Goal: Task Accomplishment & Management: Use online tool/utility

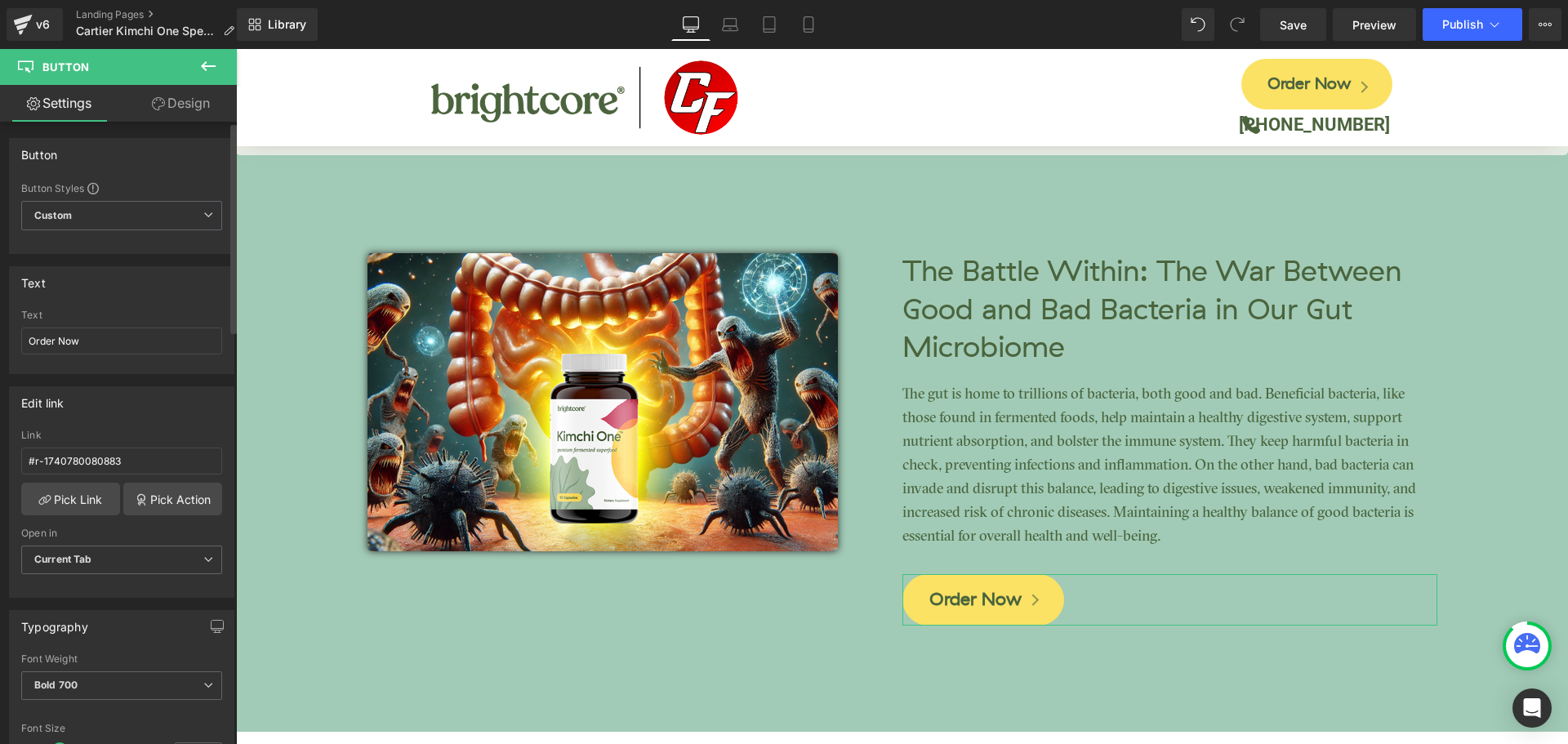
click at [175, 416] on div "Edit link" at bounding box center [122, 403] width 224 height 31
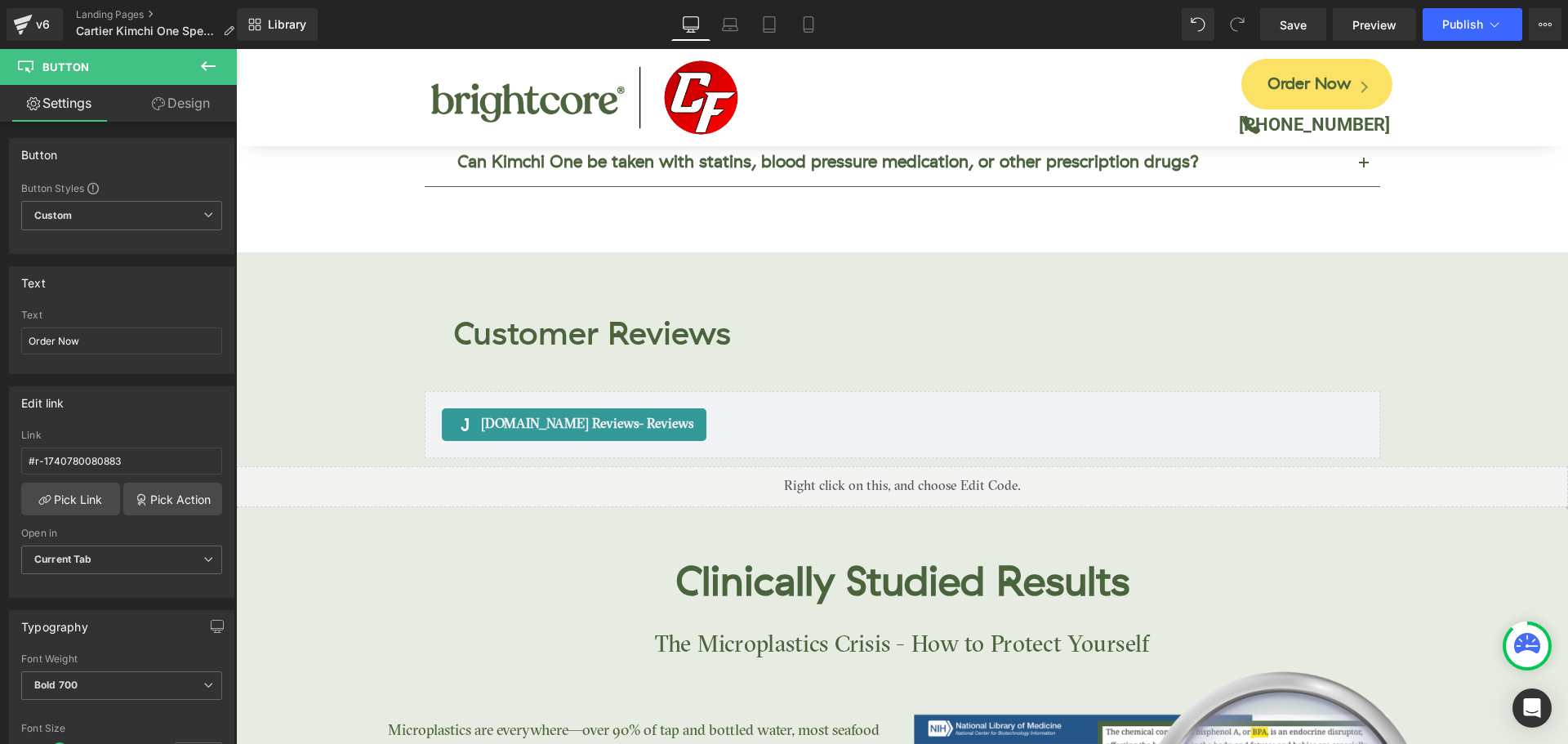
scroll to position [5003, 0]
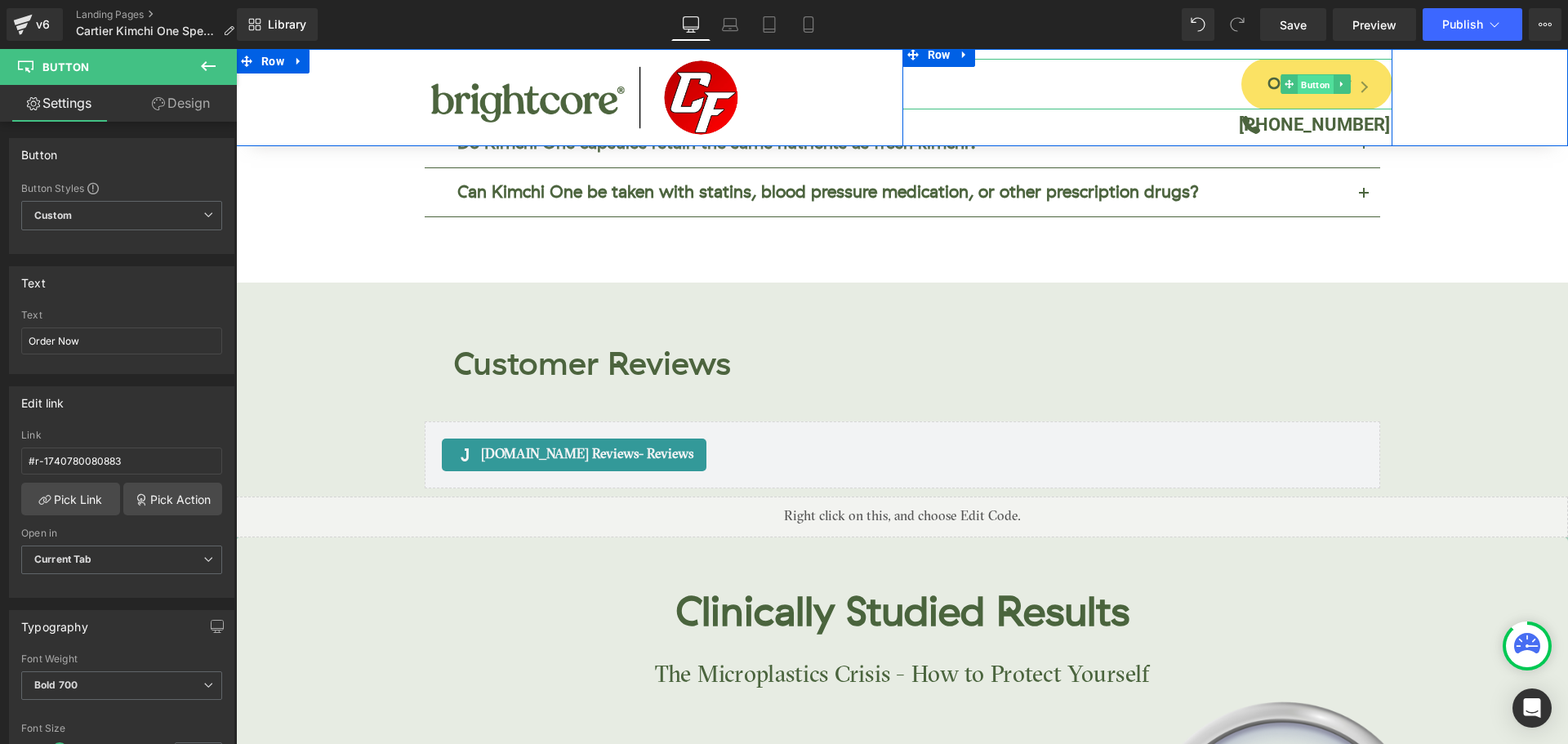
click at [1298, 86] on span "Button" at bounding box center [1315, 85] width 36 height 20
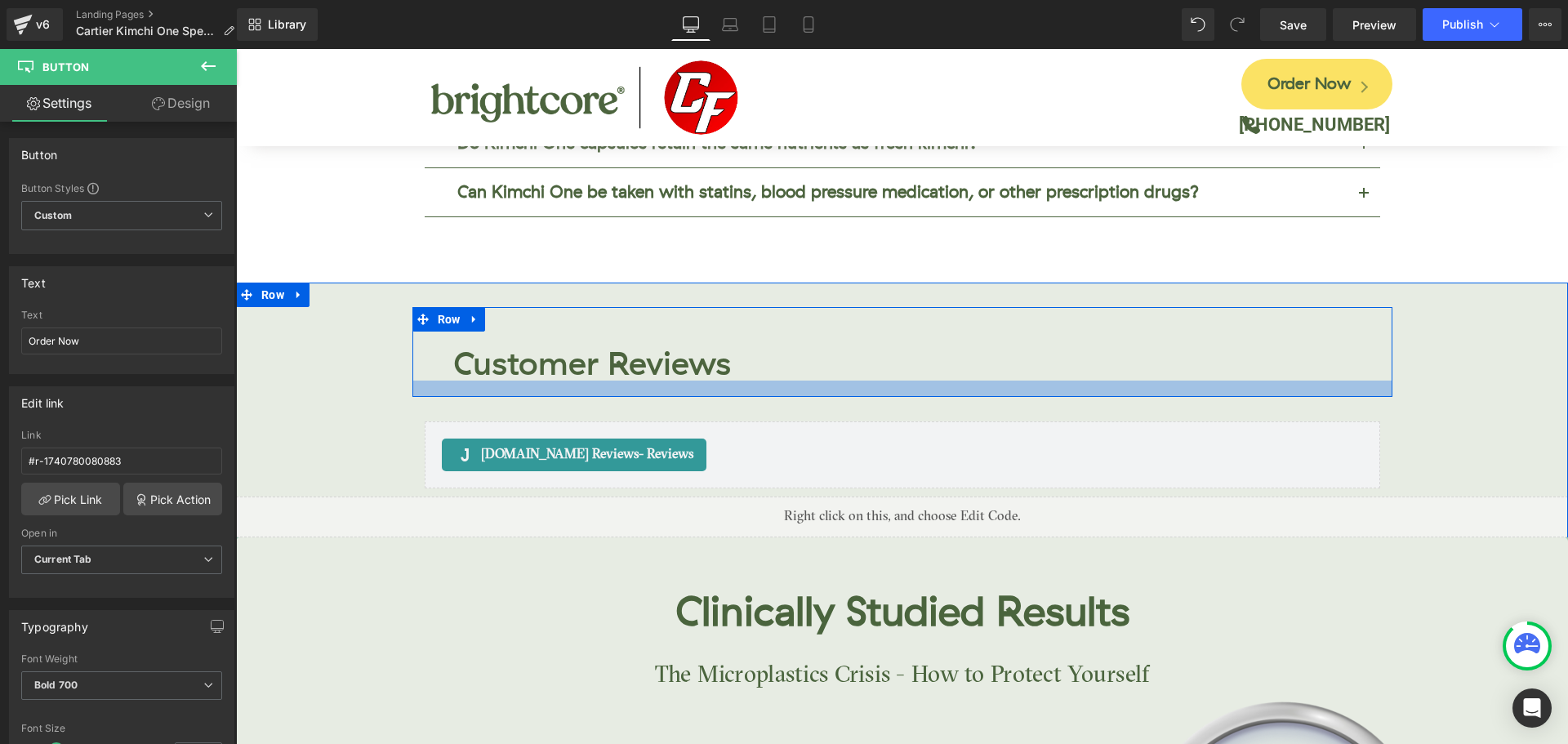
click at [795, 348] on h2 "Customer Reviews" at bounding box center [910, 364] width 915 height 32
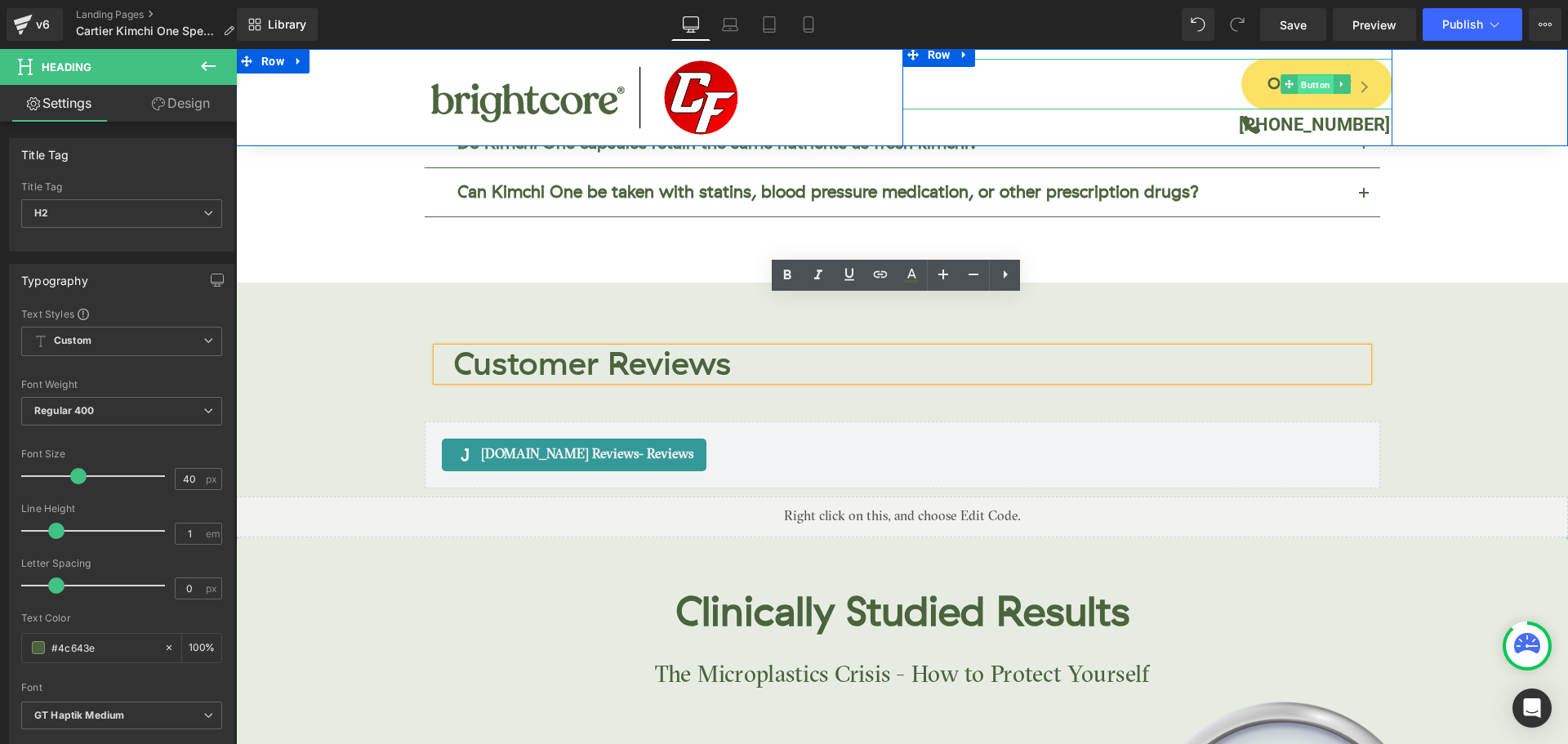
click at [1311, 85] on span "Button" at bounding box center [1315, 85] width 36 height 20
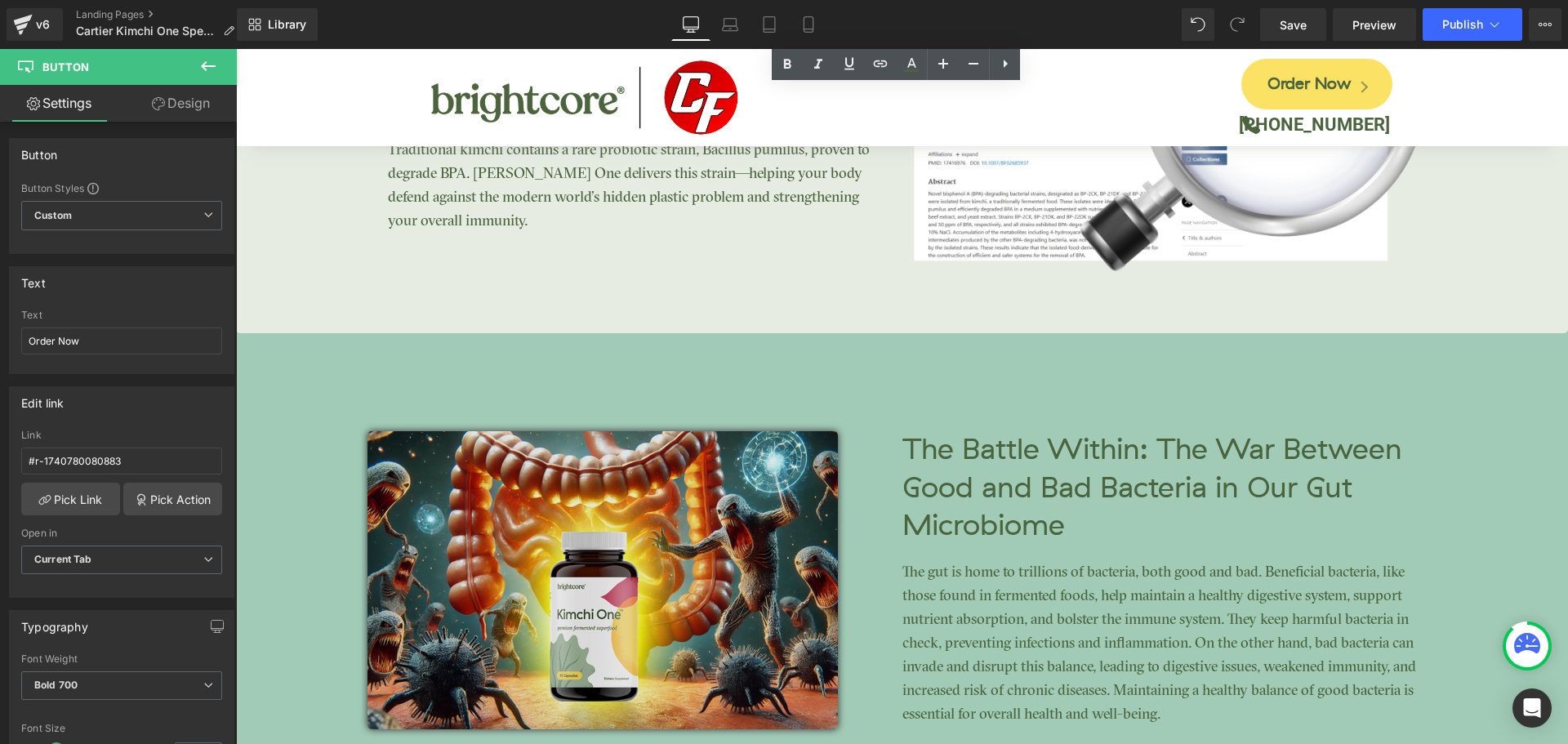
scroll to position [5900, 0]
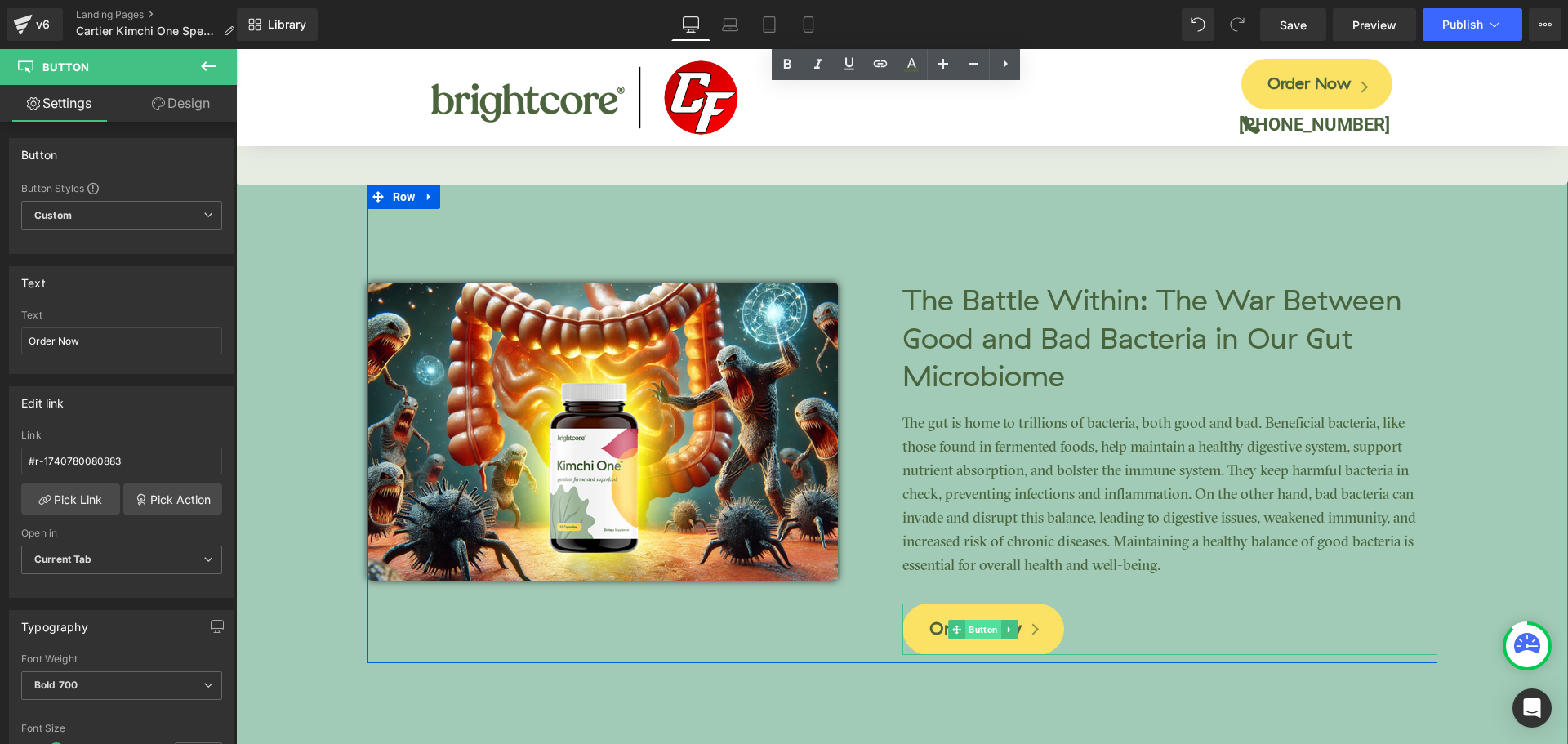
click at [986, 620] on span "Button" at bounding box center [983, 630] width 36 height 20
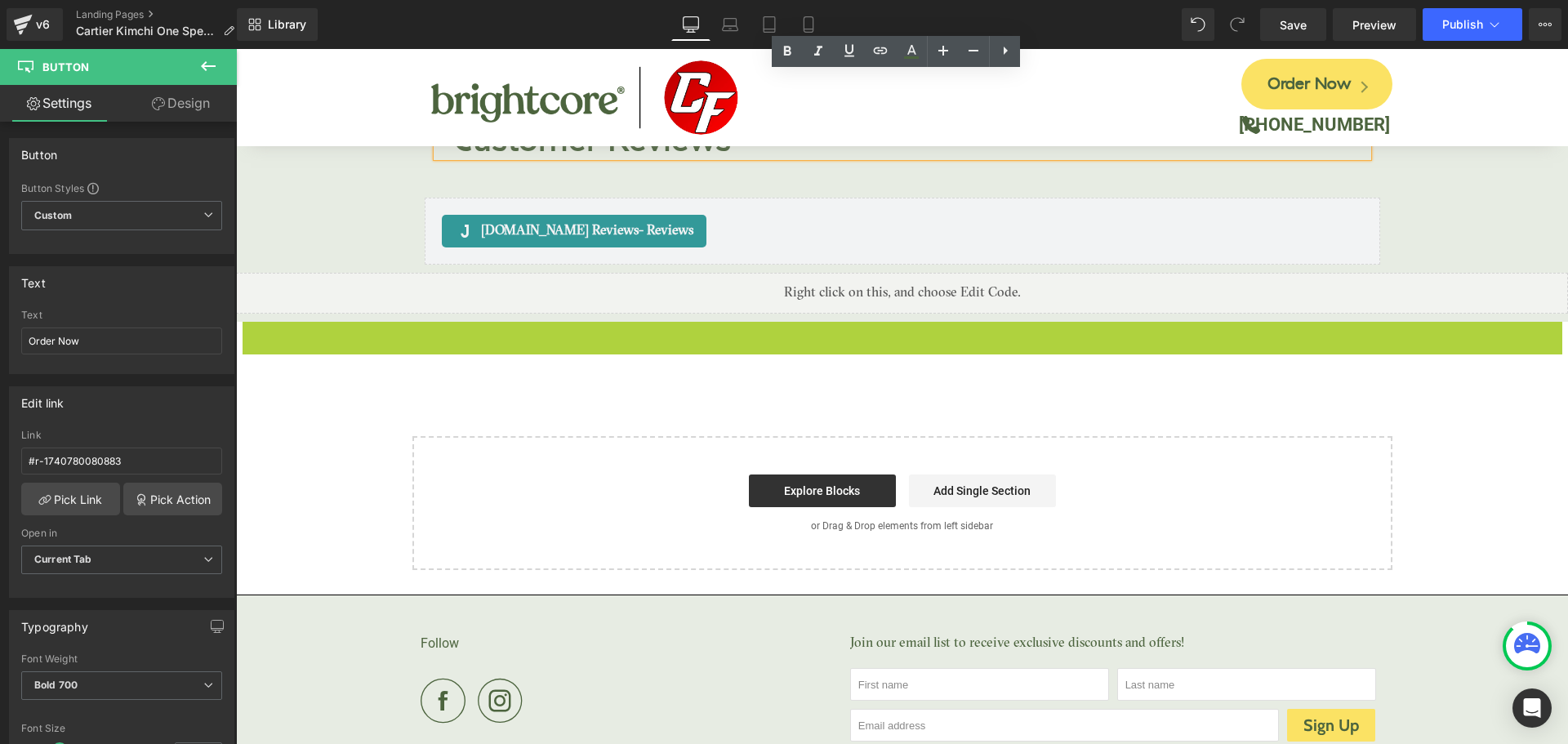
scroll to position [5391, 0]
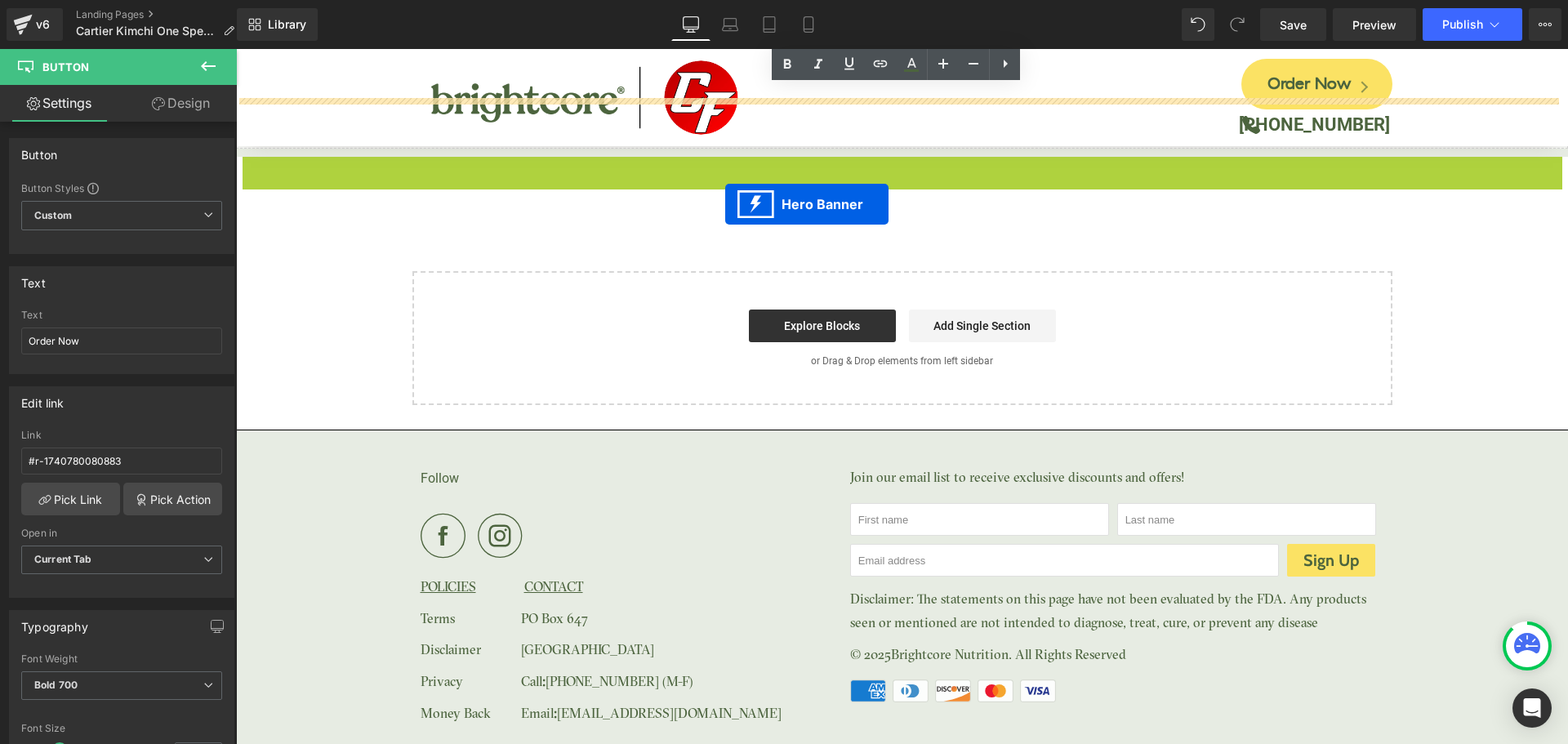
drag, startPoint x: 845, startPoint y: 340, endPoint x: 726, endPoint y: 204, distance: 180.7
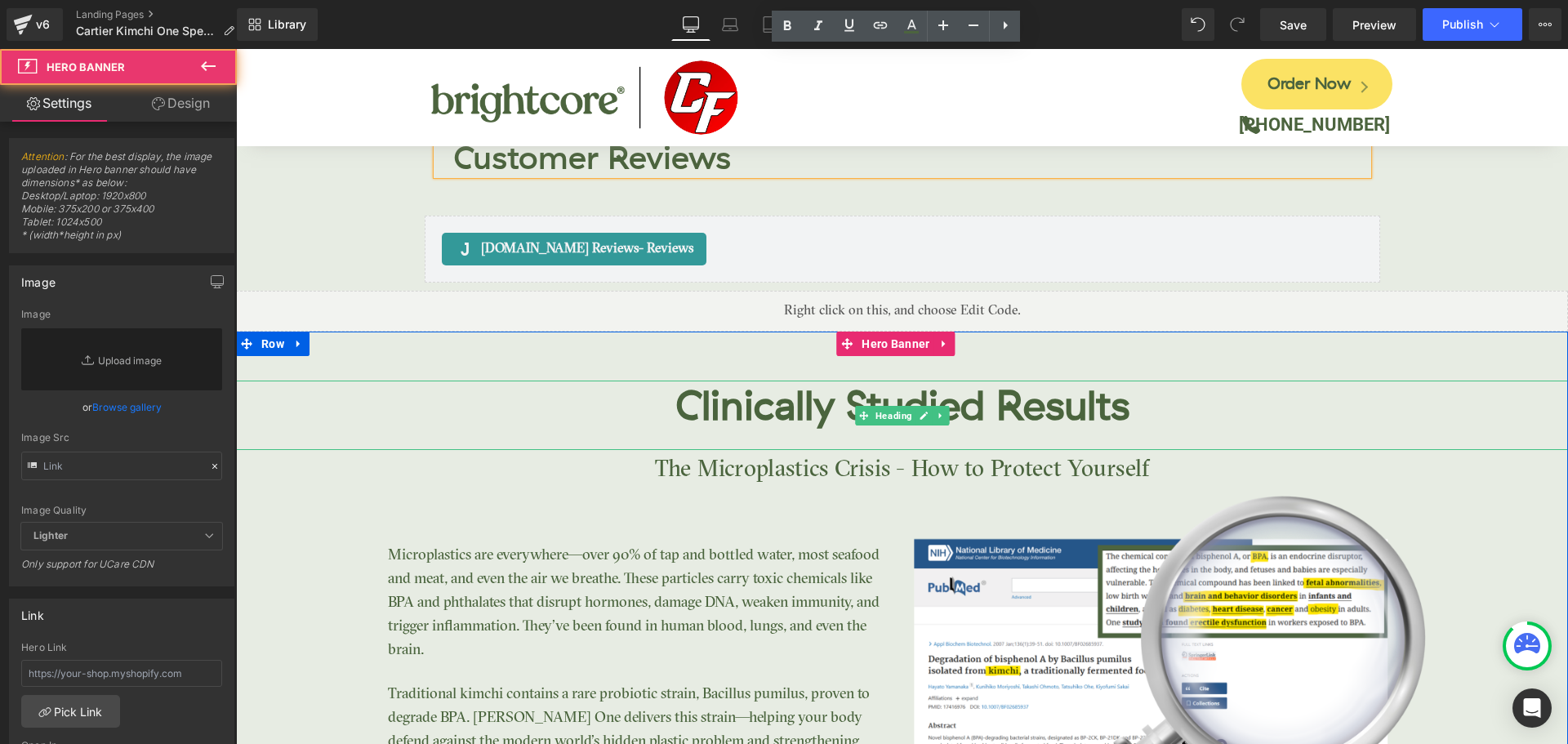
scroll to position [5146, 0]
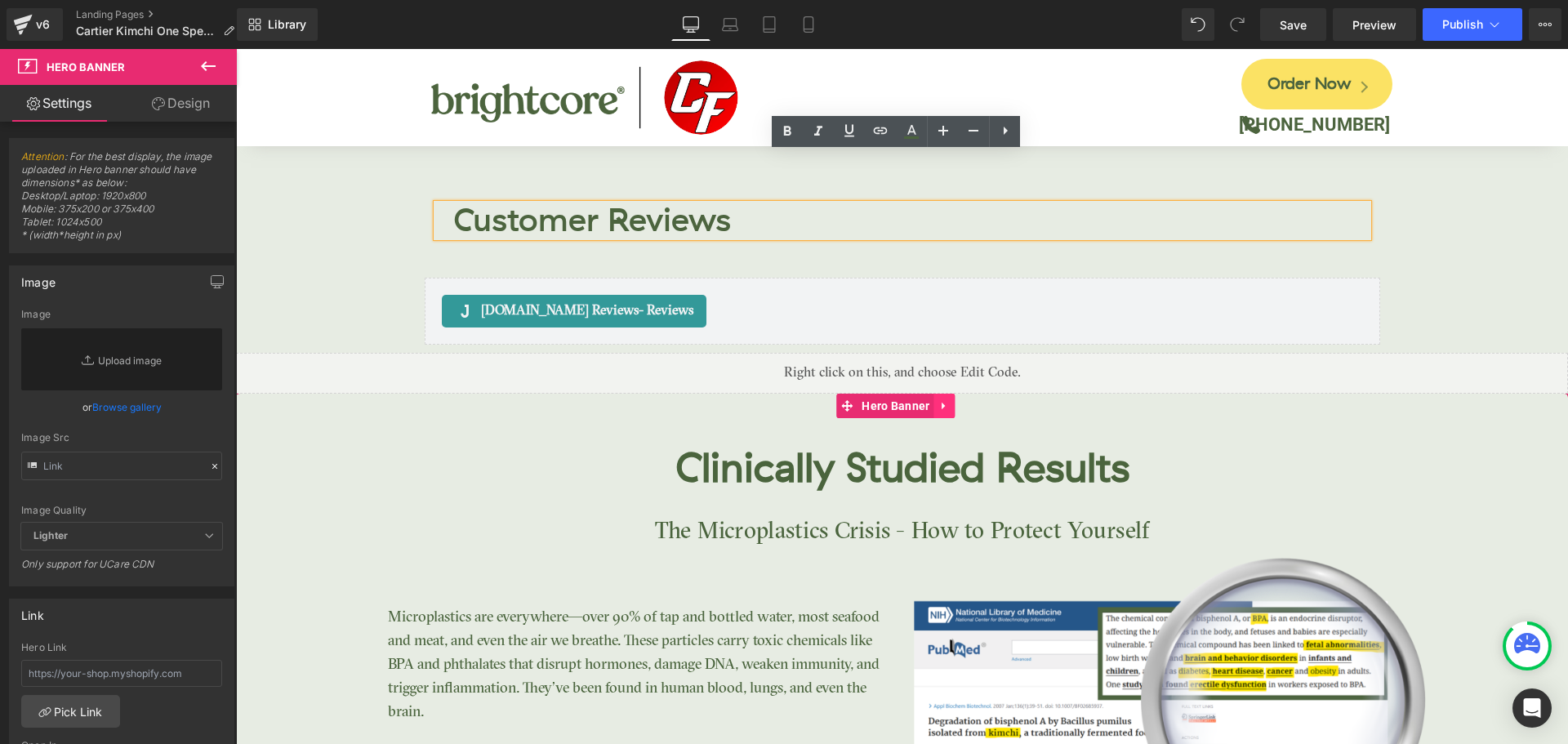
click at [945, 403] on icon at bounding box center [943, 406] width 3 height 7
click at [958, 400] on icon at bounding box center [956, 406] width 12 height 12
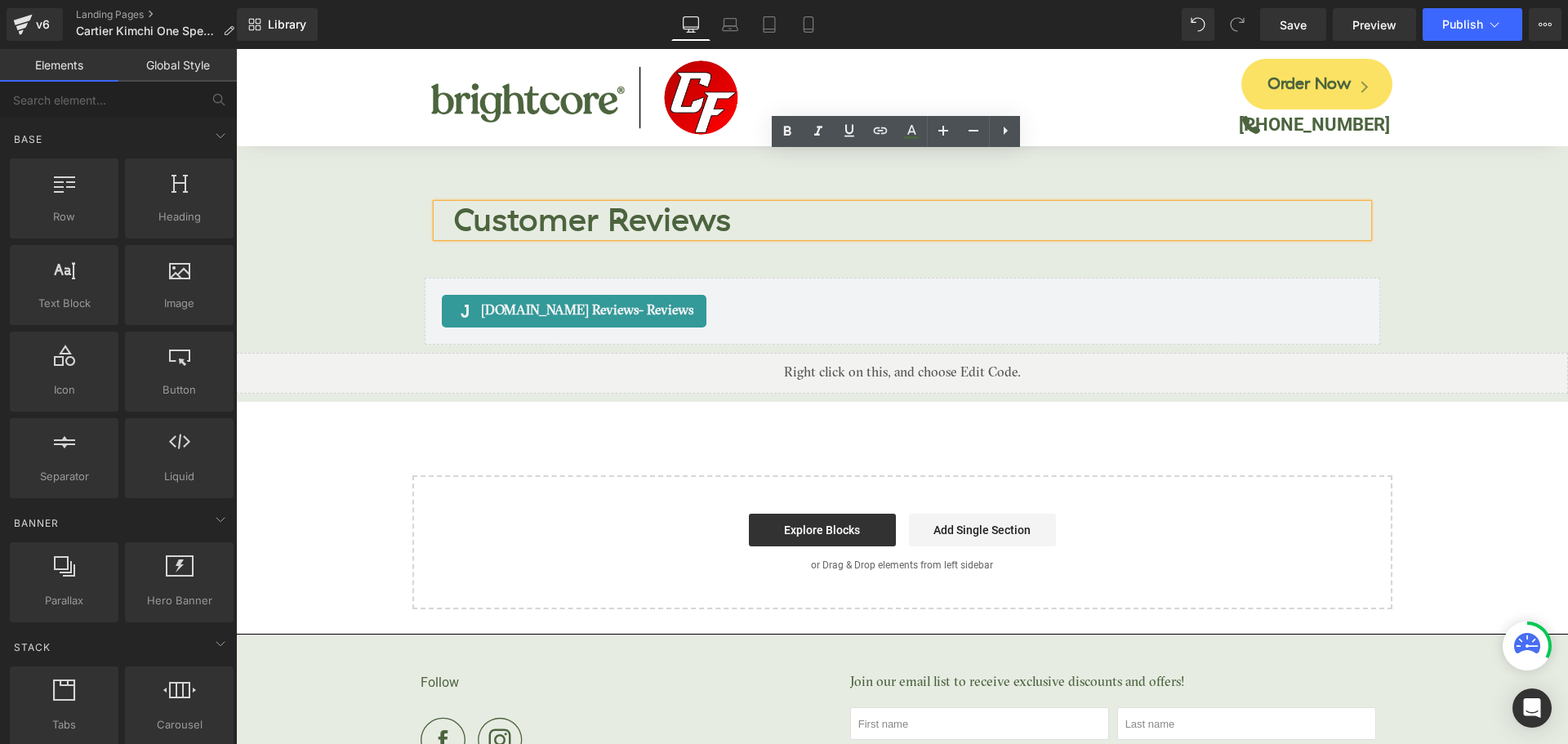
scroll to position [5147, 0]
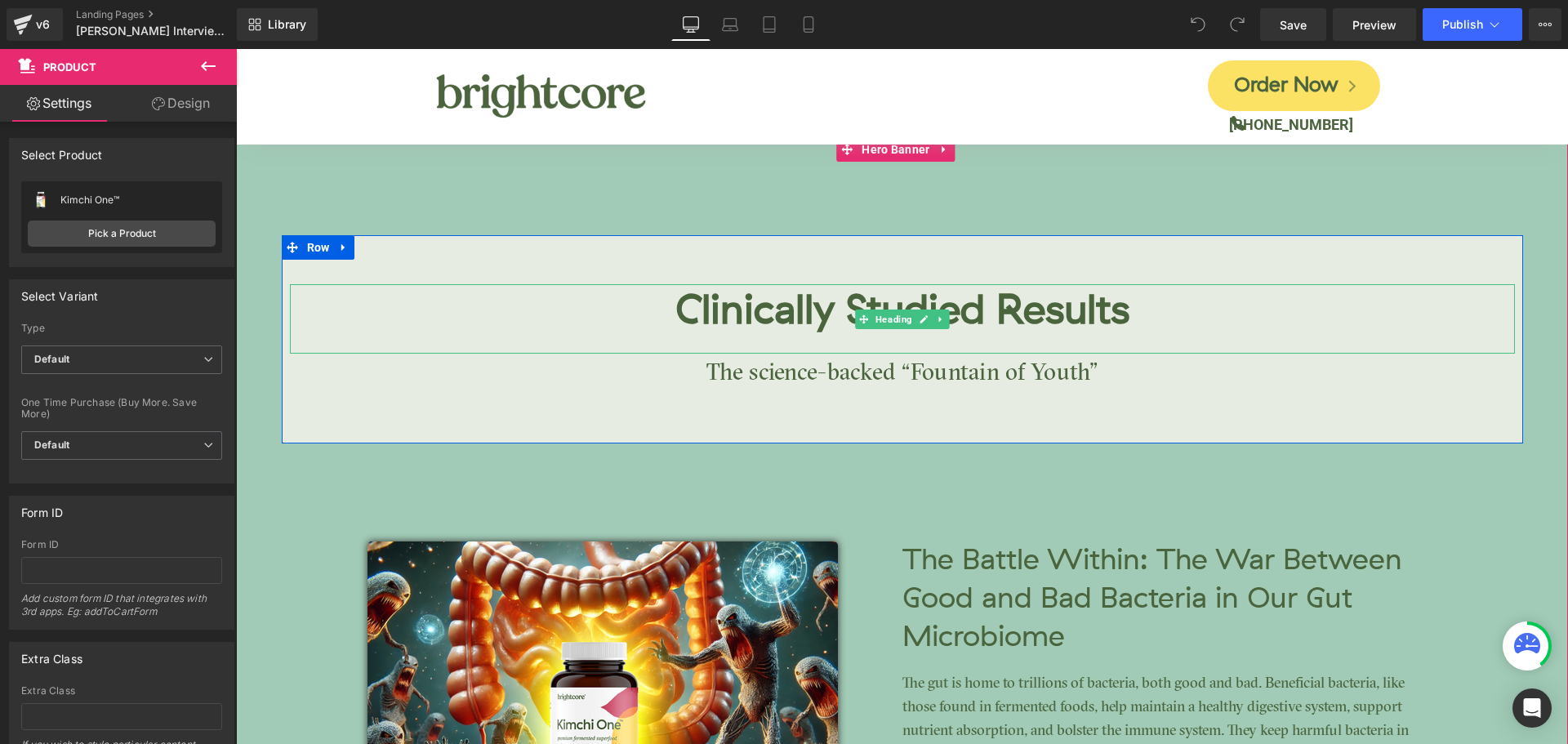
scroll to position [2940, 0]
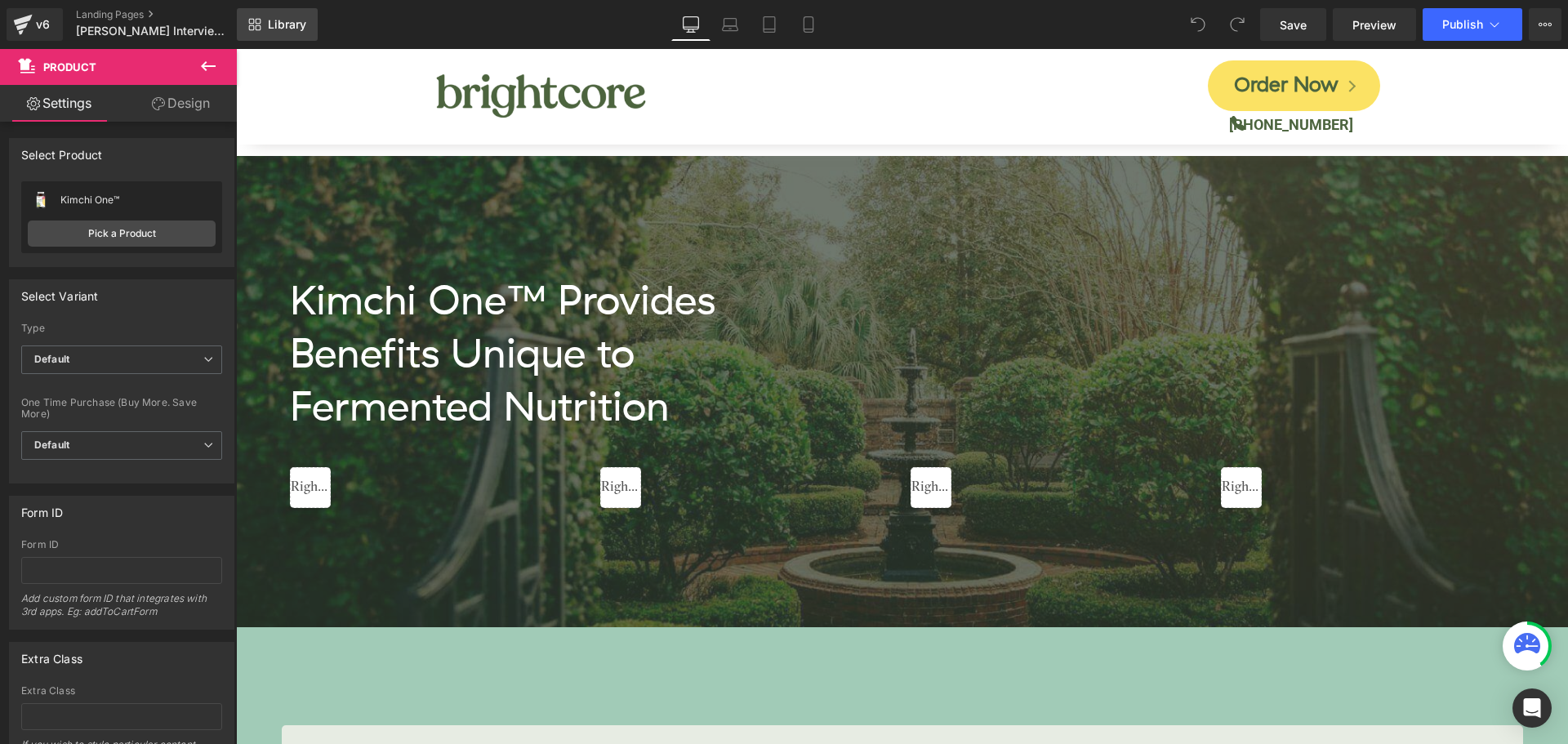
click at [277, 28] on span "Library" at bounding box center [287, 24] width 38 height 15
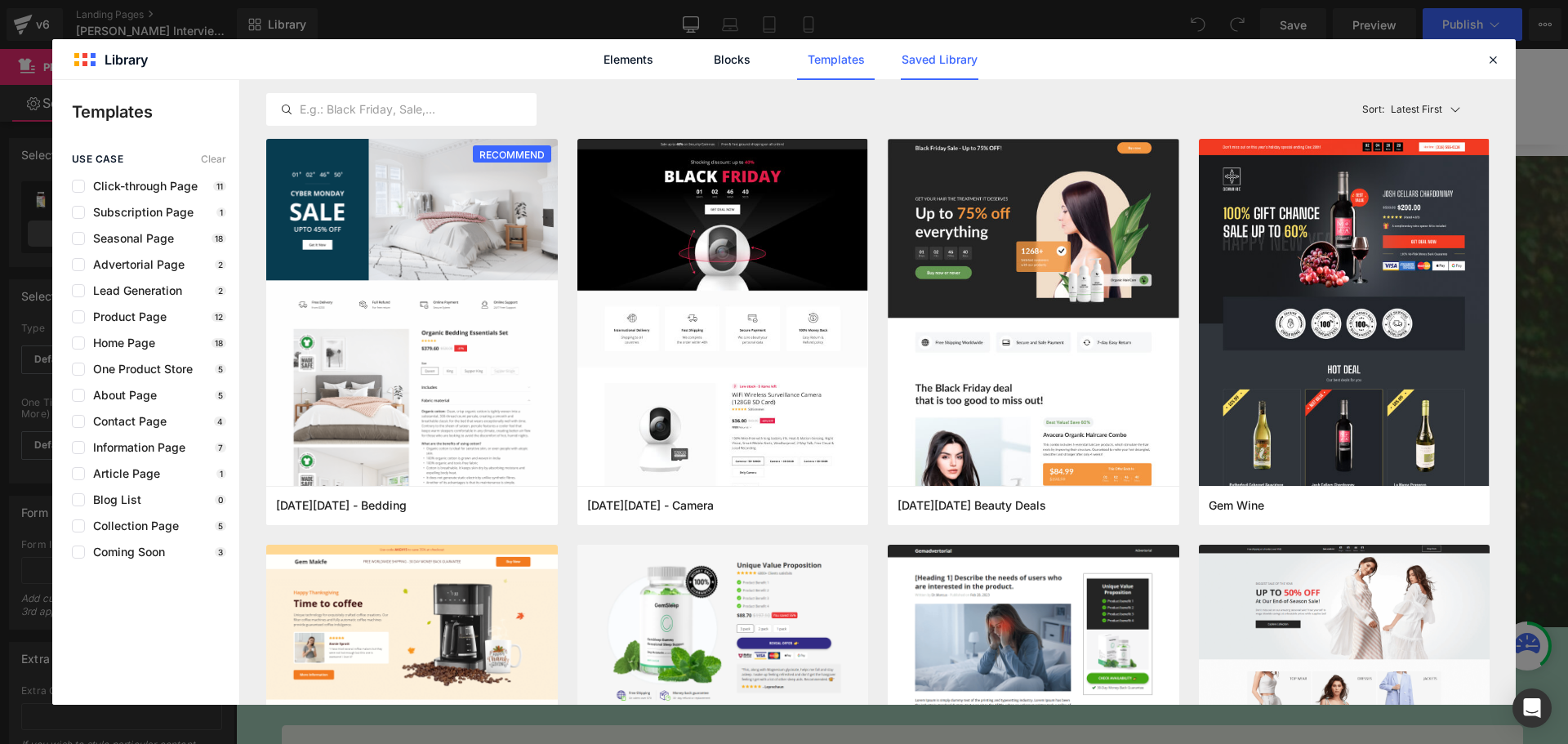
click at [0, 0] on link "Saved Library" at bounding box center [0, 0] width 0 height 0
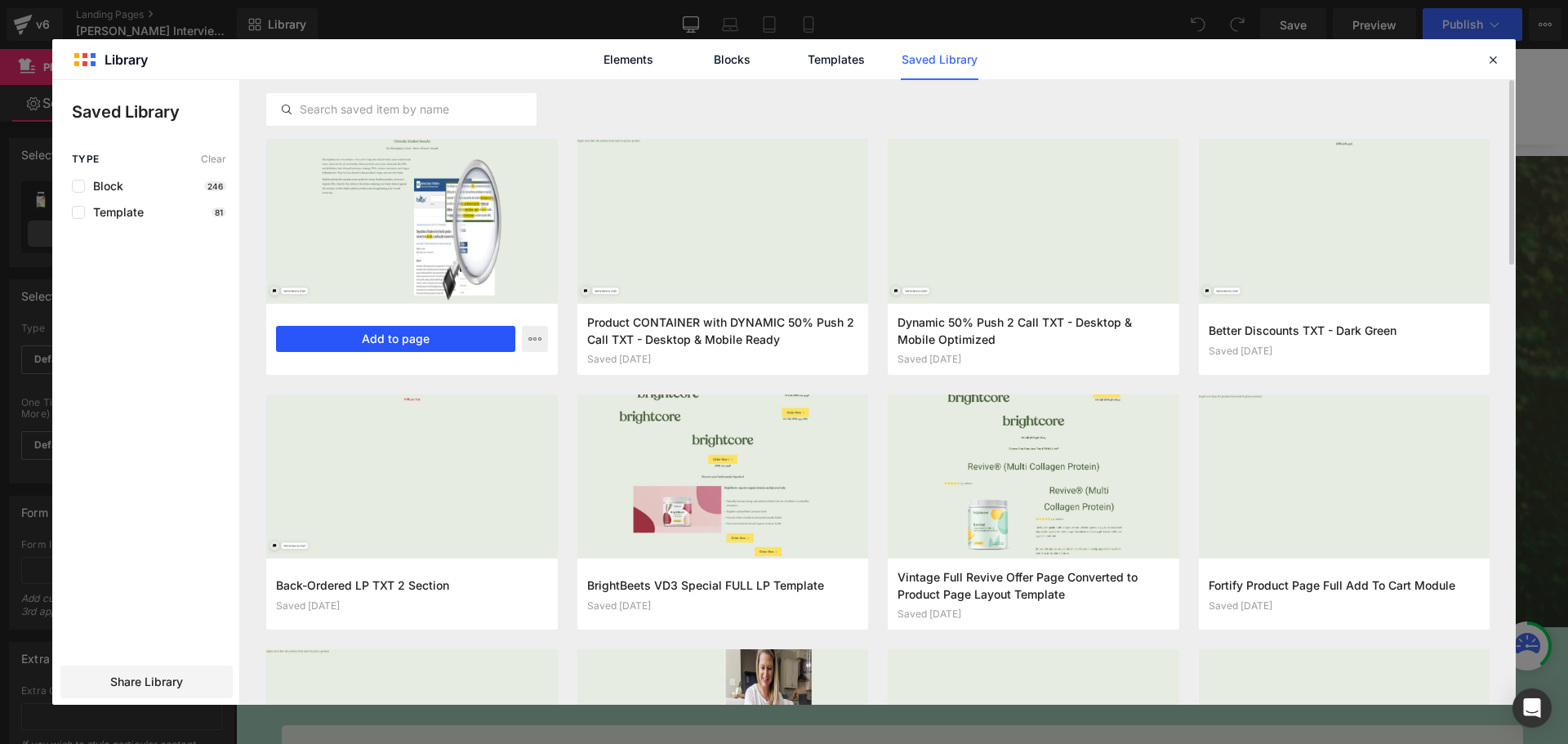
click at [456, 332] on button "Add to page" at bounding box center [395, 338] width 239 height 27
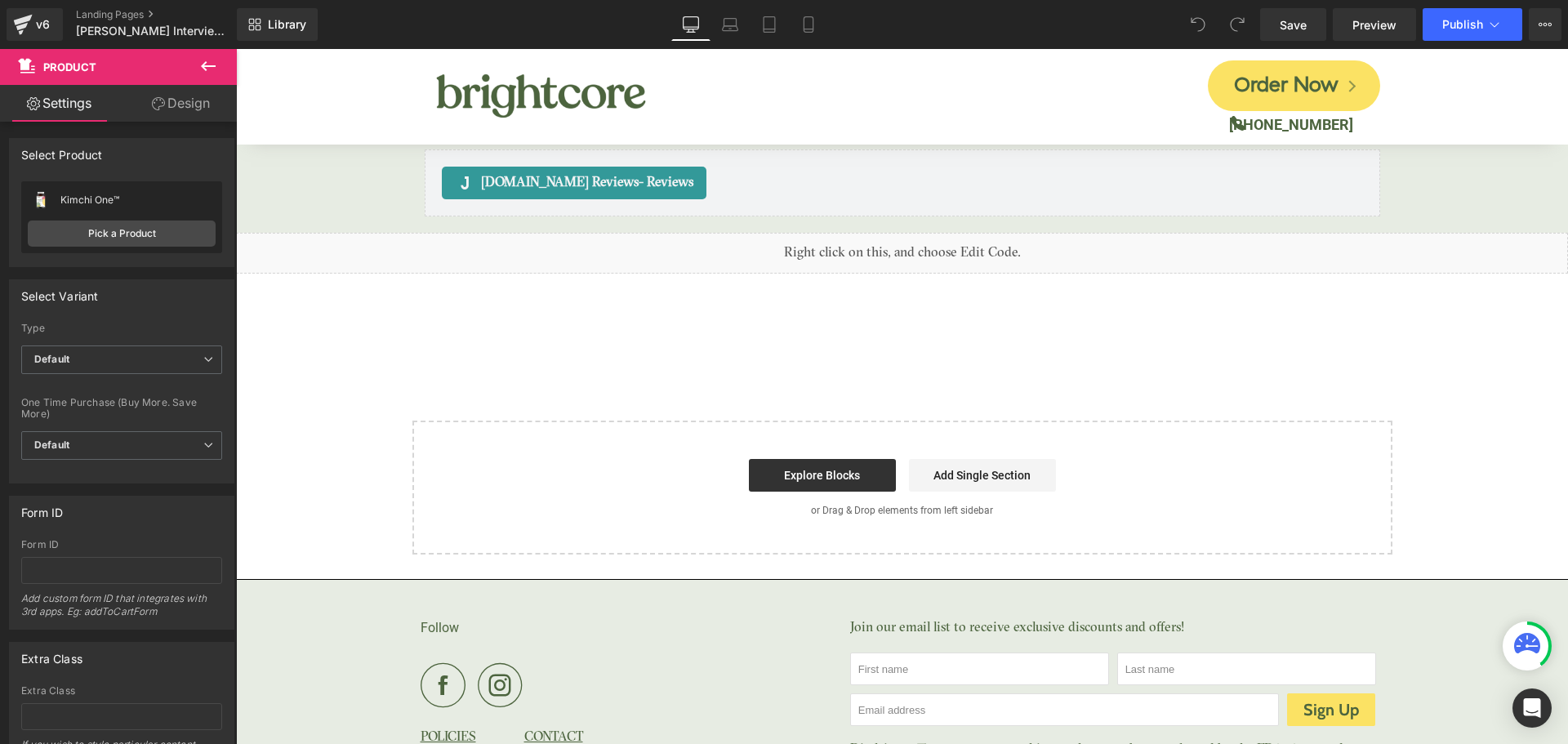
scroll to position [7106, 0]
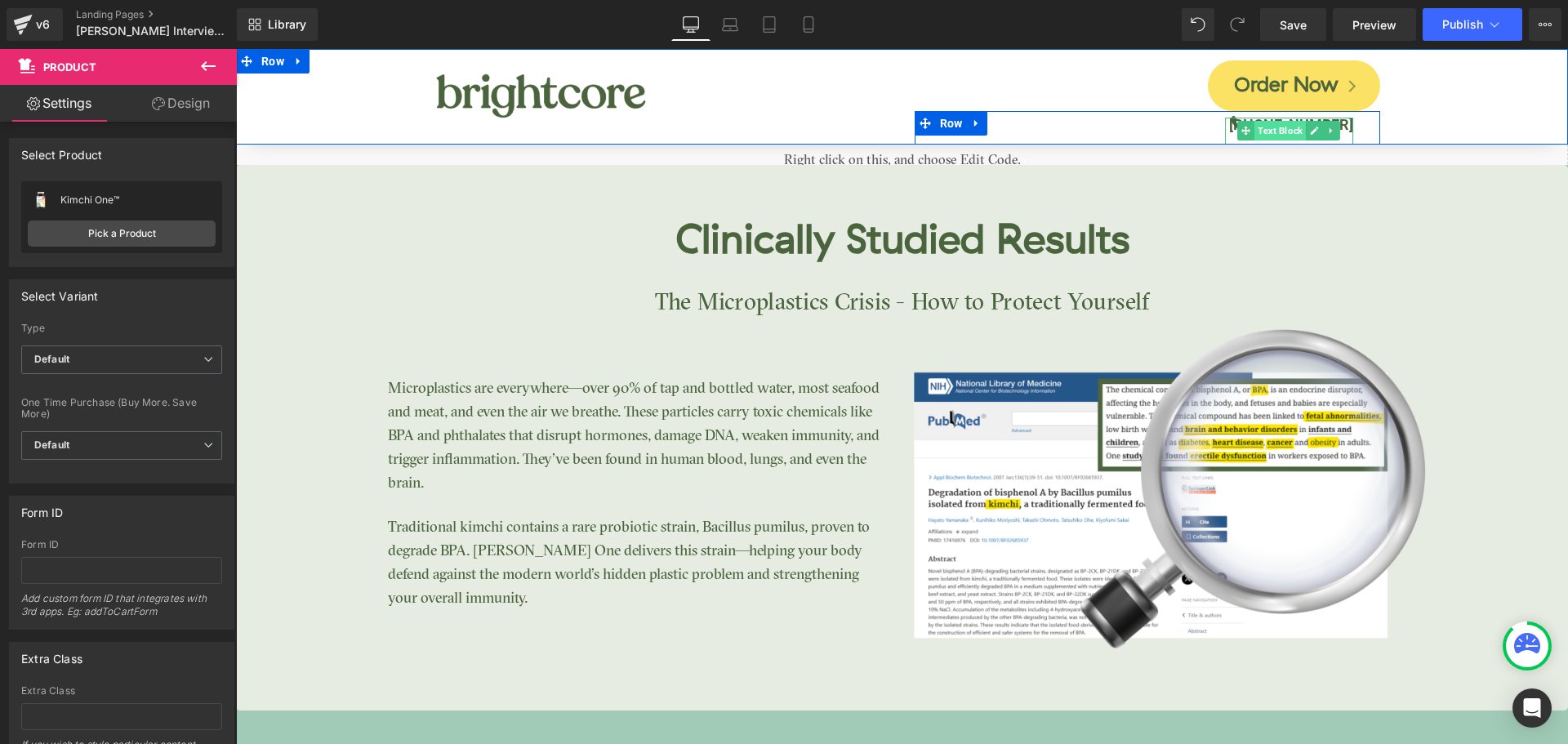
click at [1272, 135] on span "Text Block" at bounding box center [1280, 131] width 51 height 20
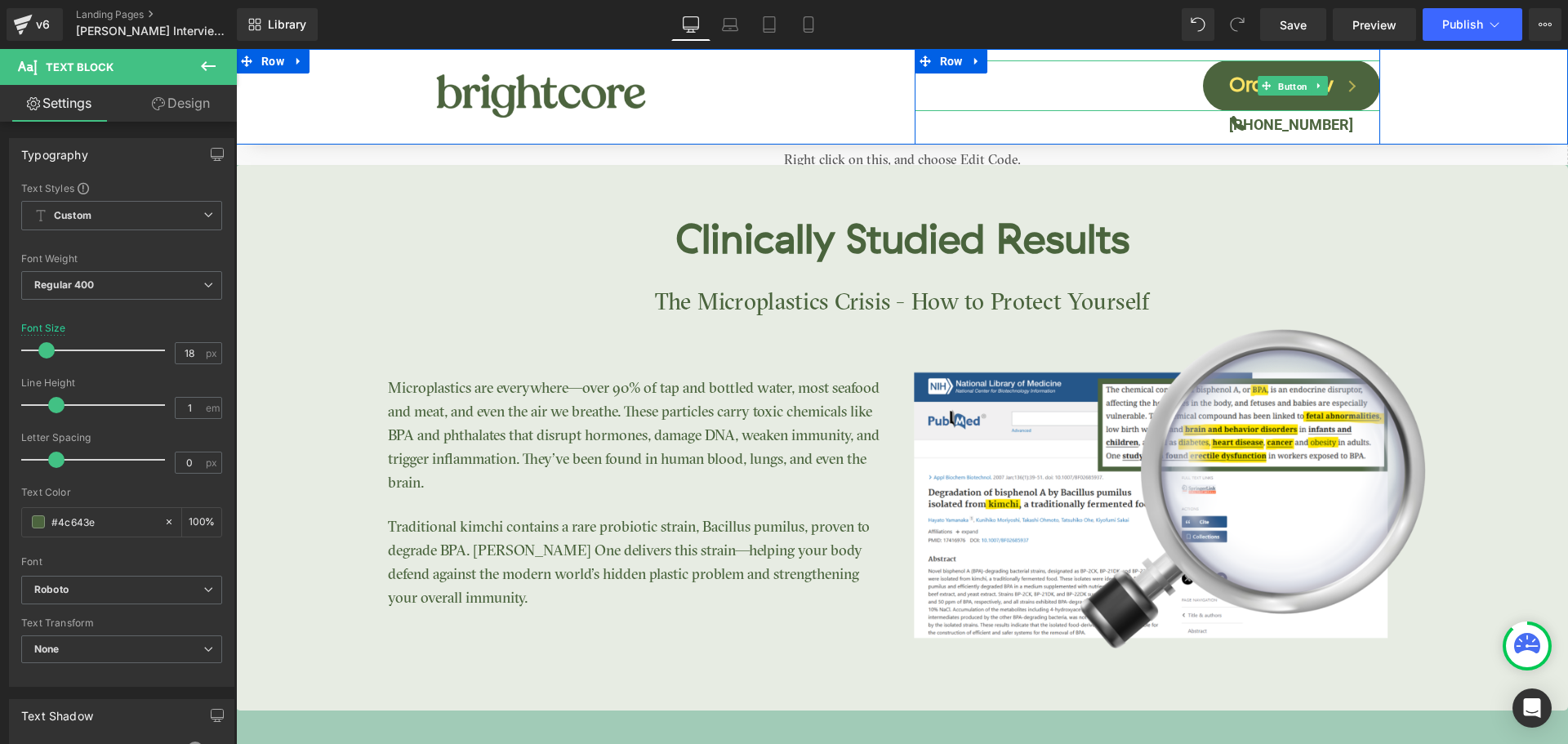
click at [1292, 89] on span "Button" at bounding box center [1293, 86] width 36 height 20
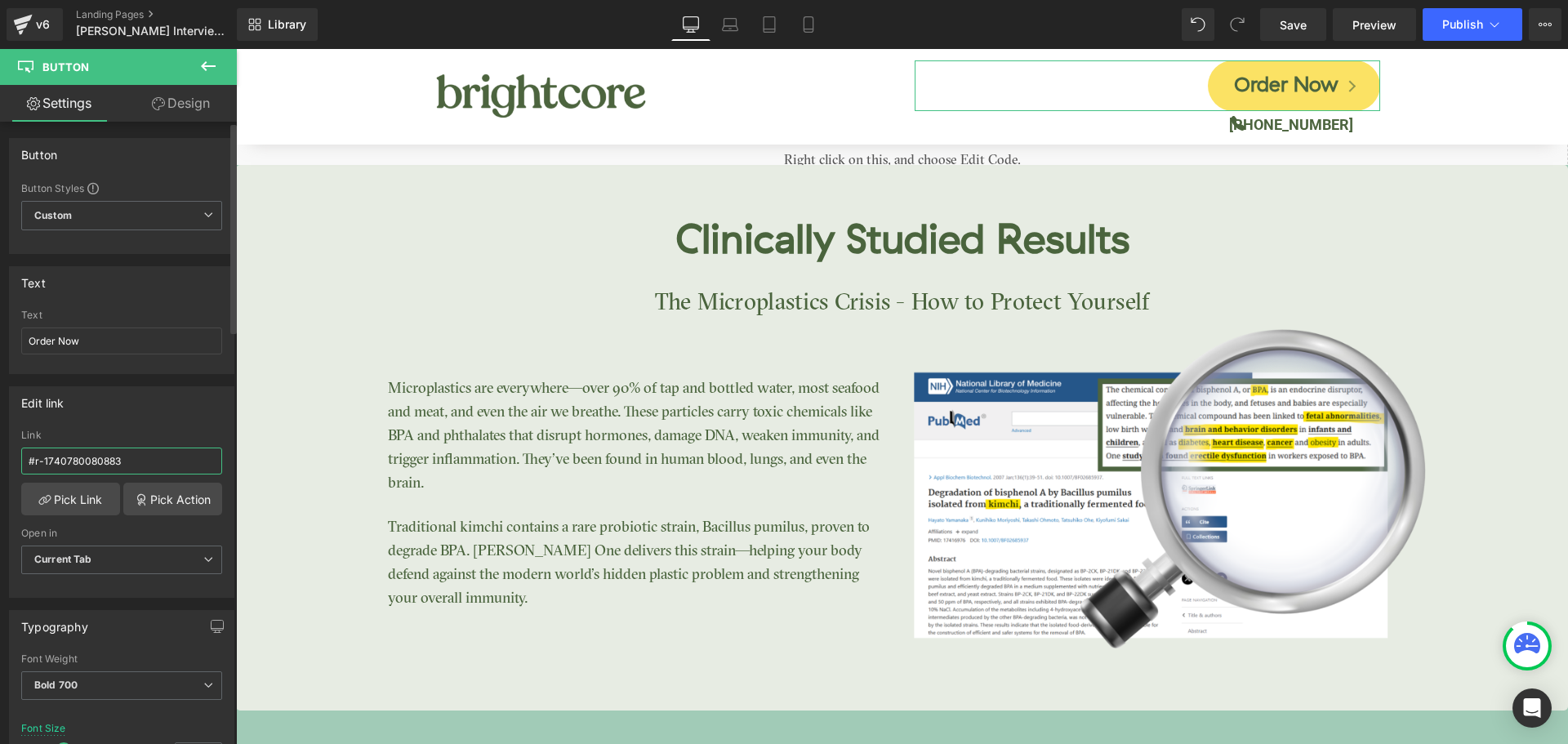
click at [108, 457] on input "#r-1740780080883" at bounding box center [122, 460] width 201 height 27
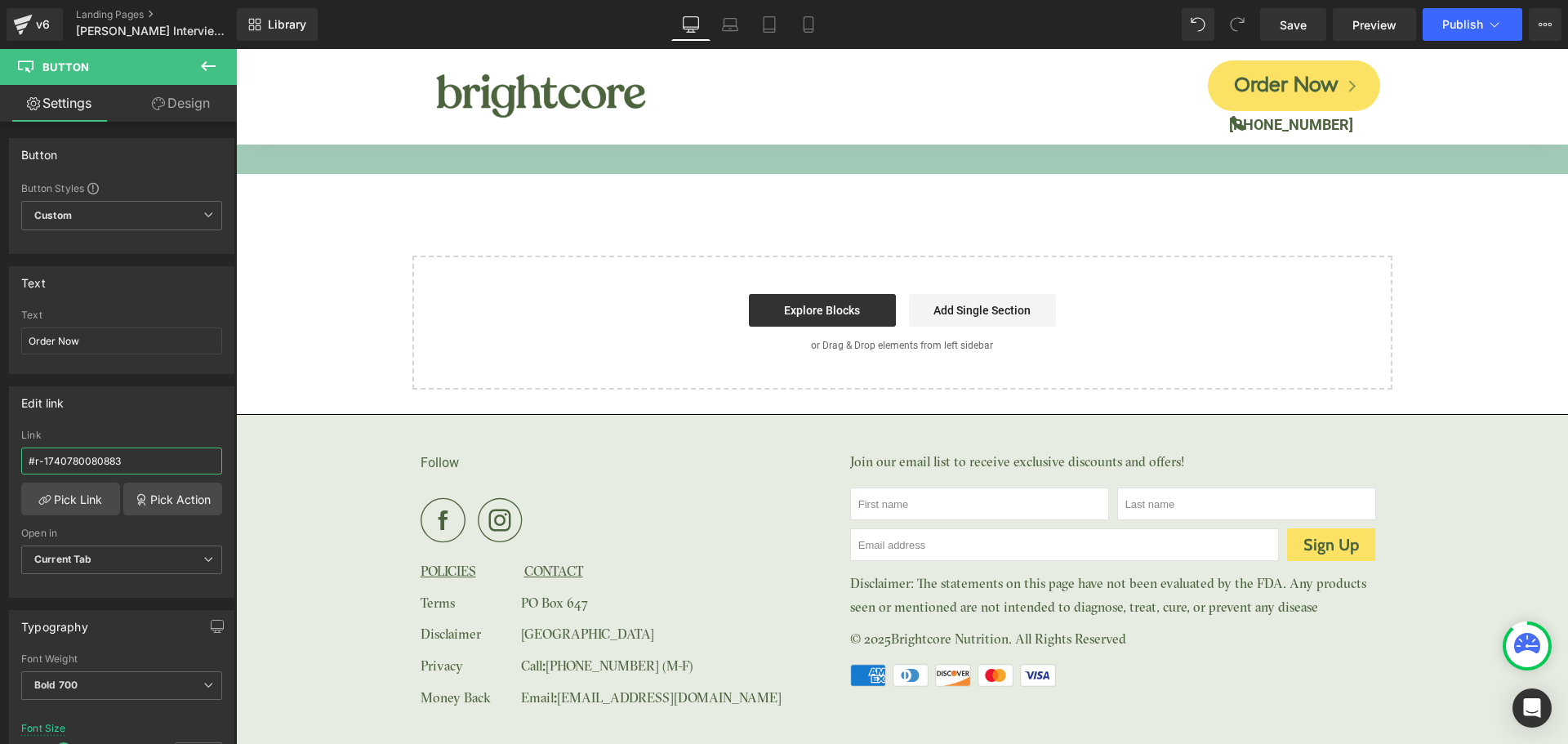
scroll to position [7729, 0]
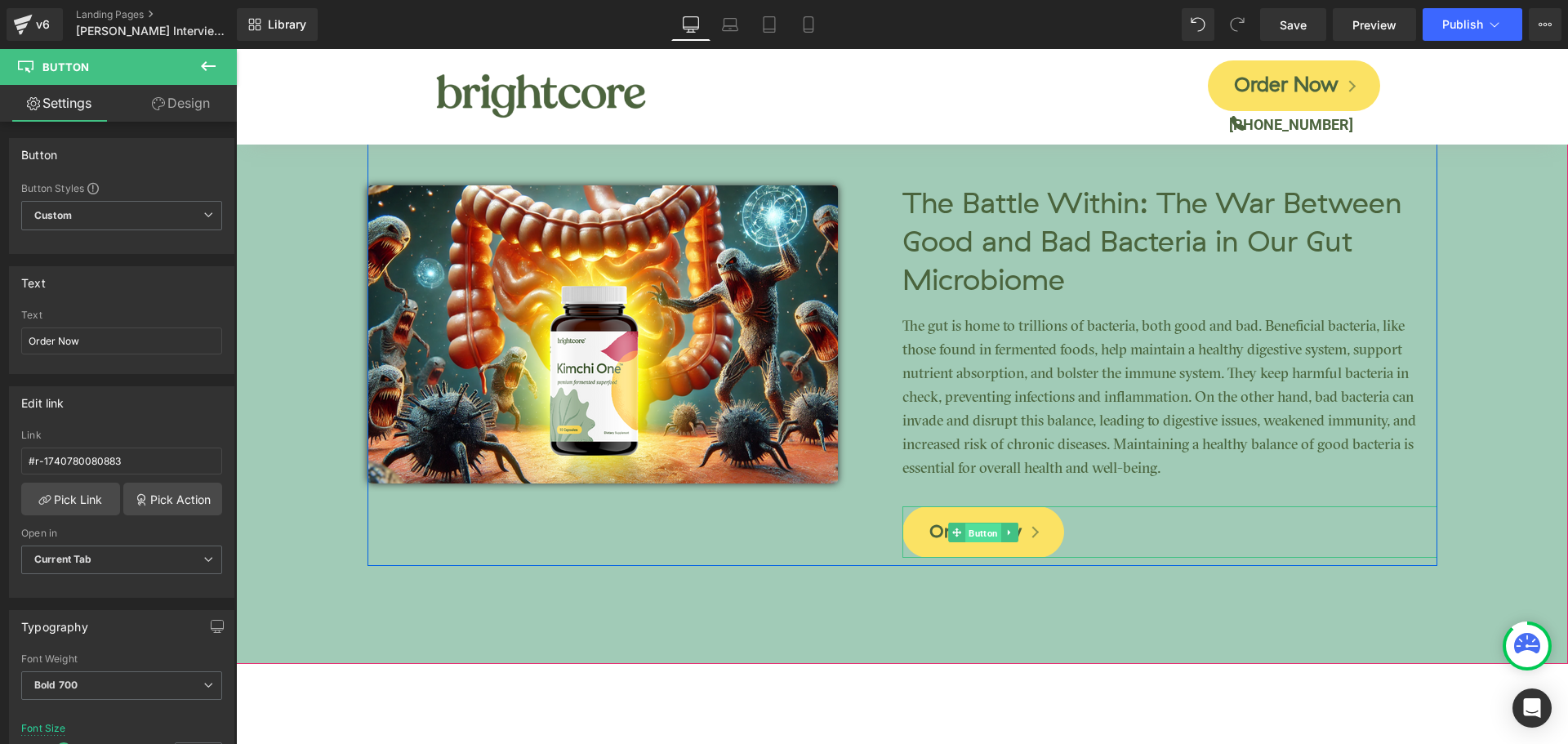
click at [976, 524] on span "Button" at bounding box center [983, 534] width 36 height 20
click at [118, 458] on input "#r-1740780080883" at bounding box center [122, 460] width 201 height 27
click at [179, 426] on div "Edit link #r-1740780080883 Link #r-1740780080883 Pick Link Pick Action Current …" at bounding box center [121, 491] width 225 height 211
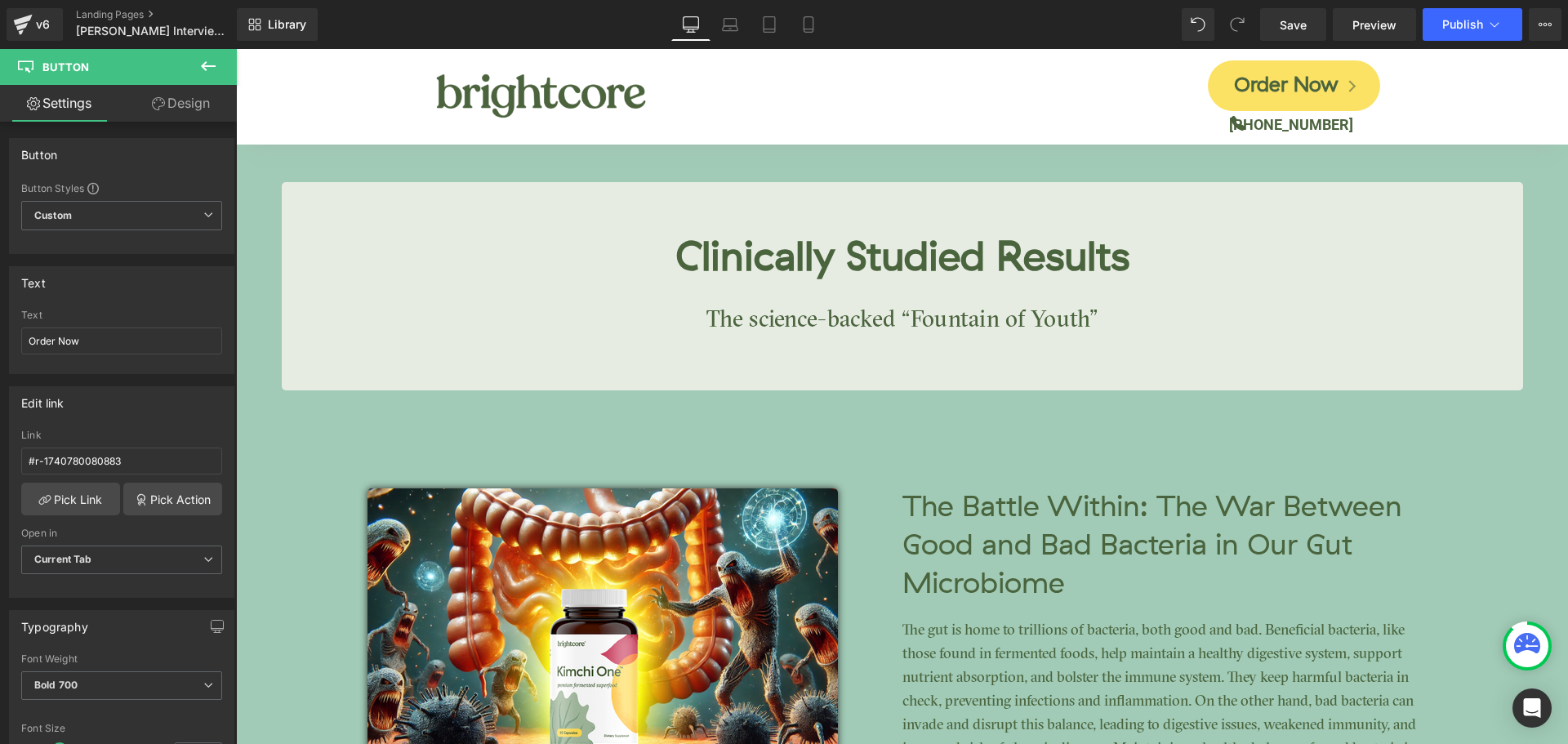
scroll to position [3237, 0]
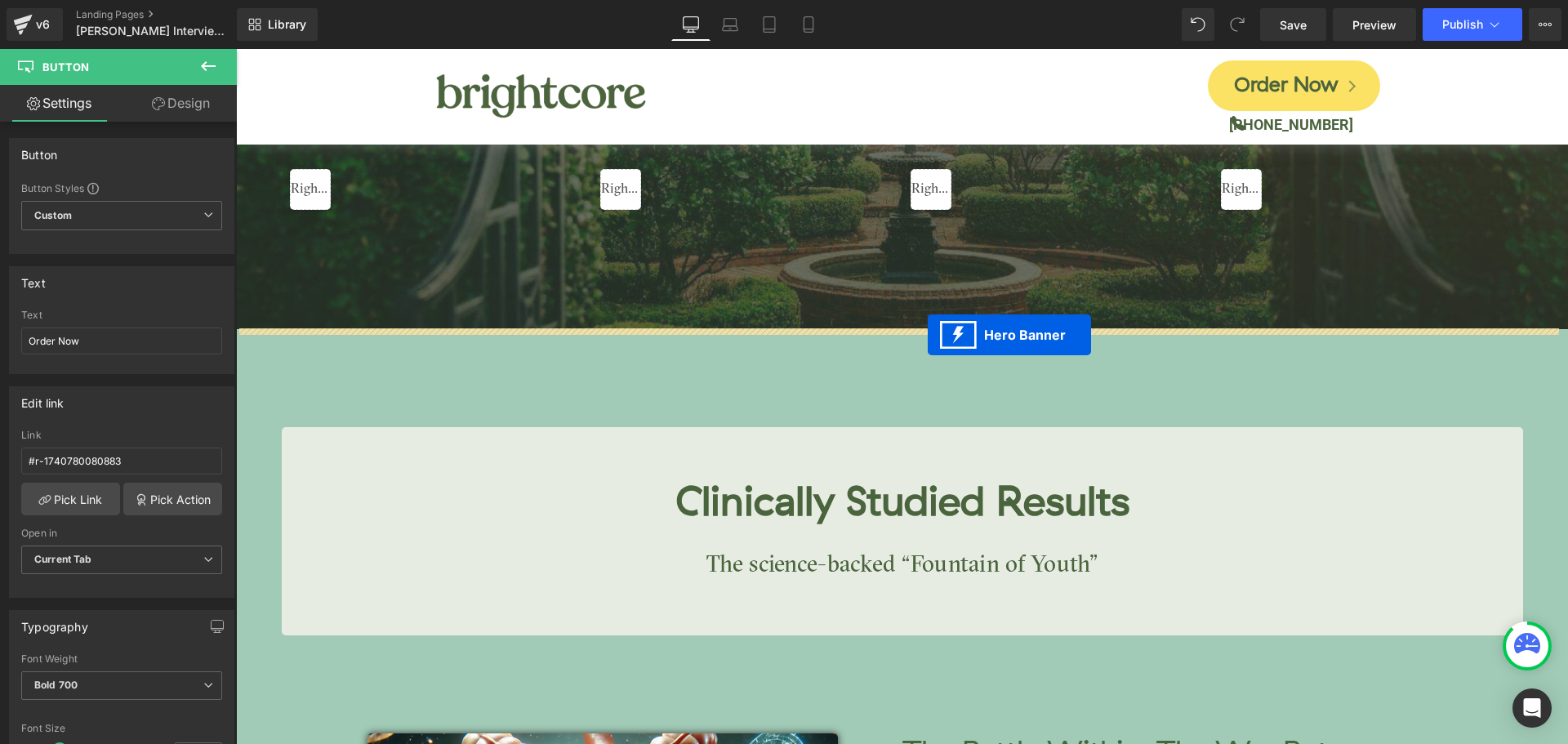
drag, startPoint x: 846, startPoint y: 582, endPoint x: 928, endPoint y: 335, distance: 260.3
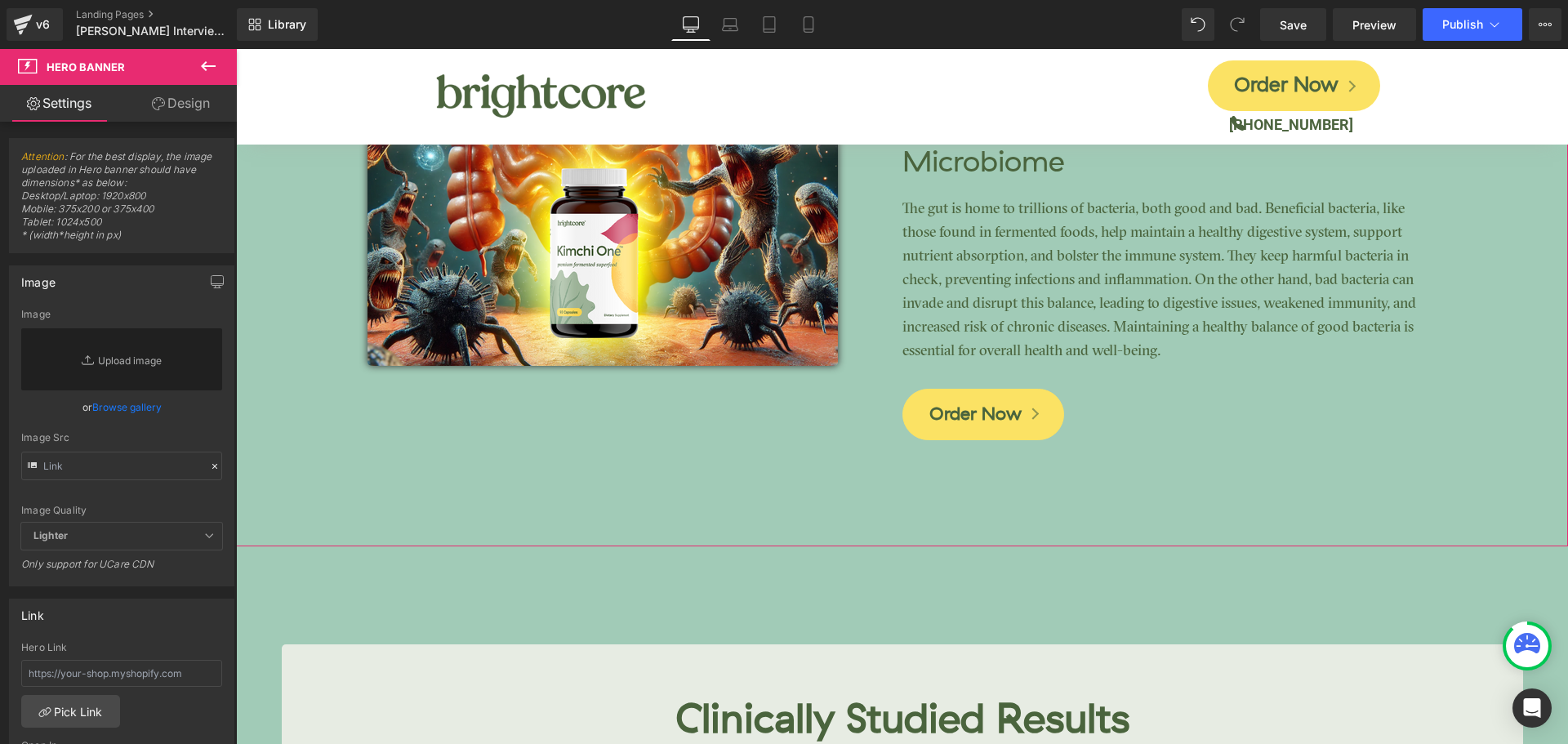
scroll to position [4299, 0]
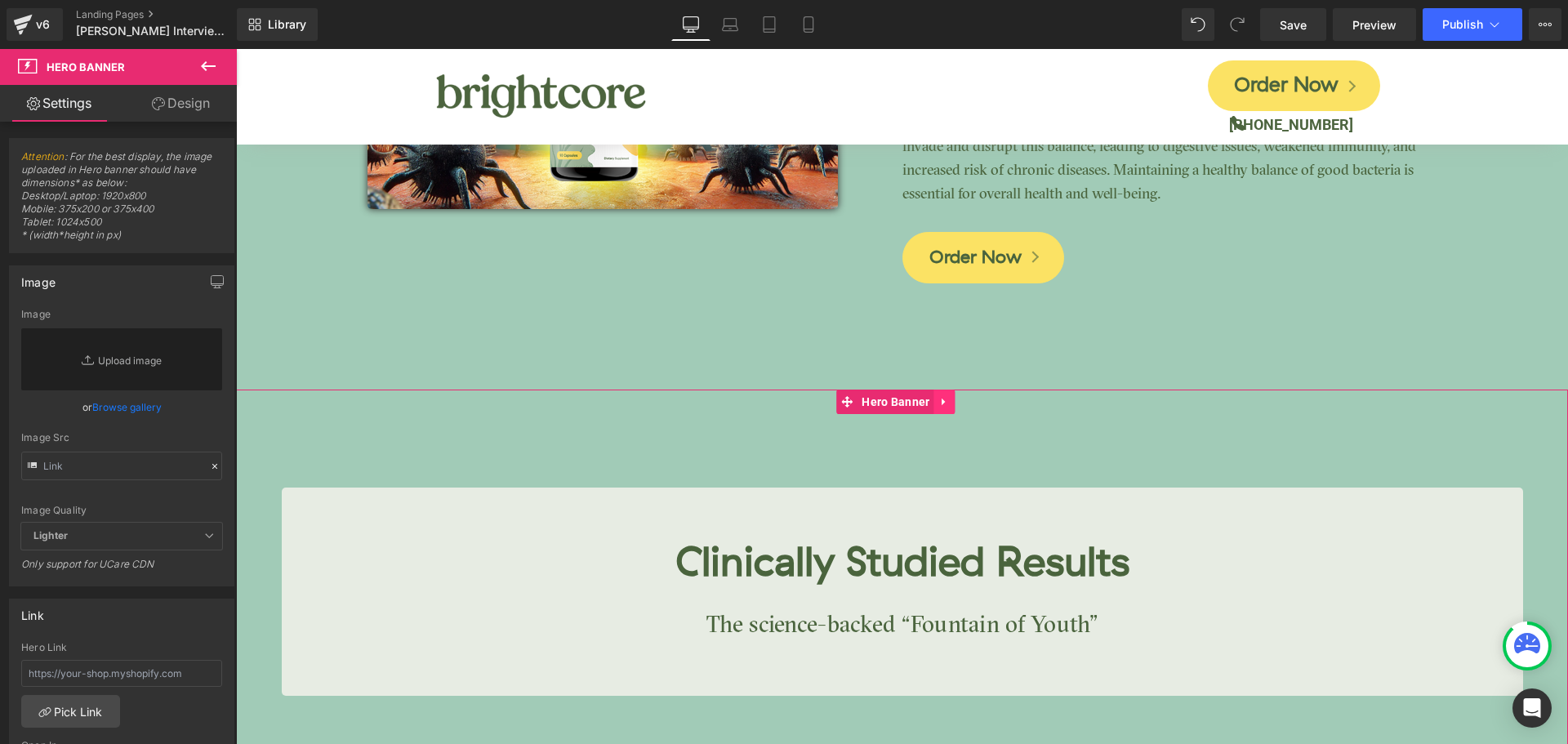
click at [948, 406] on icon at bounding box center [945, 401] width 12 height 12
click at [957, 402] on icon at bounding box center [956, 401] width 12 height 12
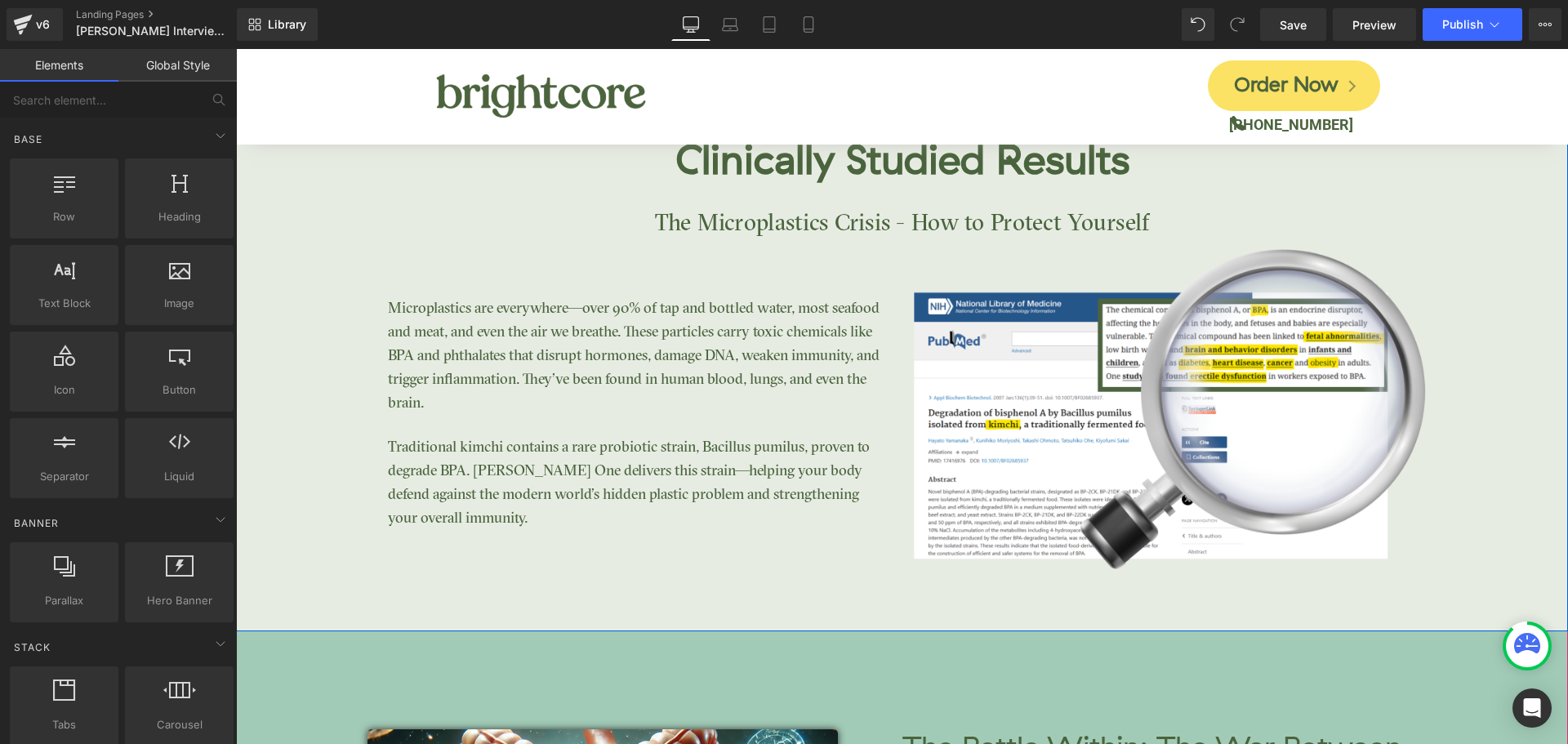
scroll to position [3482, 0]
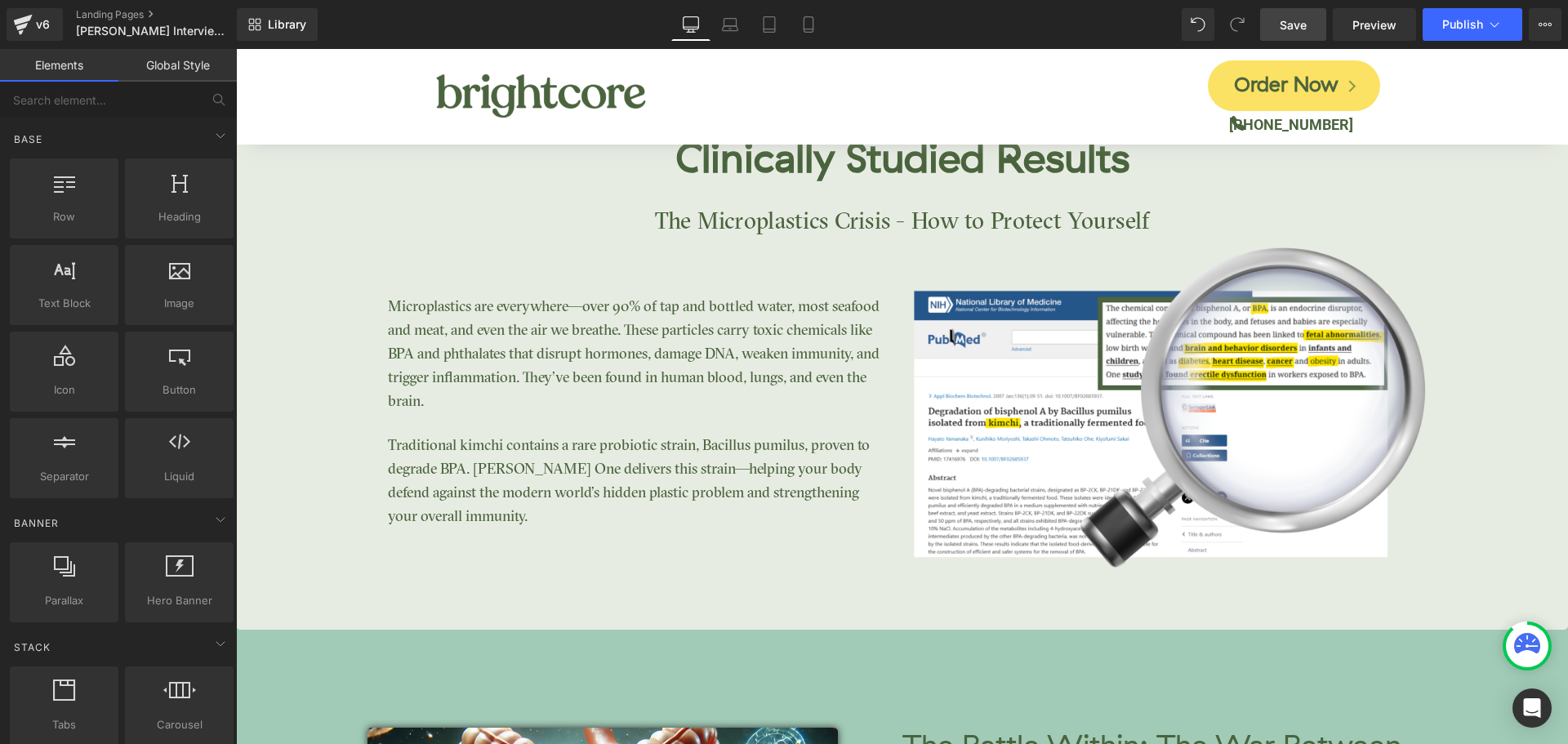
click at [1285, 23] on span "Save" at bounding box center [1293, 25] width 27 height 17
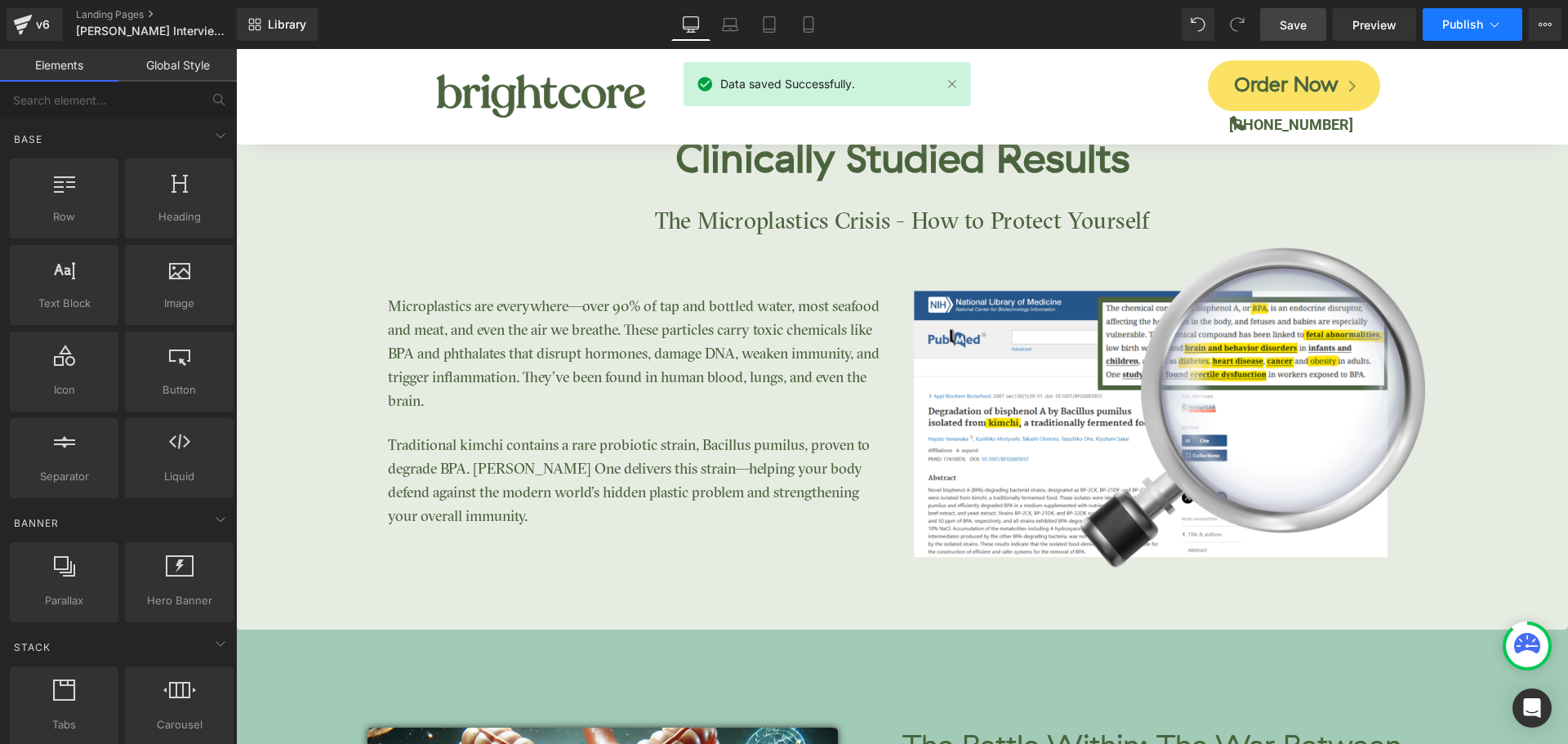
click at [1464, 24] on span "Publish" at bounding box center [1463, 24] width 41 height 13
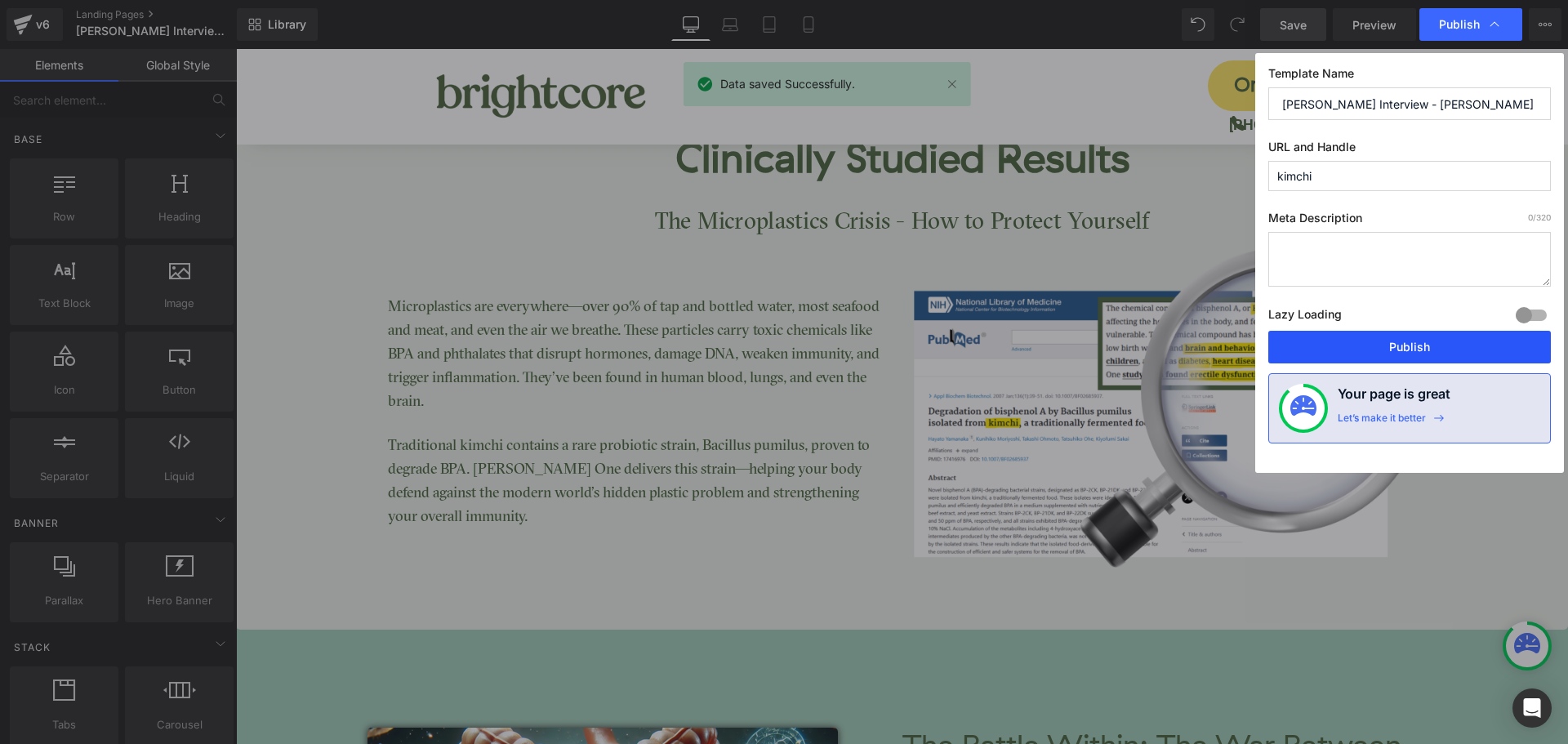
click at [1460, 339] on button "Publish" at bounding box center [1409, 346] width 282 height 32
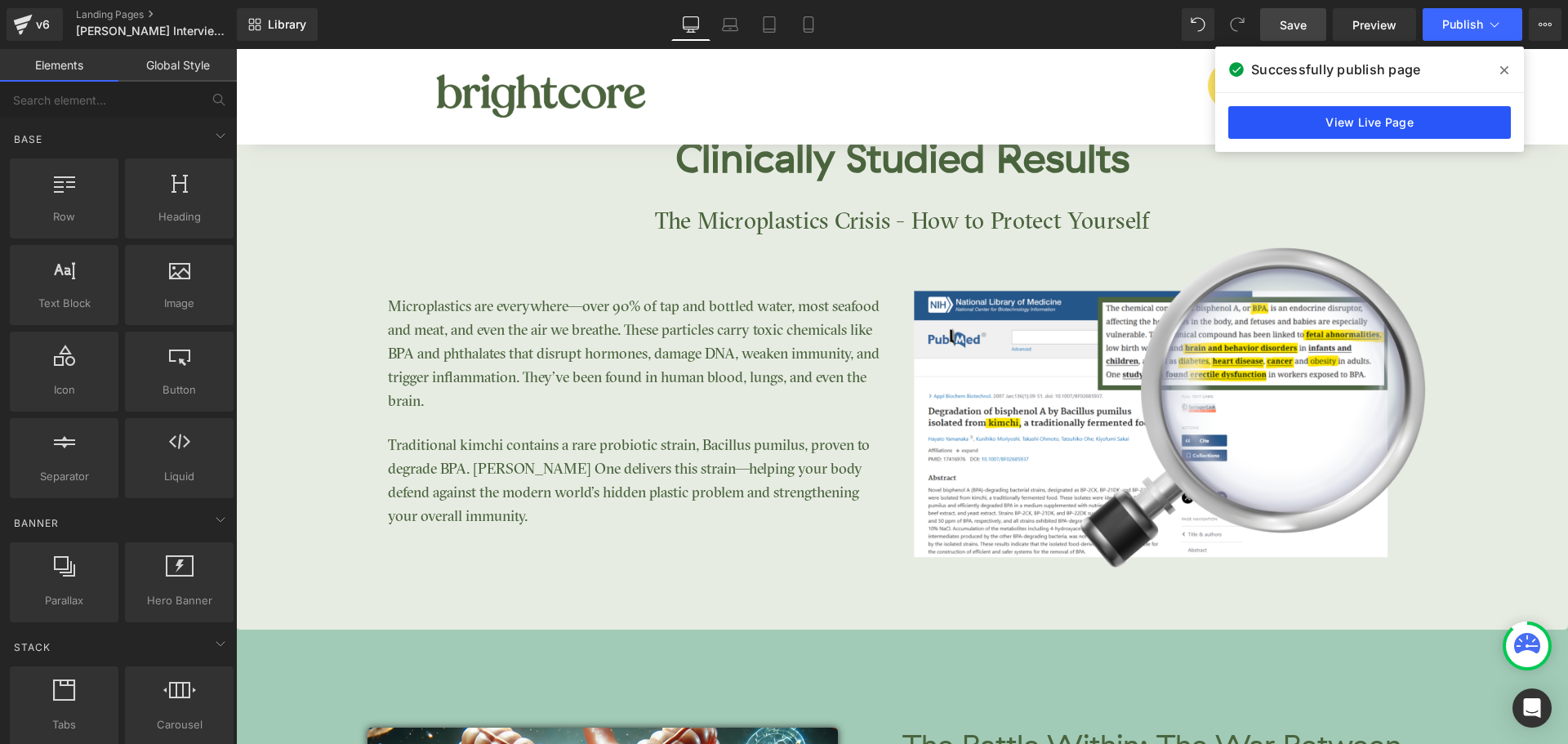
click at [1427, 126] on link "View Live Page" at bounding box center [1369, 122] width 282 height 32
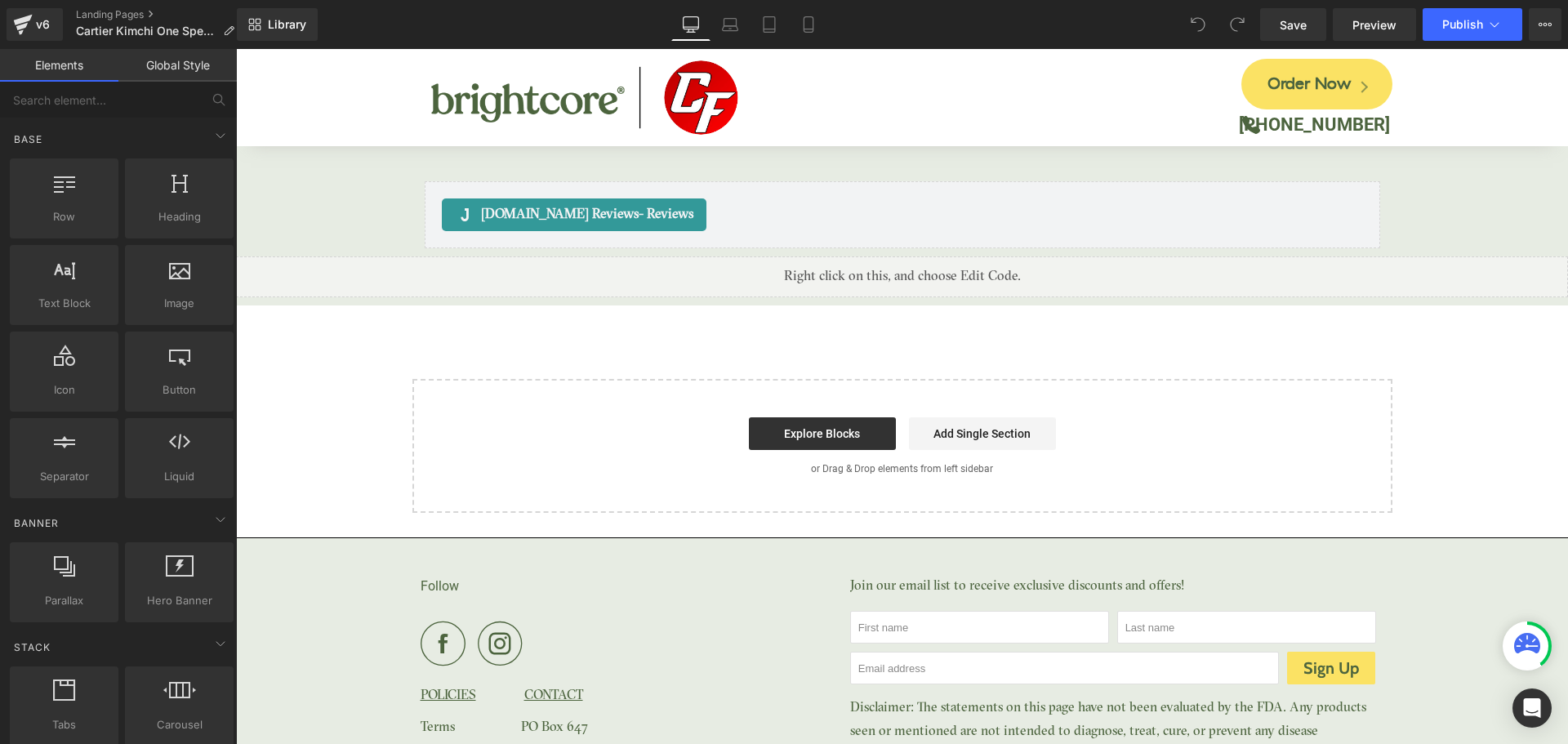
scroll to position [5350, 0]
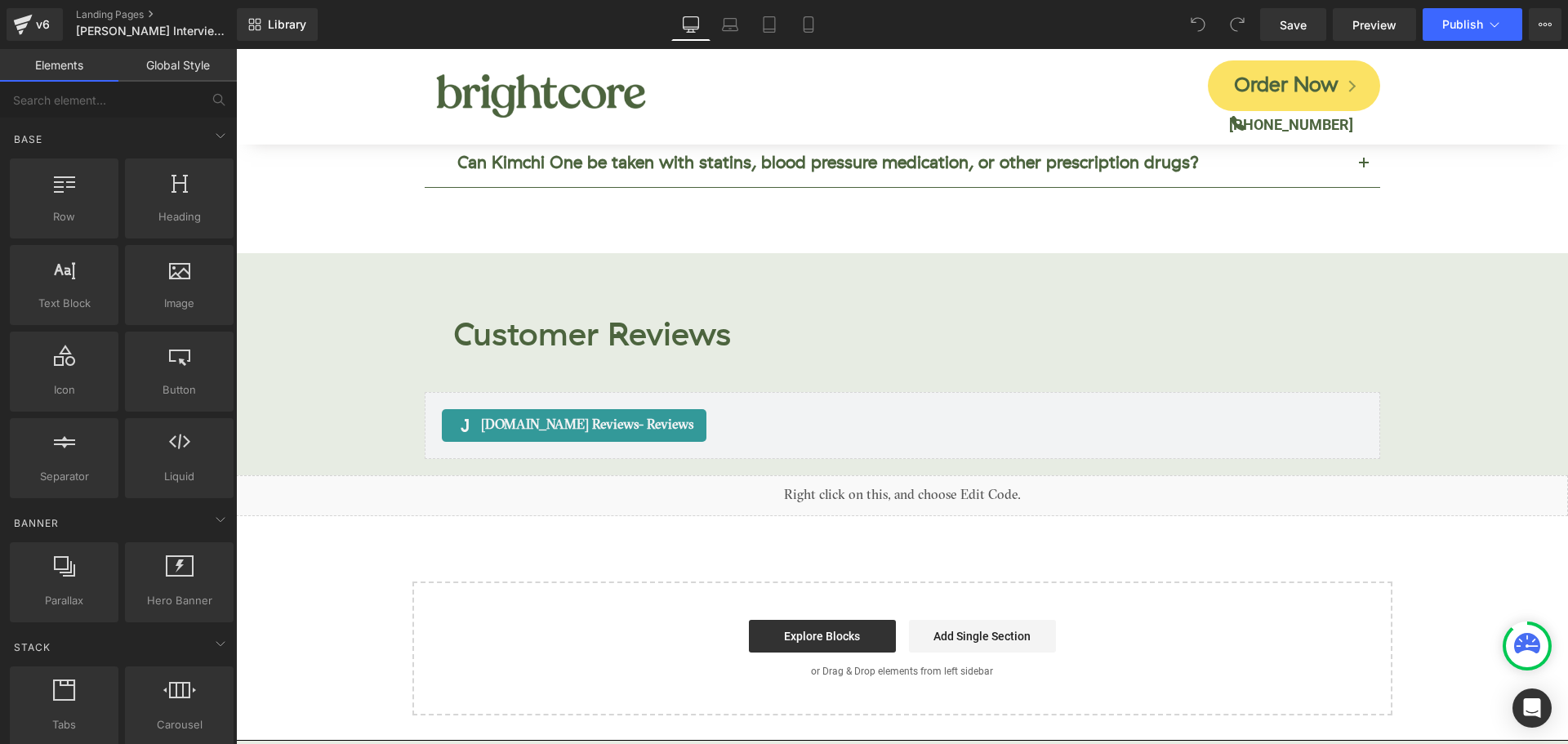
scroll to position [7010, 0]
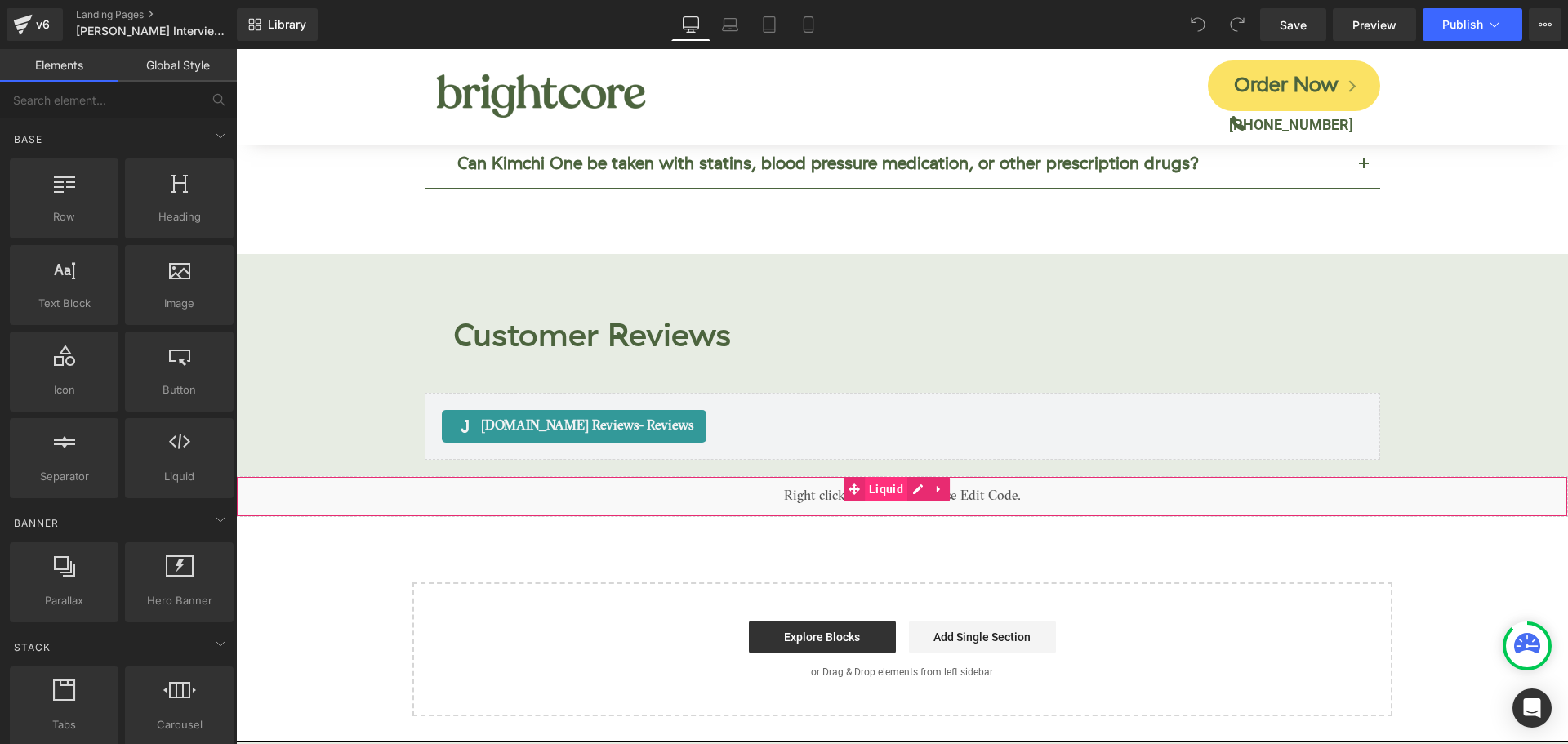
click at [876, 477] on span "Liquid" at bounding box center [886, 488] width 42 height 25
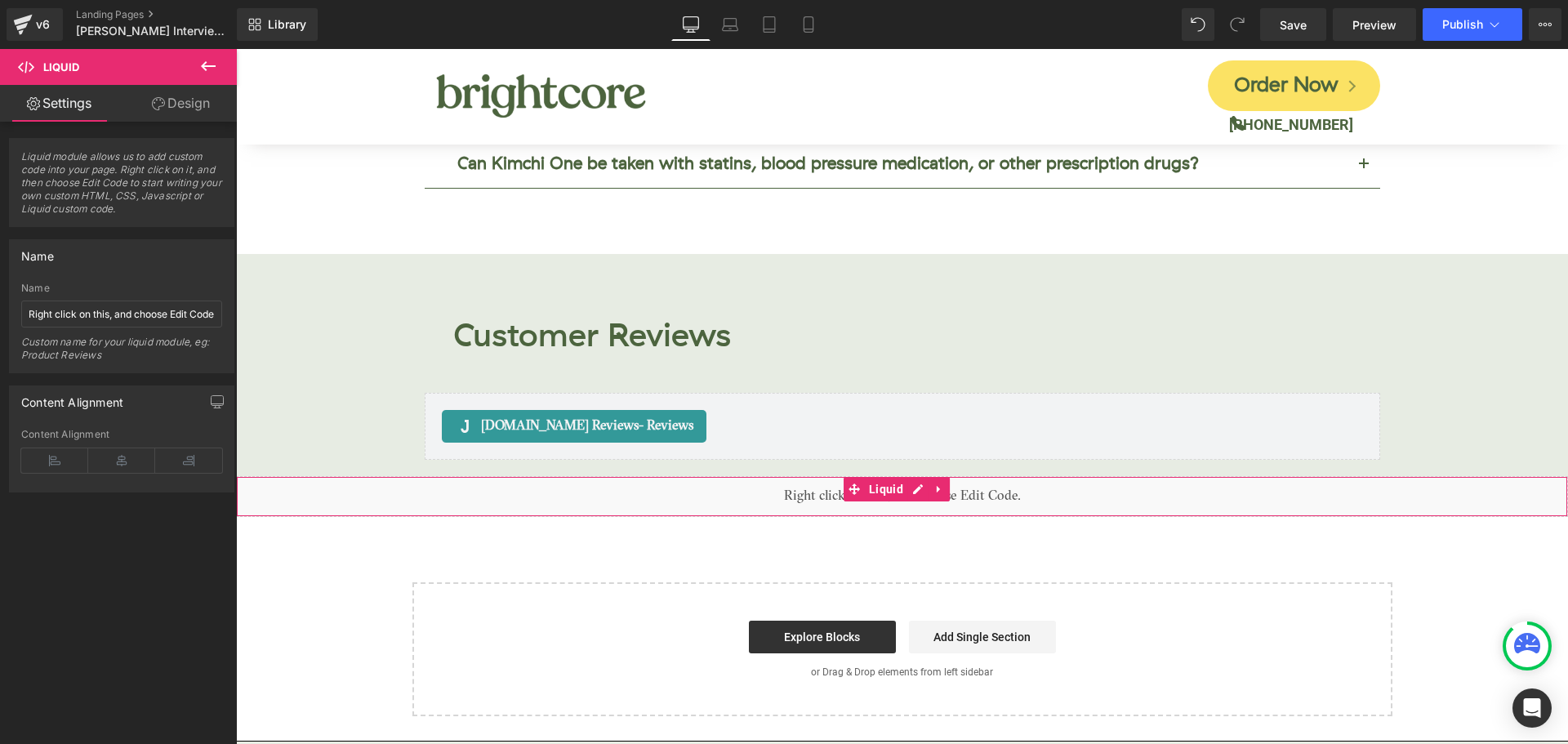
click at [186, 100] on link "Design" at bounding box center [181, 102] width 118 height 36
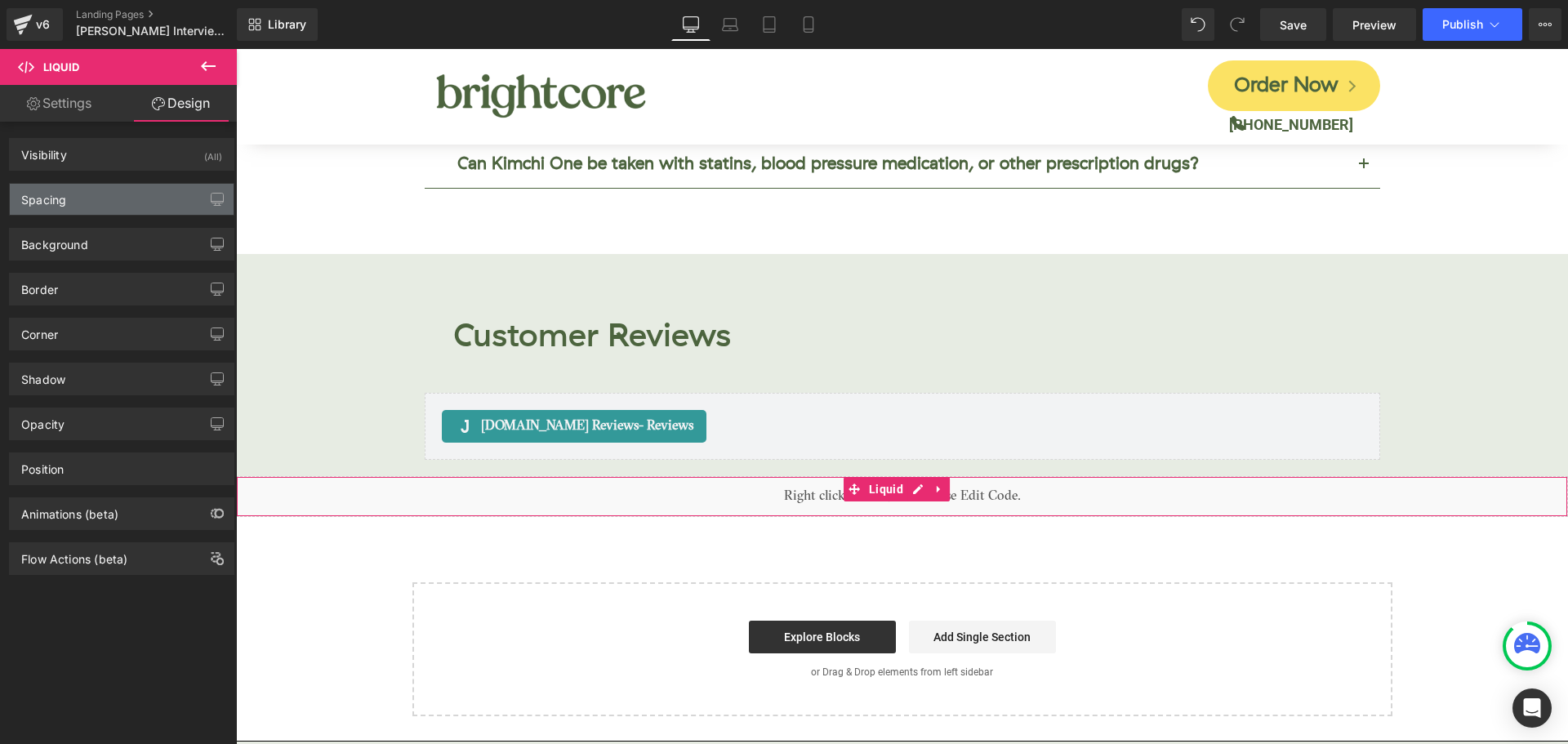
click at [124, 199] on div "Spacing" at bounding box center [122, 200] width 224 height 31
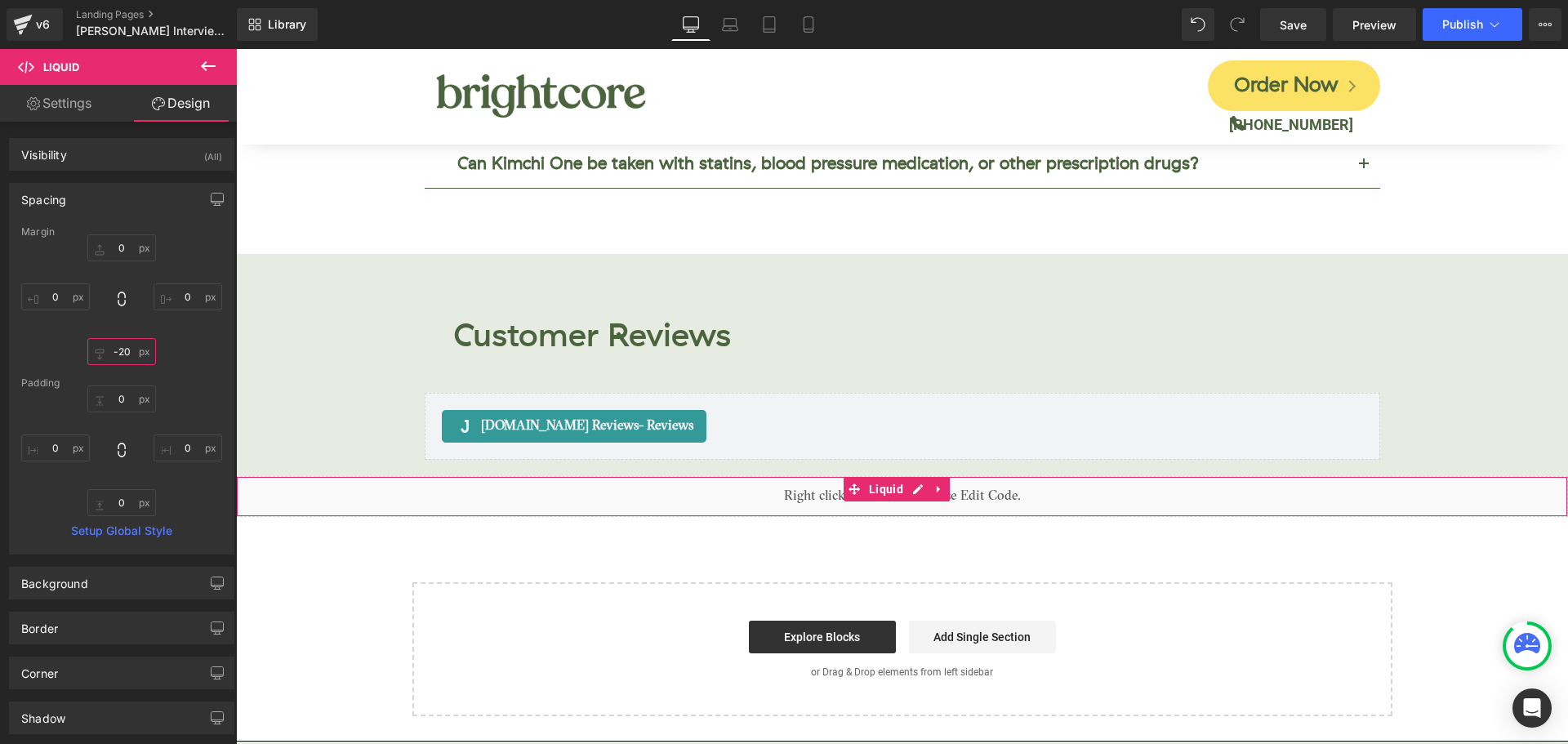
click at [122, 348] on input "-20" at bounding box center [122, 351] width 69 height 27
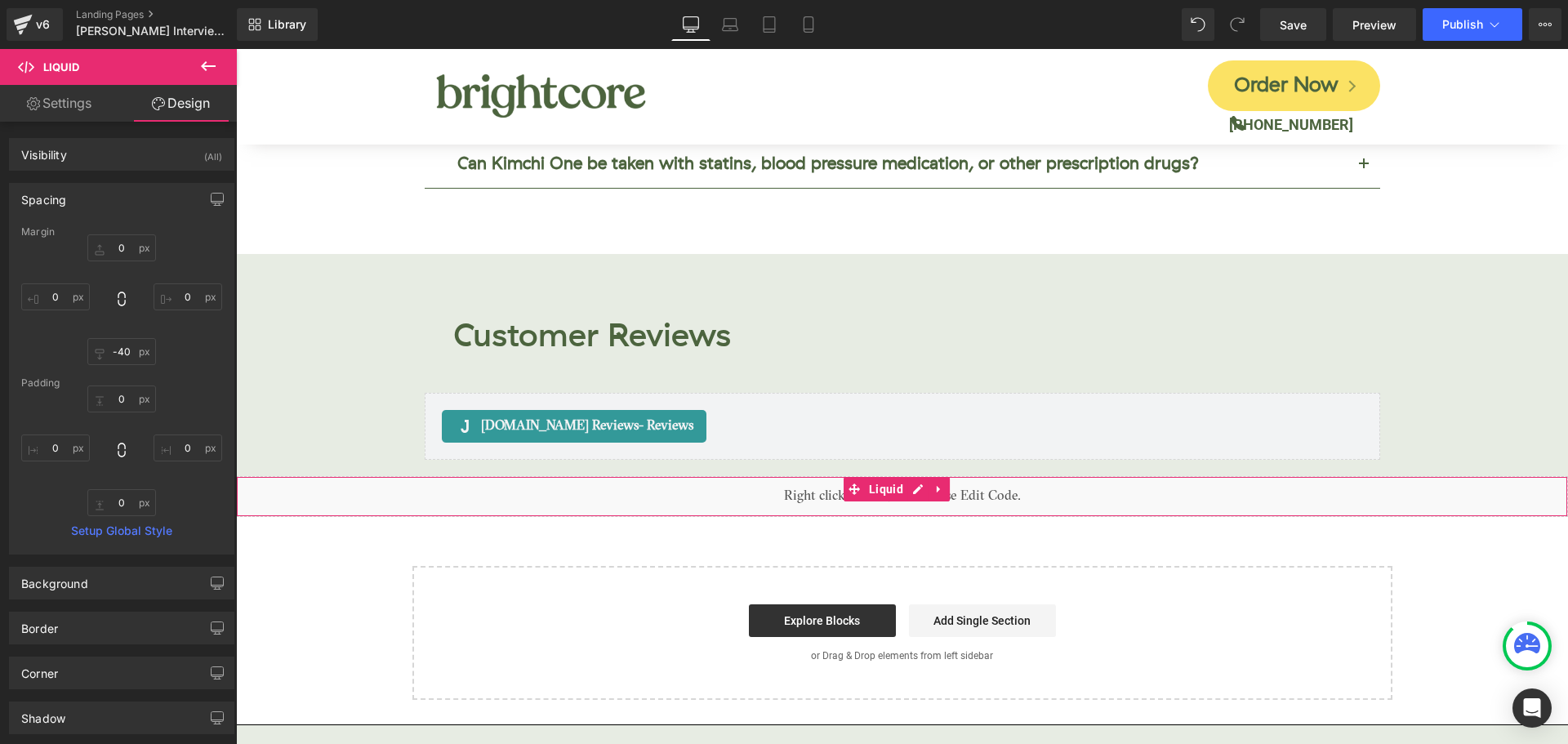
click at [202, 387] on div "Padding" at bounding box center [122, 383] width 201 height 12
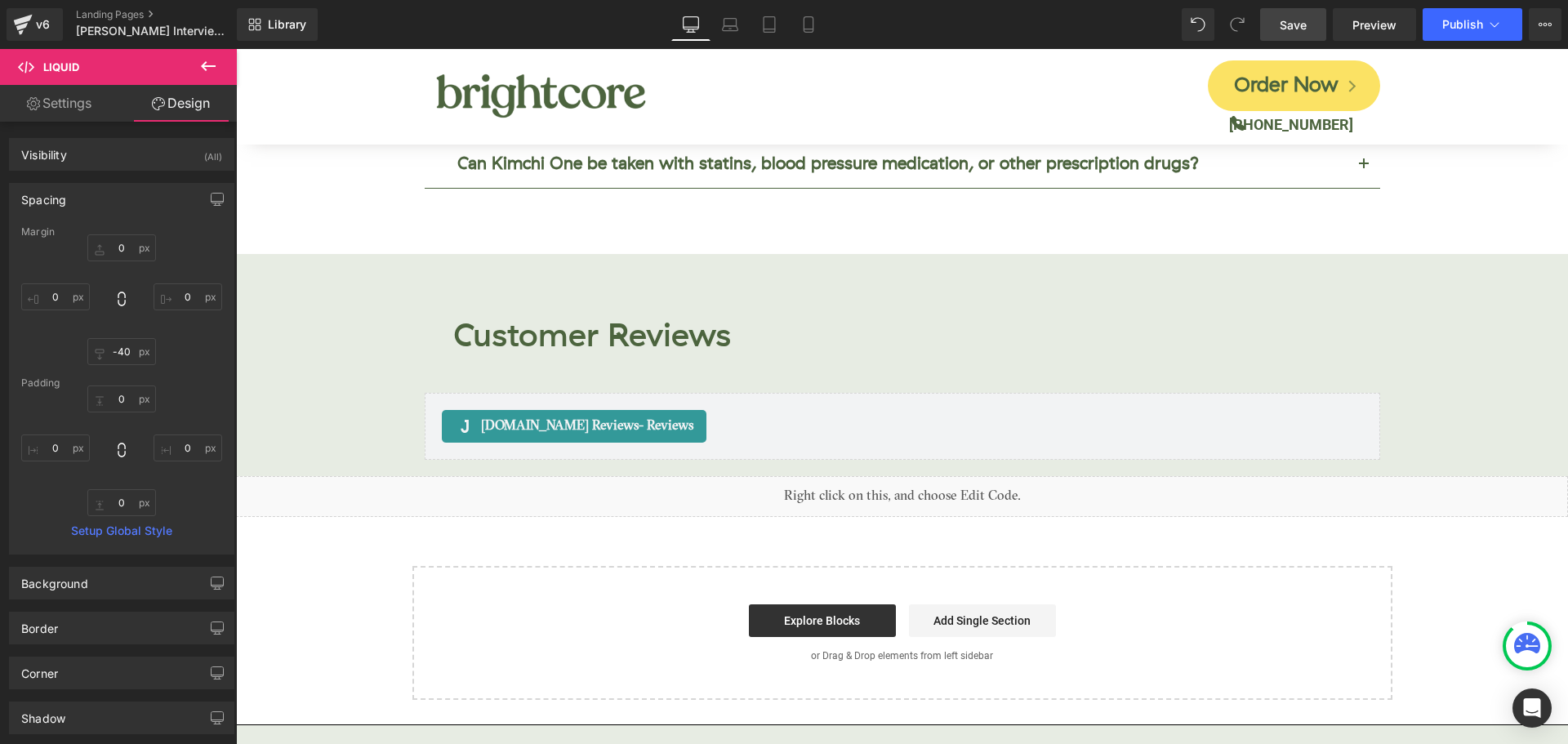
click at [1282, 31] on span "Save" at bounding box center [1293, 25] width 27 height 17
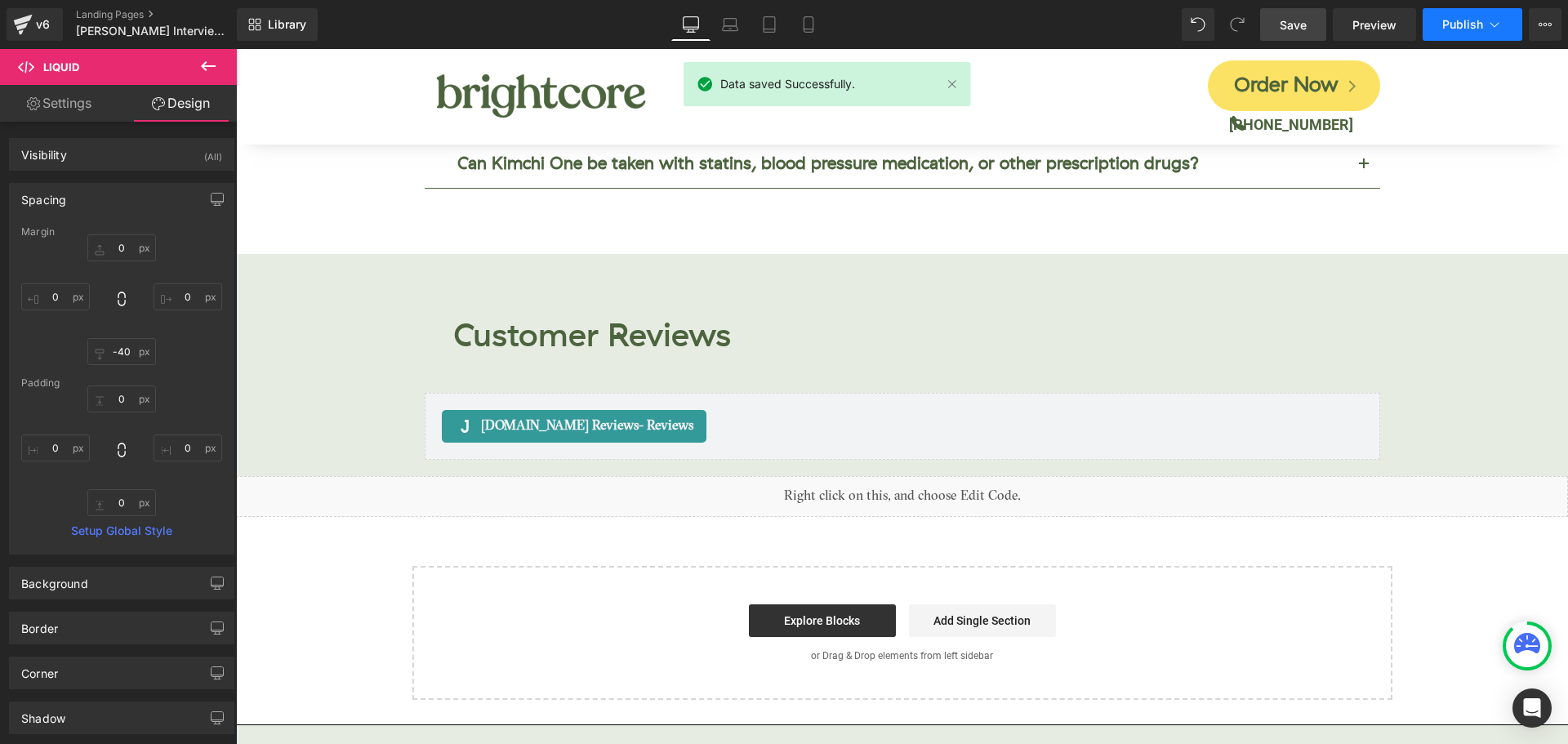
click at [1470, 27] on span "Publish" at bounding box center [1463, 24] width 41 height 13
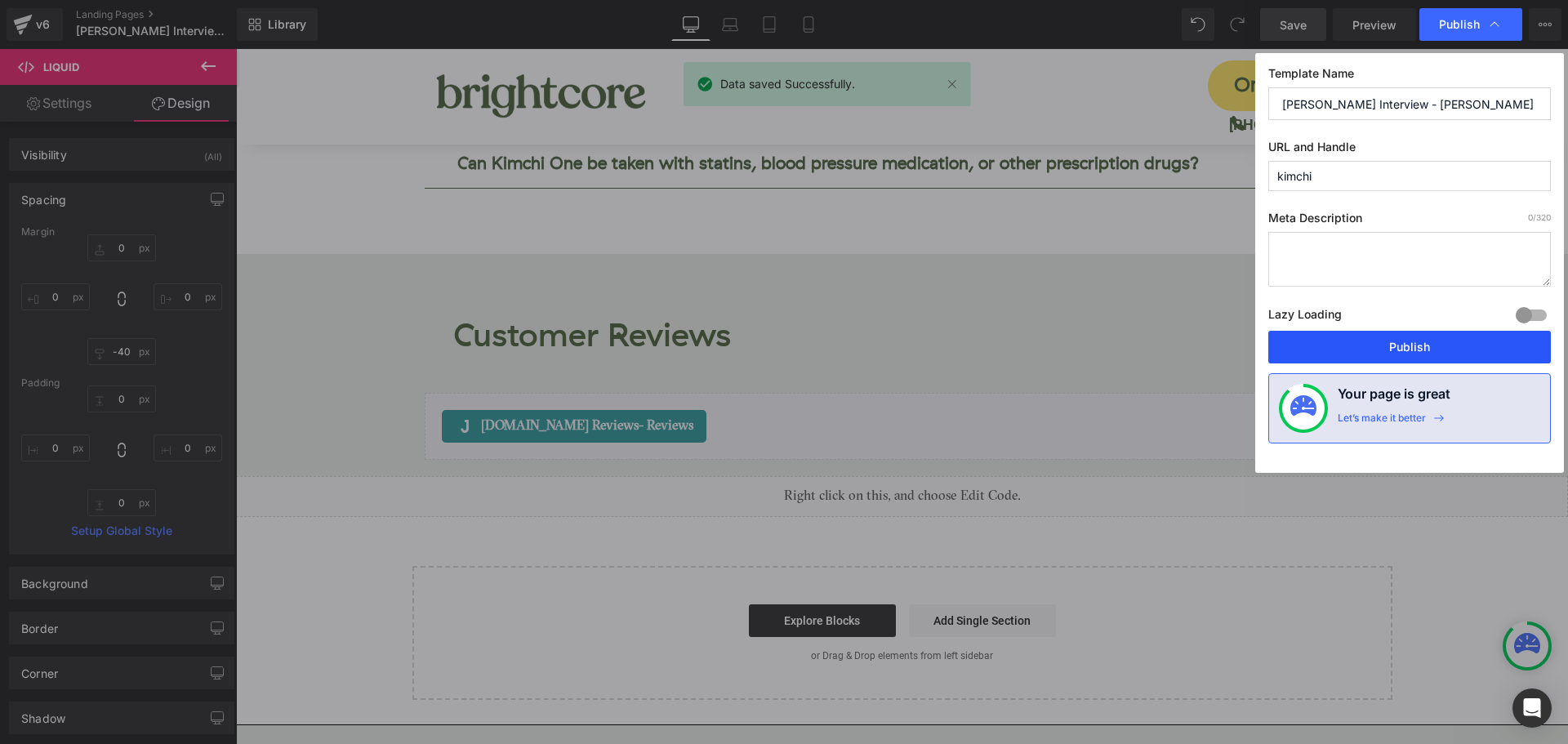
drag, startPoint x: 1444, startPoint y: 354, endPoint x: 1155, endPoint y: 237, distance: 311.8
click at [1444, 354] on button "Publish" at bounding box center [1409, 346] width 282 height 32
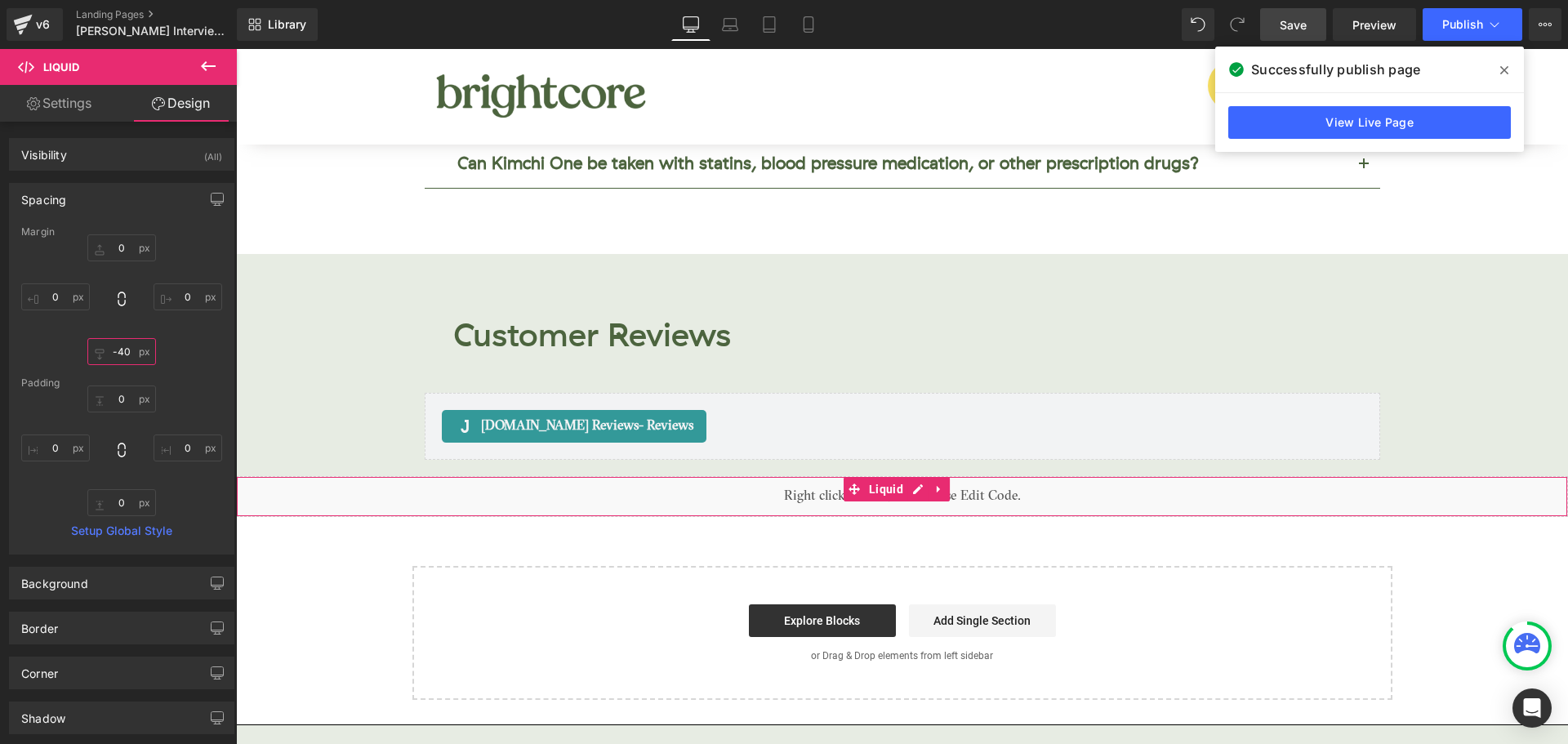
click at [115, 351] on input "-40" at bounding box center [122, 351] width 69 height 27
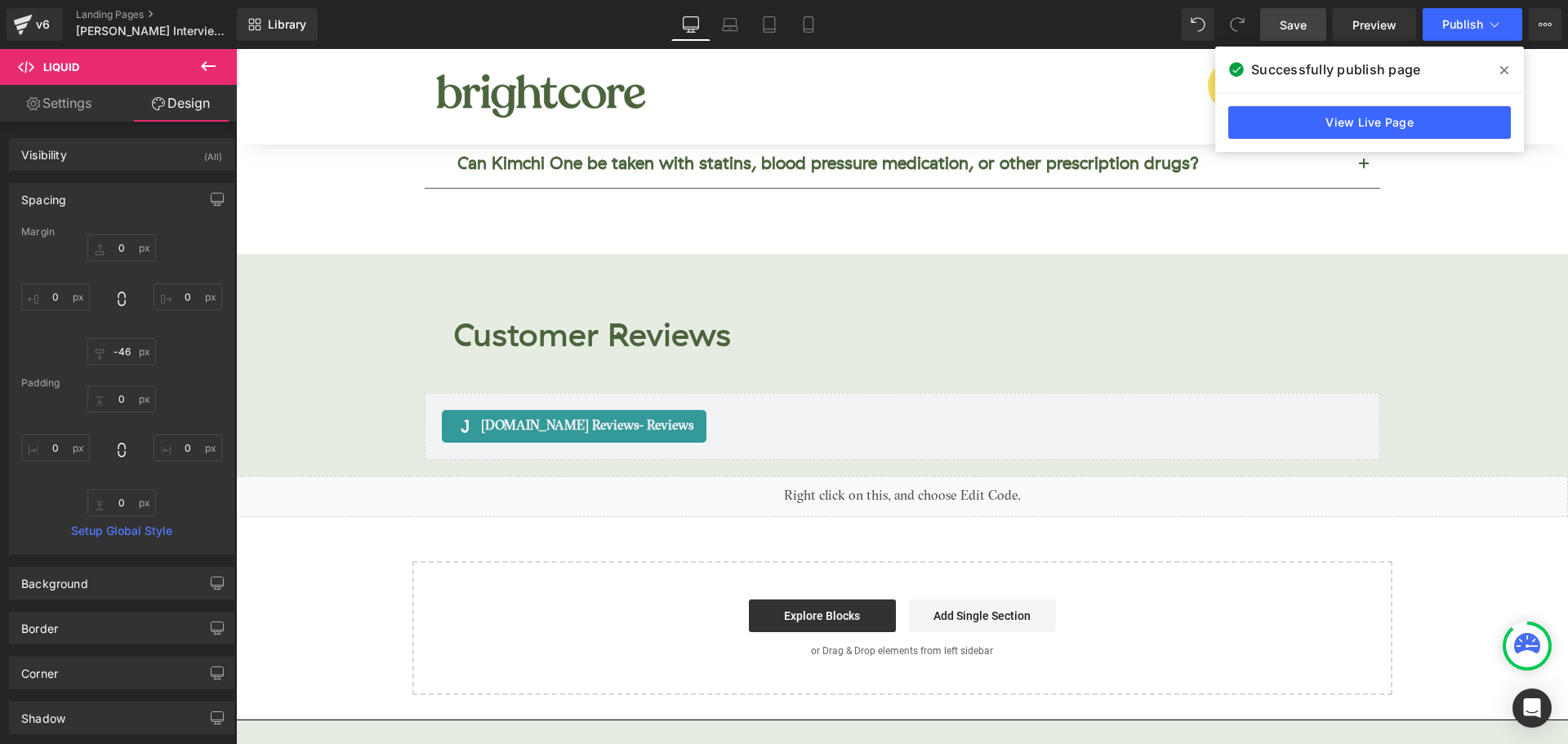
click at [1297, 31] on span "Save" at bounding box center [1293, 25] width 27 height 17
click at [1499, 68] on span at bounding box center [1504, 70] width 27 height 27
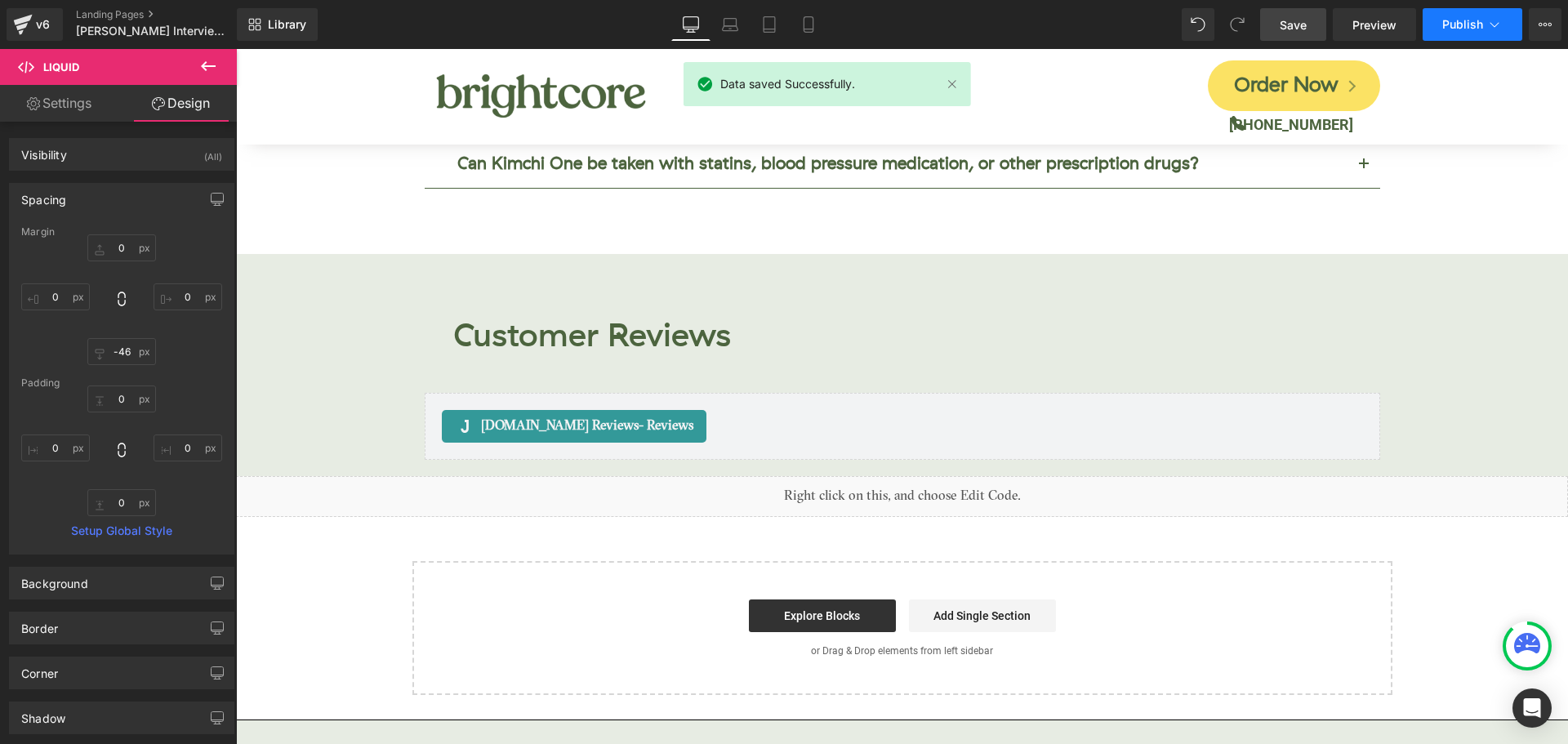
click at [1477, 24] on span "Publish" at bounding box center [1463, 24] width 41 height 13
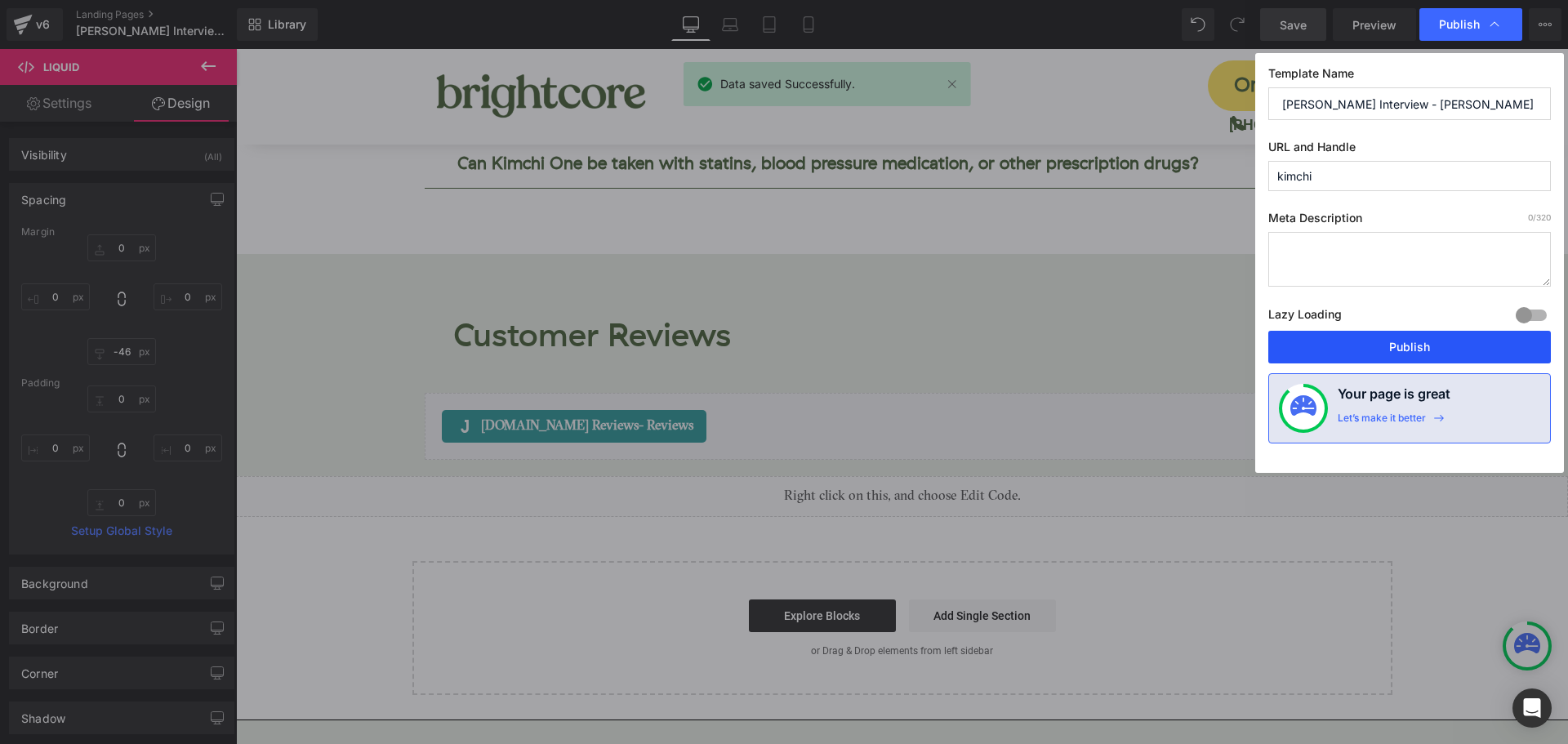
click at [1446, 347] on button "Publish" at bounding box center [1409, 346] width 282 height 32
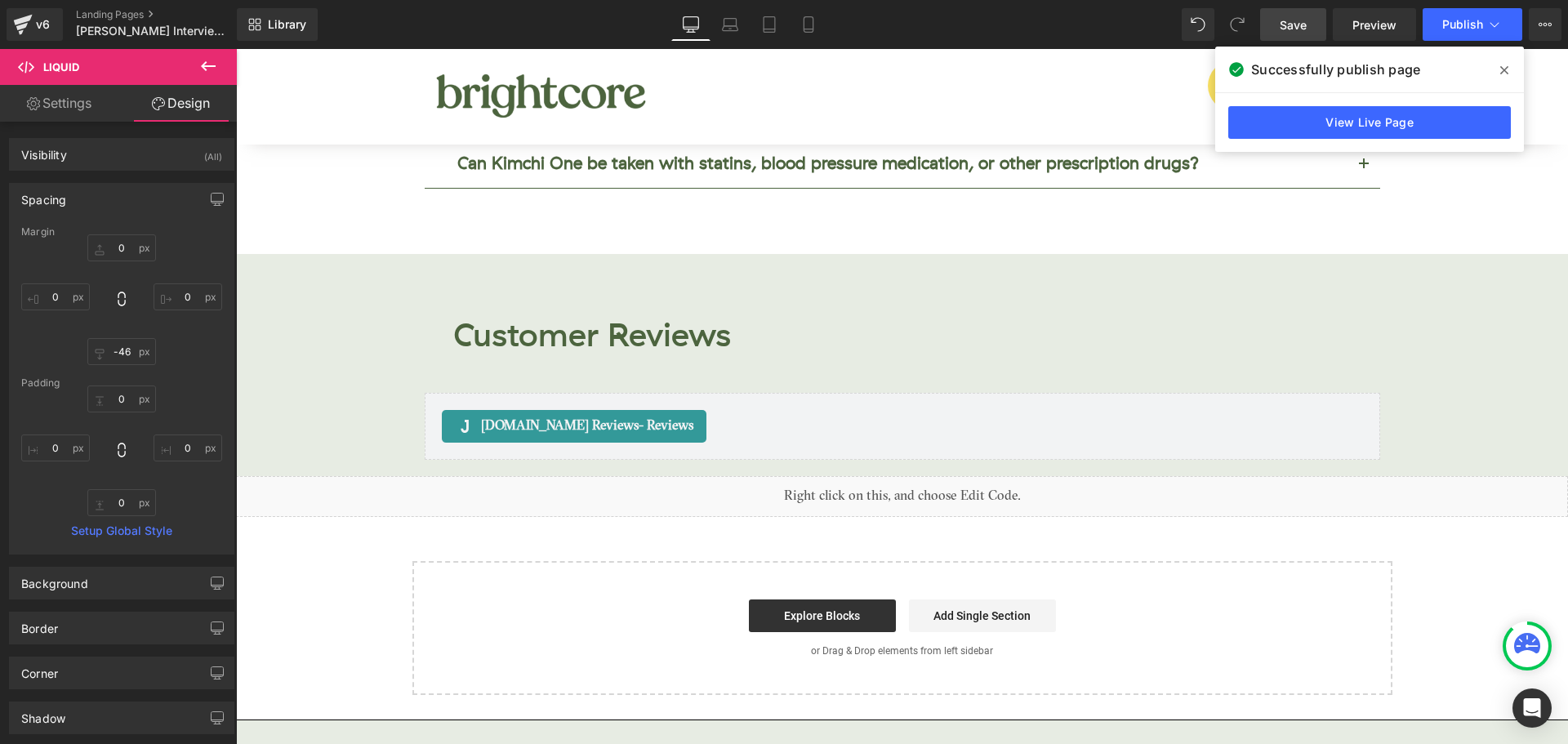
click at [1498, 69] on span at bounding box center [1504, 70] width 27 height 27
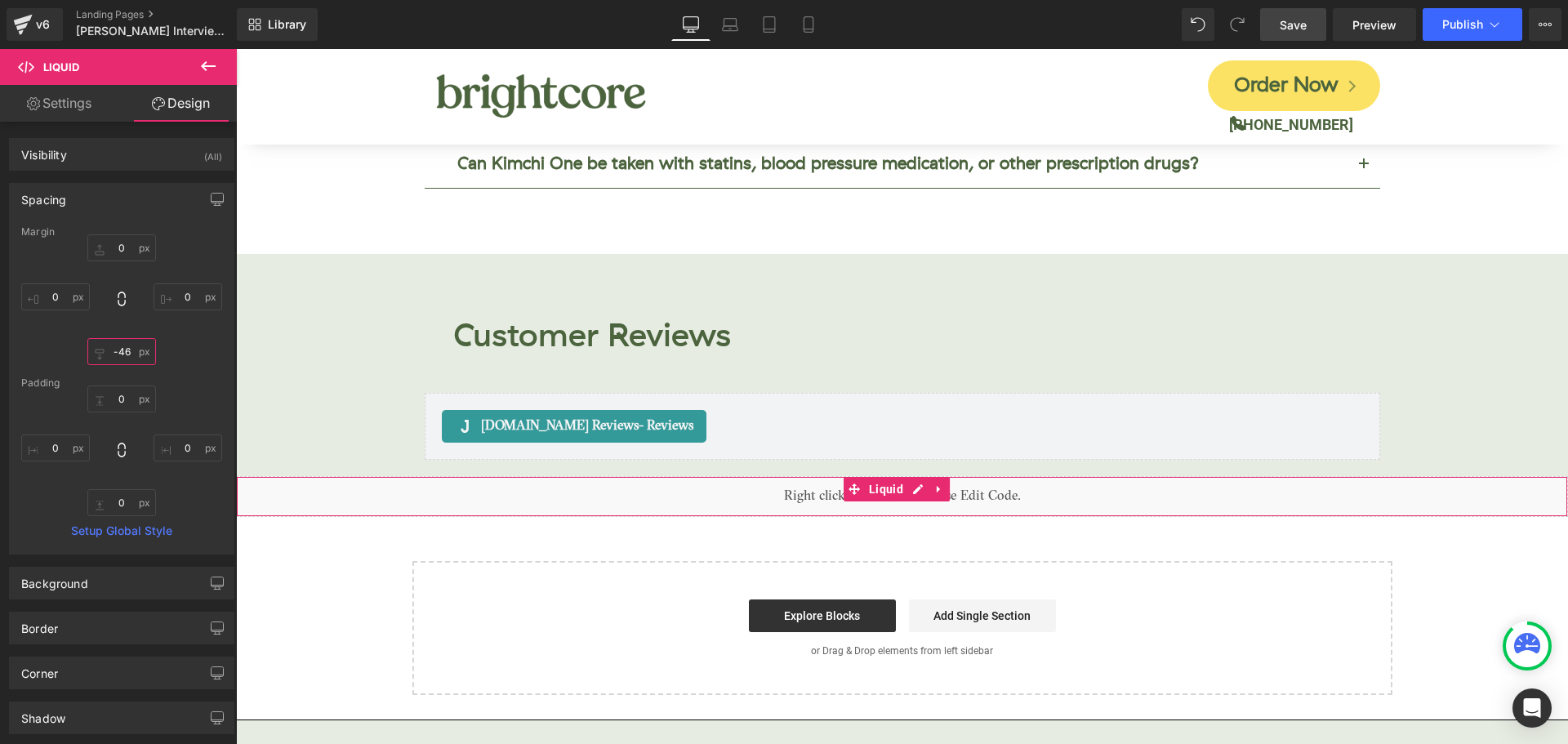
click at [121, 349] on input "-46" at bounding box center [122, 351] width 69 height 27
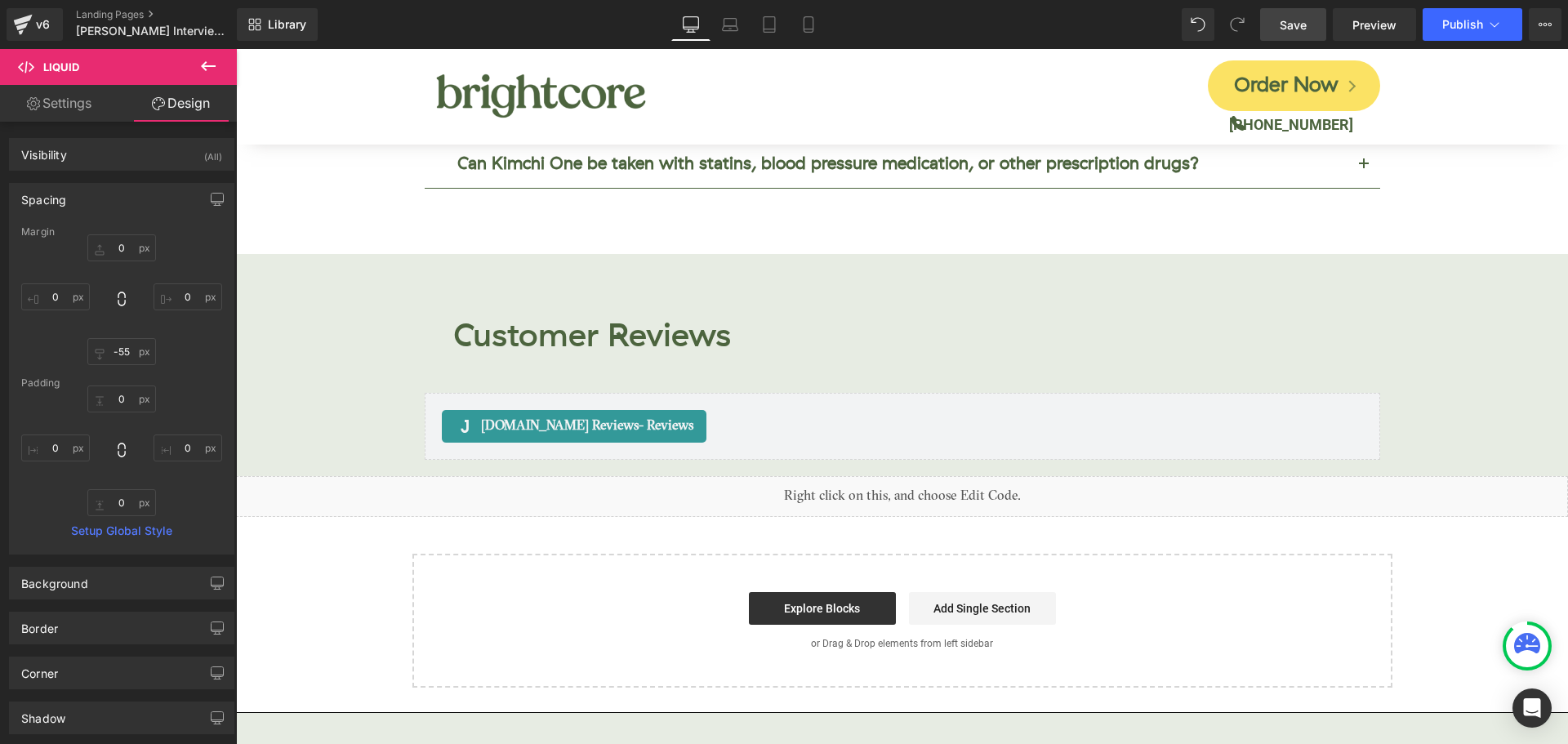
click at [1288, 27] on span "Save" at bounding box center [1293, 25] width 27 height 17
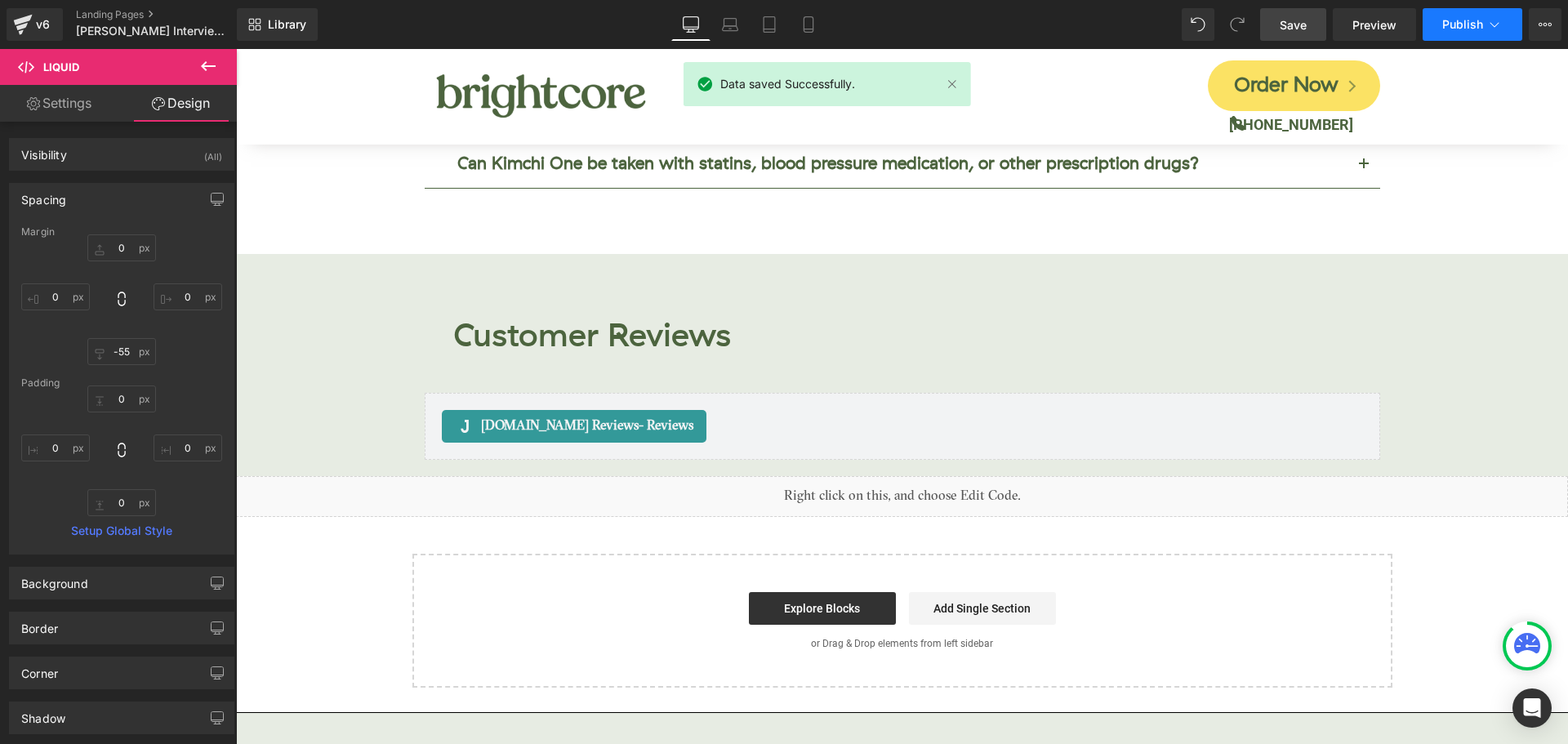
click at [1471, 30] on span "Publish" at bounding box center [1463, 24] width 41 height 13
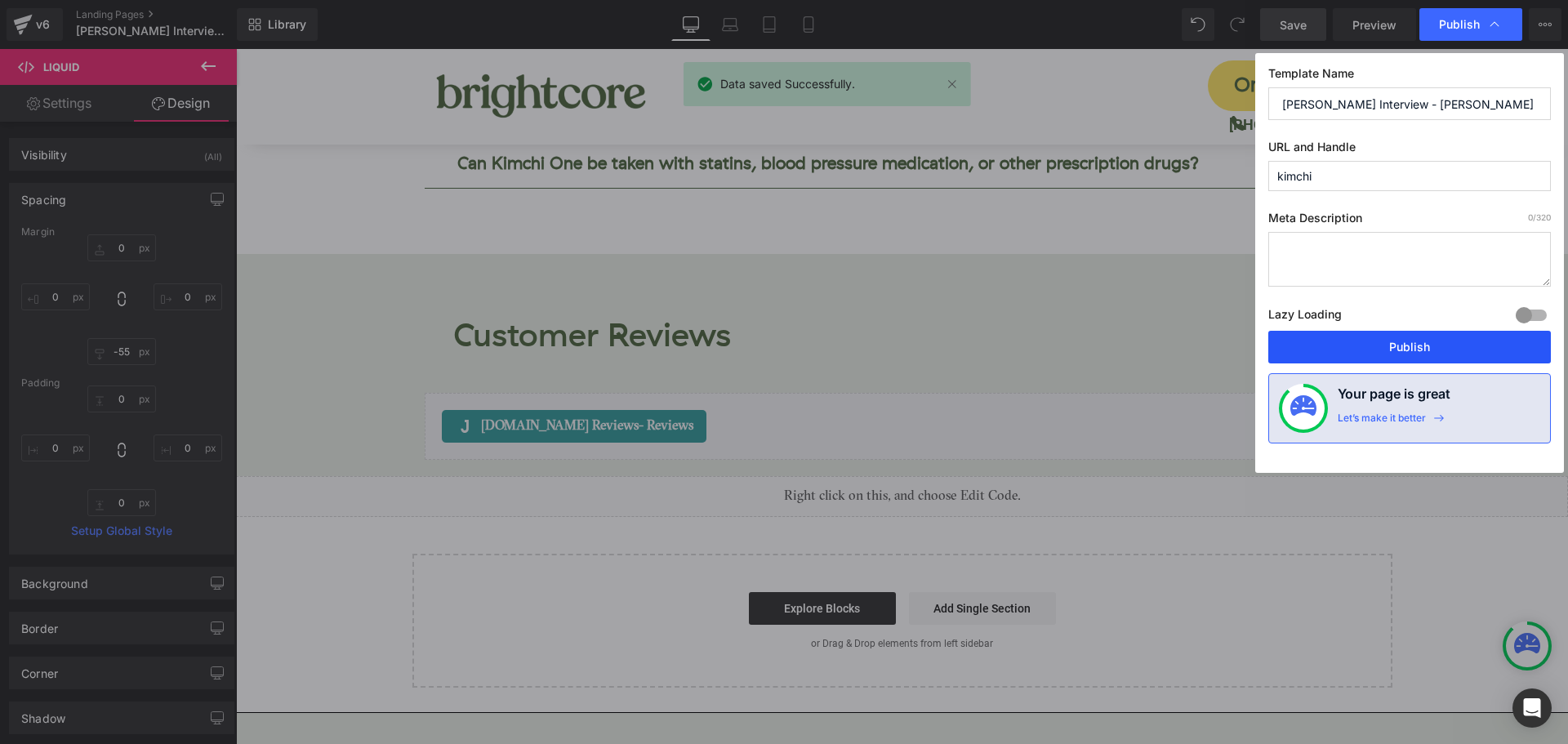
click at [1456, 349] on button "Publish" at bounding box center [1409, 346] width 282 height 32
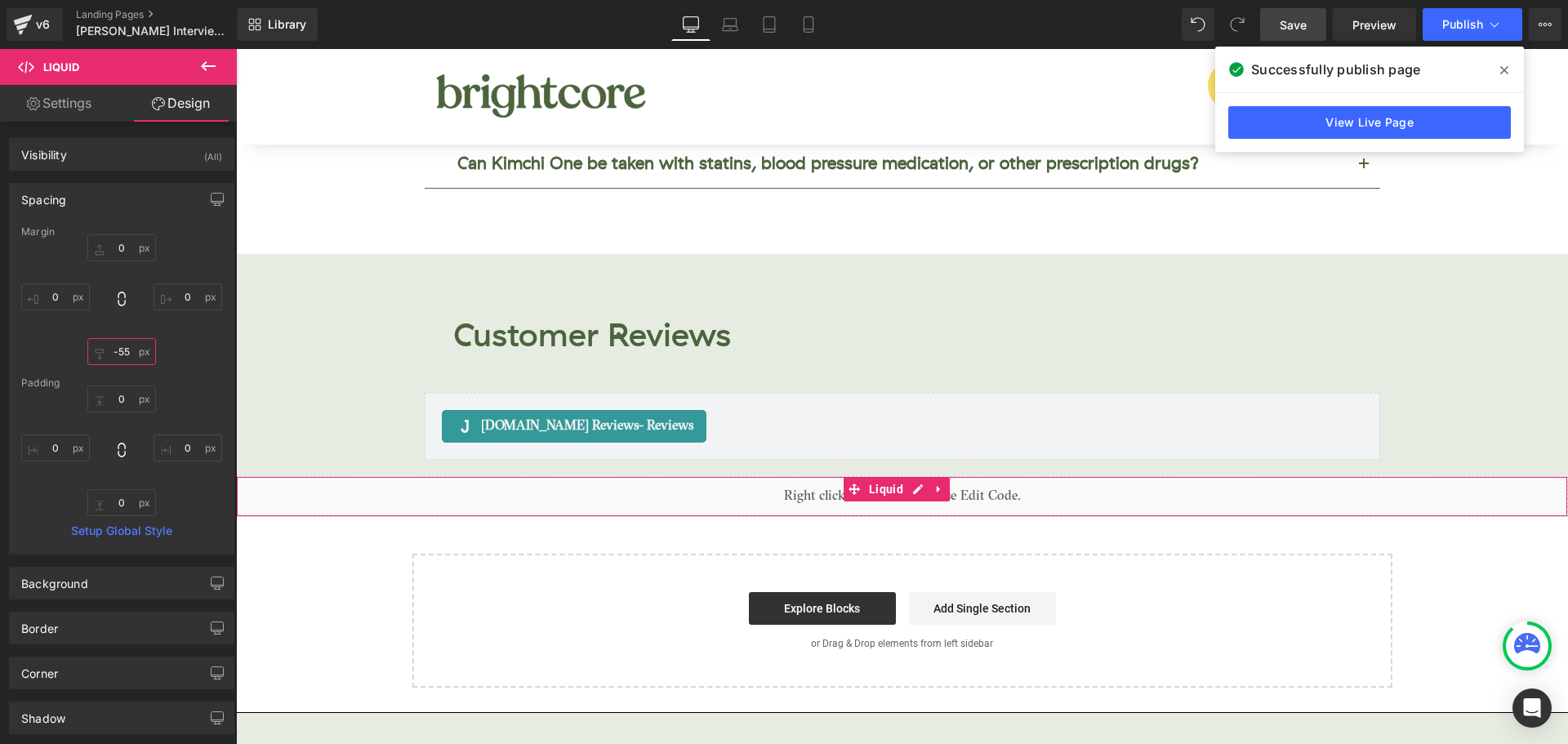
click at [124, 348] on input "-55" at bounding box center [122, 351] width 69 height 27
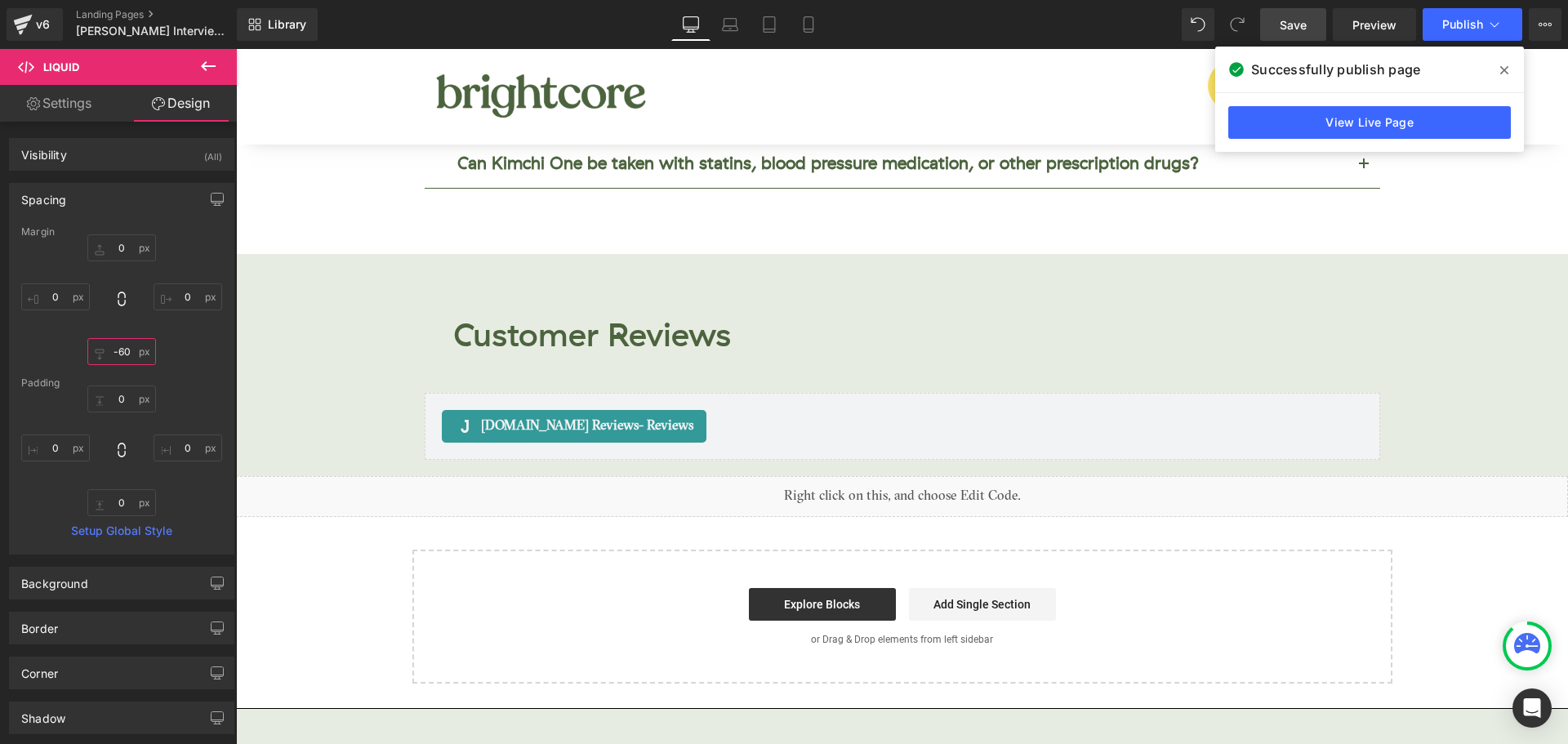
type input "-60"
drag, startPoint x: 1312, startPoint y: 21, endPoint x: 1404, endPoint y: 50, distance: 96.5
click at [1312, 22] on link "Save" at bounding box center [1293, 24] width 66 height 32
click at [1507, 74] on icon at bounding box center [1504, 70] width 8 height 8
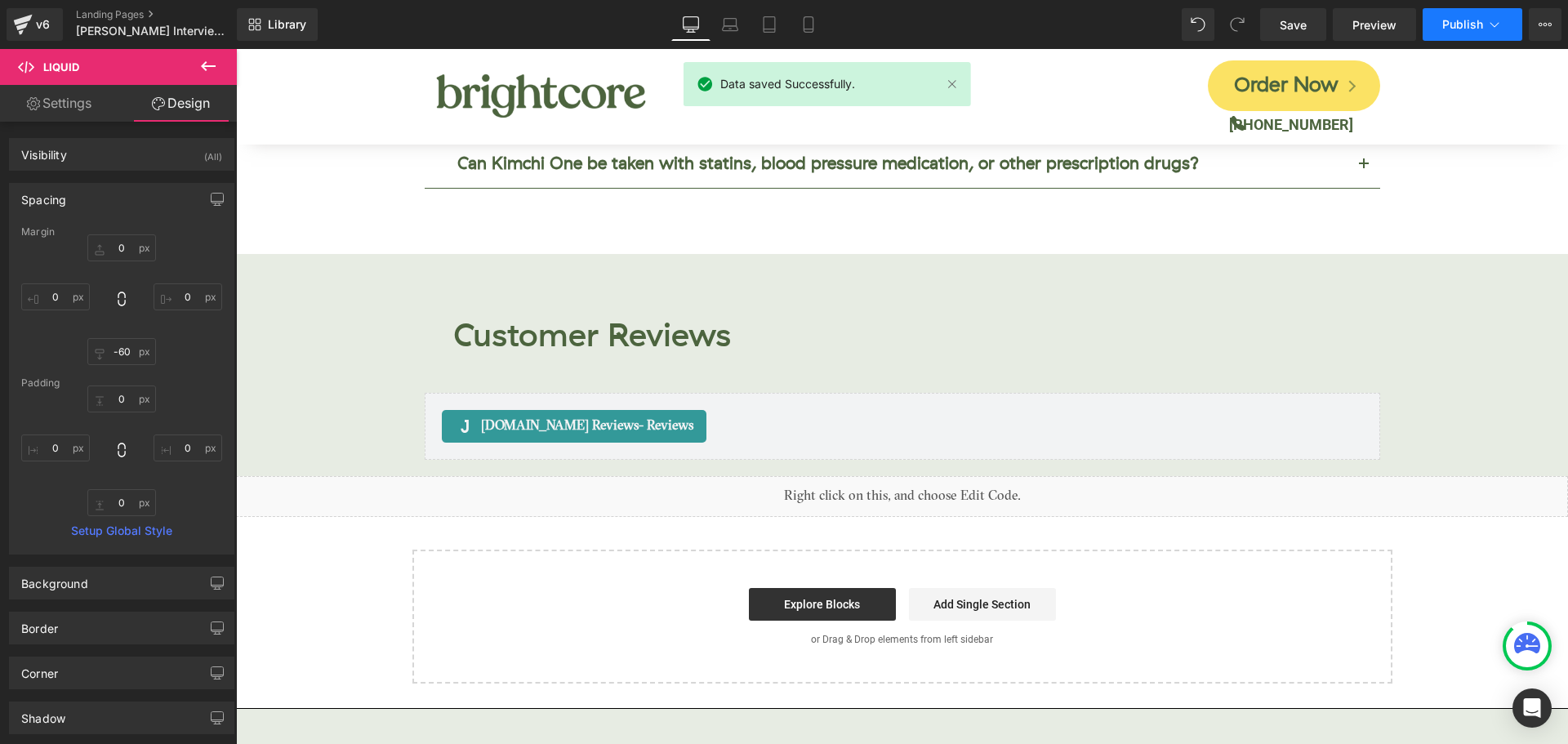
click at [1474, 29] on span "Publish" at bounding box center [1463, 24] width 41 height 13
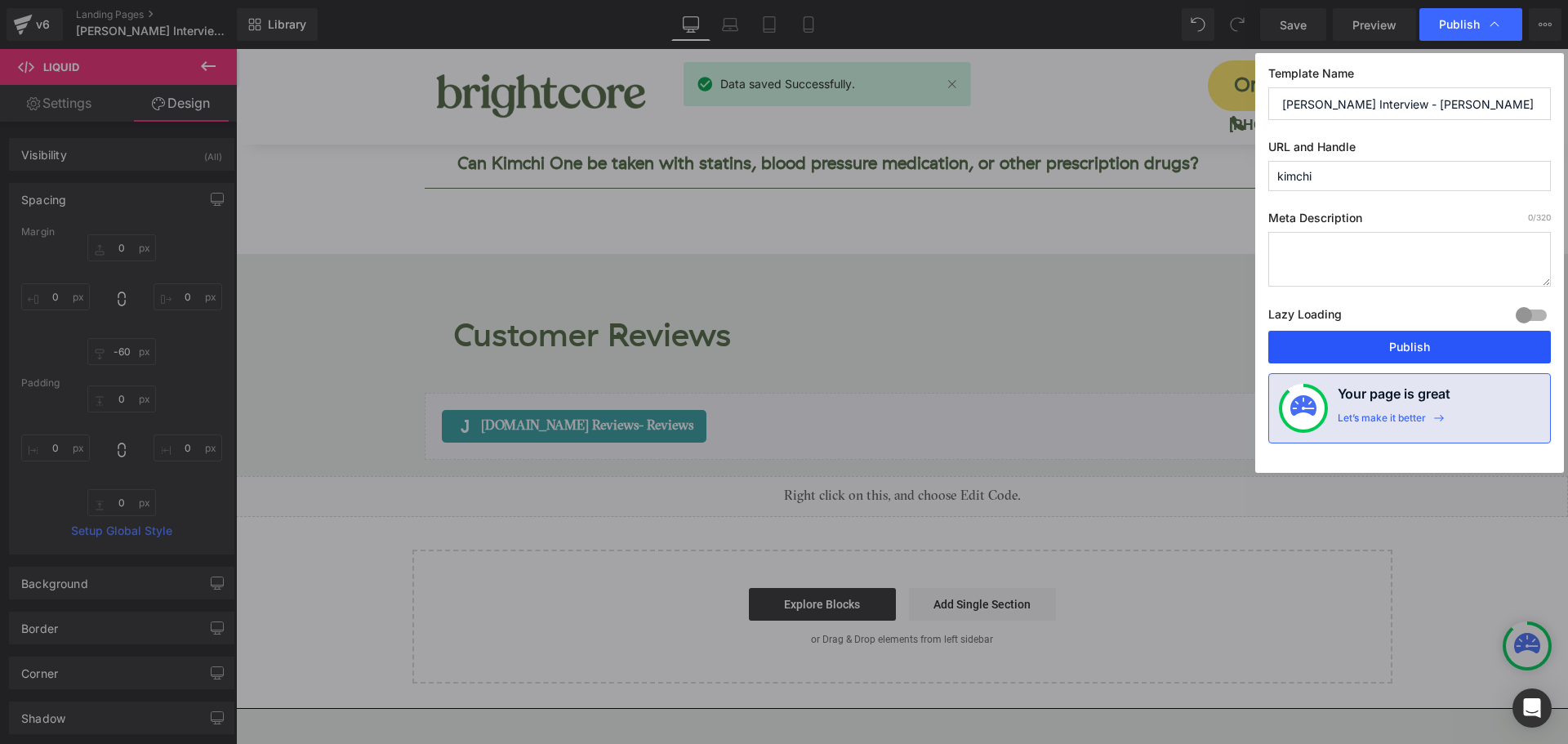
click at [1415, 340] on button "Publish" at bounding box center [1409, 346] width 282 height 32
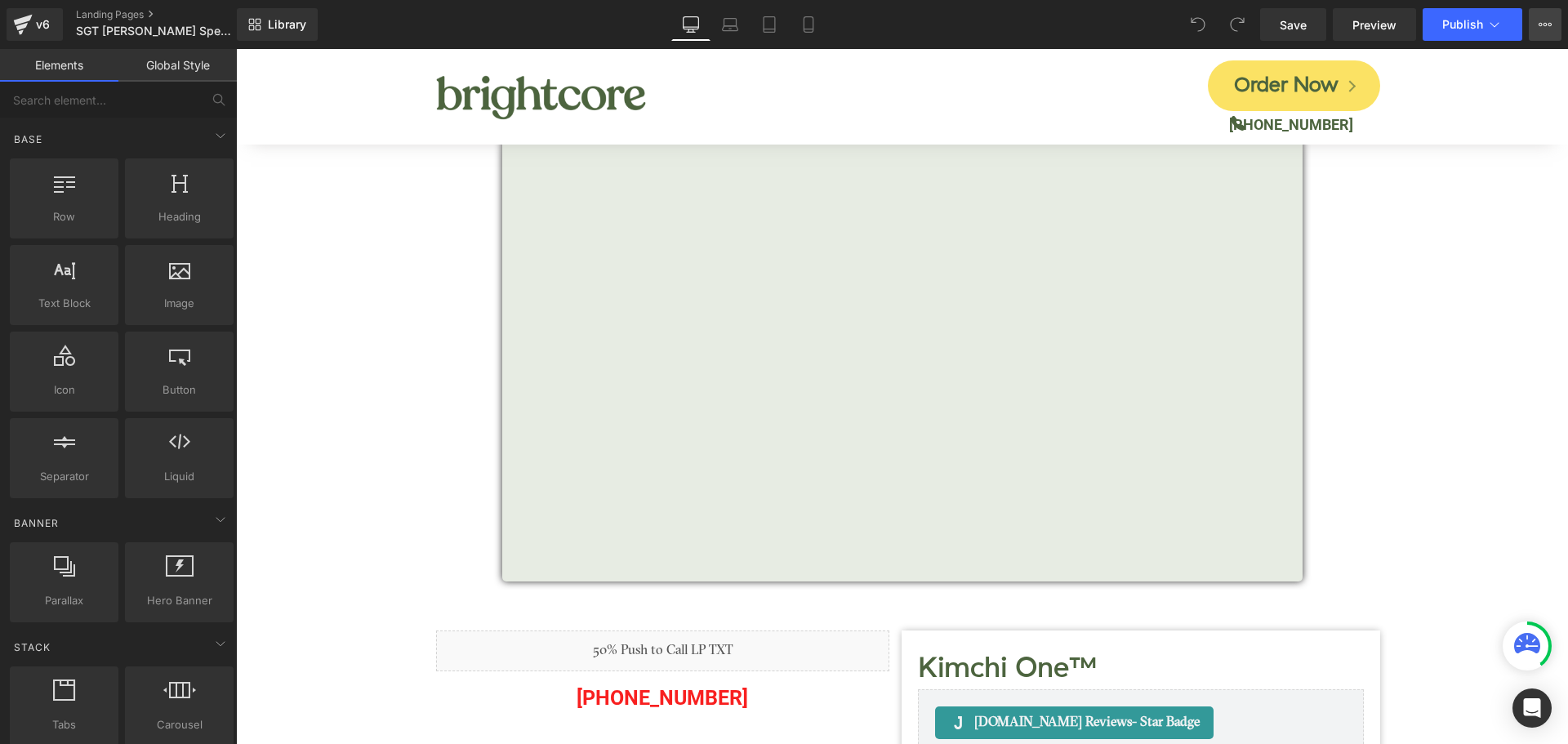
click at [1552, 25] on button "View Live Page View with current Template Save Template to Library Schedule Pub…" at bounding box center [1544, 24] width 32 height 32
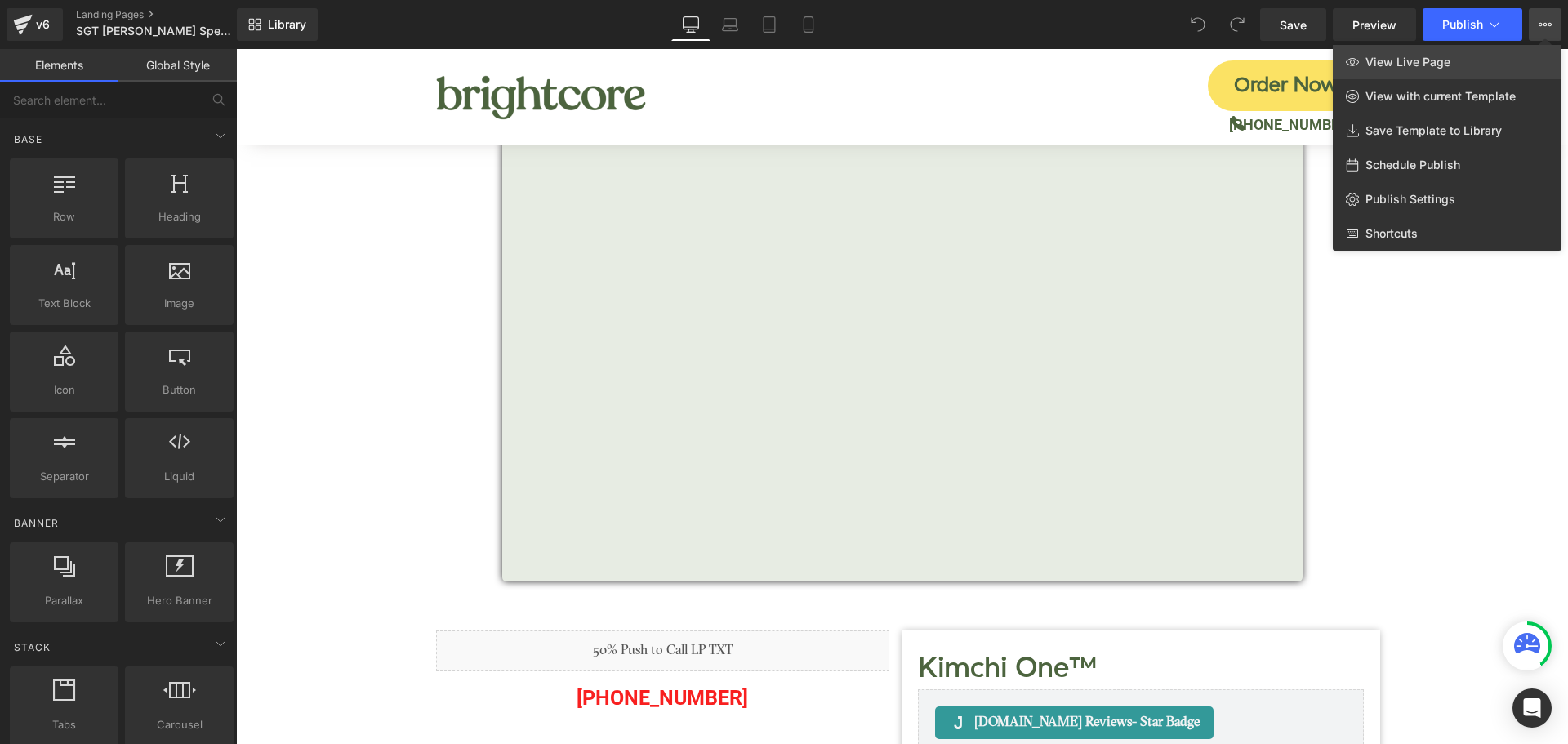
click at [1497, 56] on link "View Live Page" at bounding box center [1447, 62] width 229 height 34
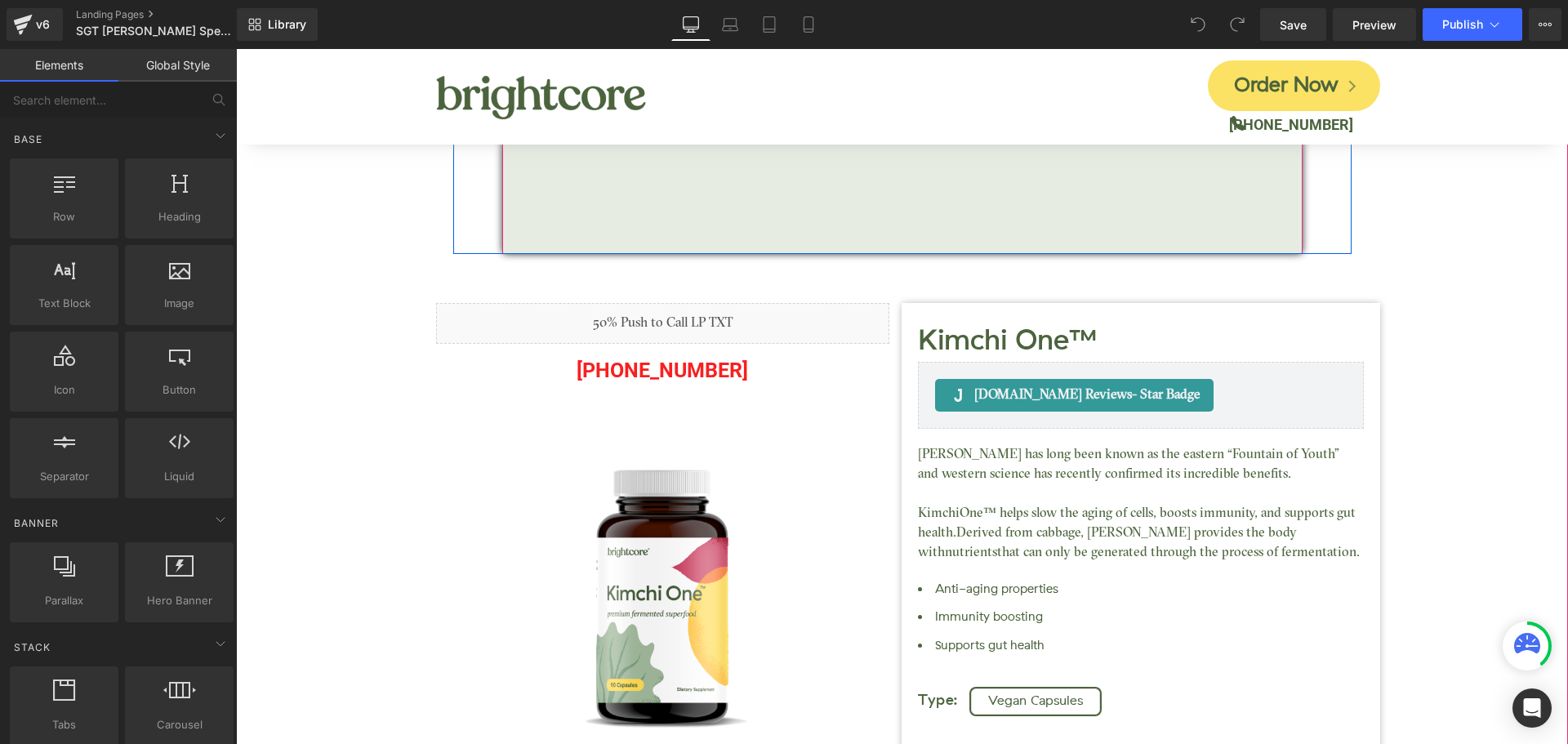
scroll to position [489, 0]
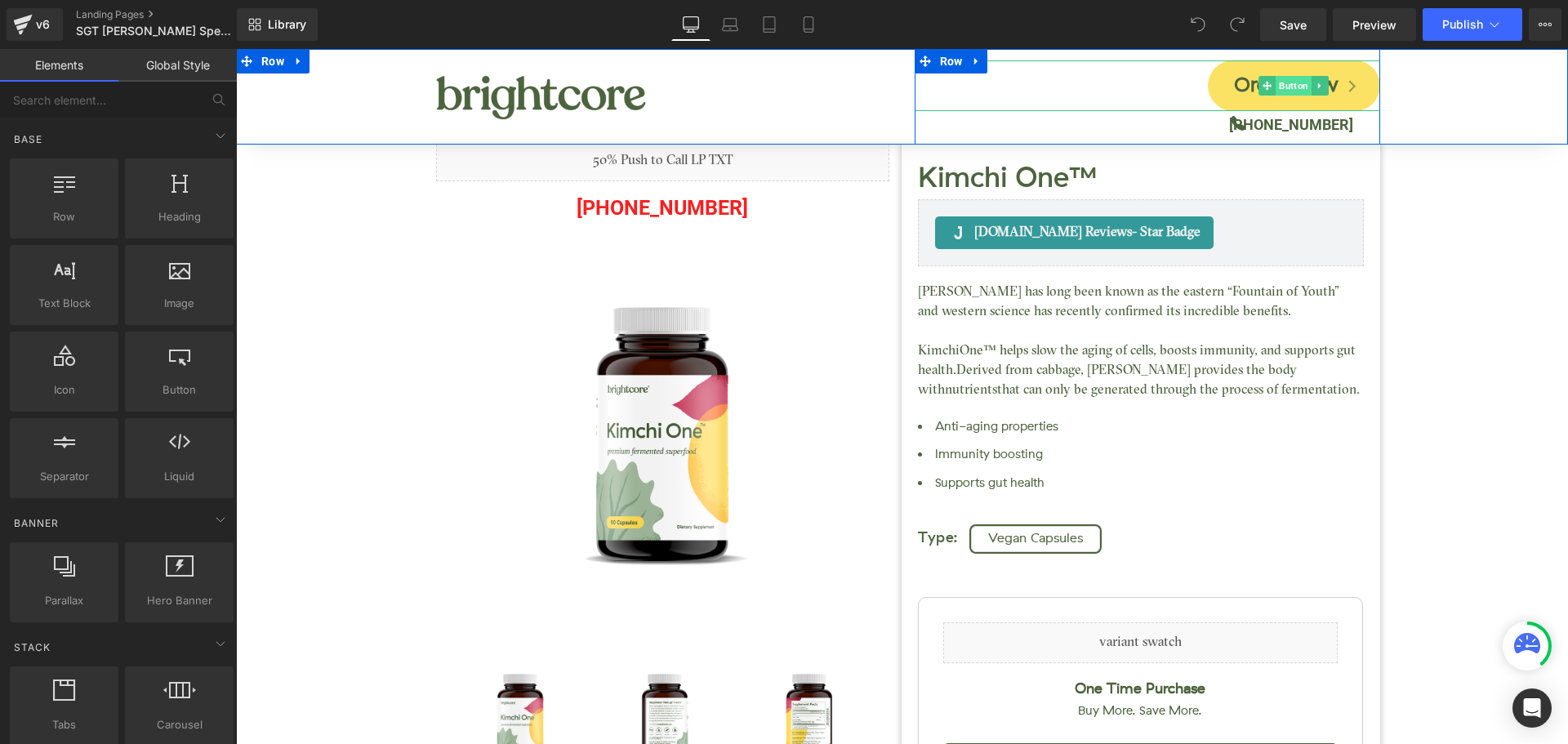
click at [1298, 90] on span "Button" at bounding box center [1294, 86] width 36 height 20
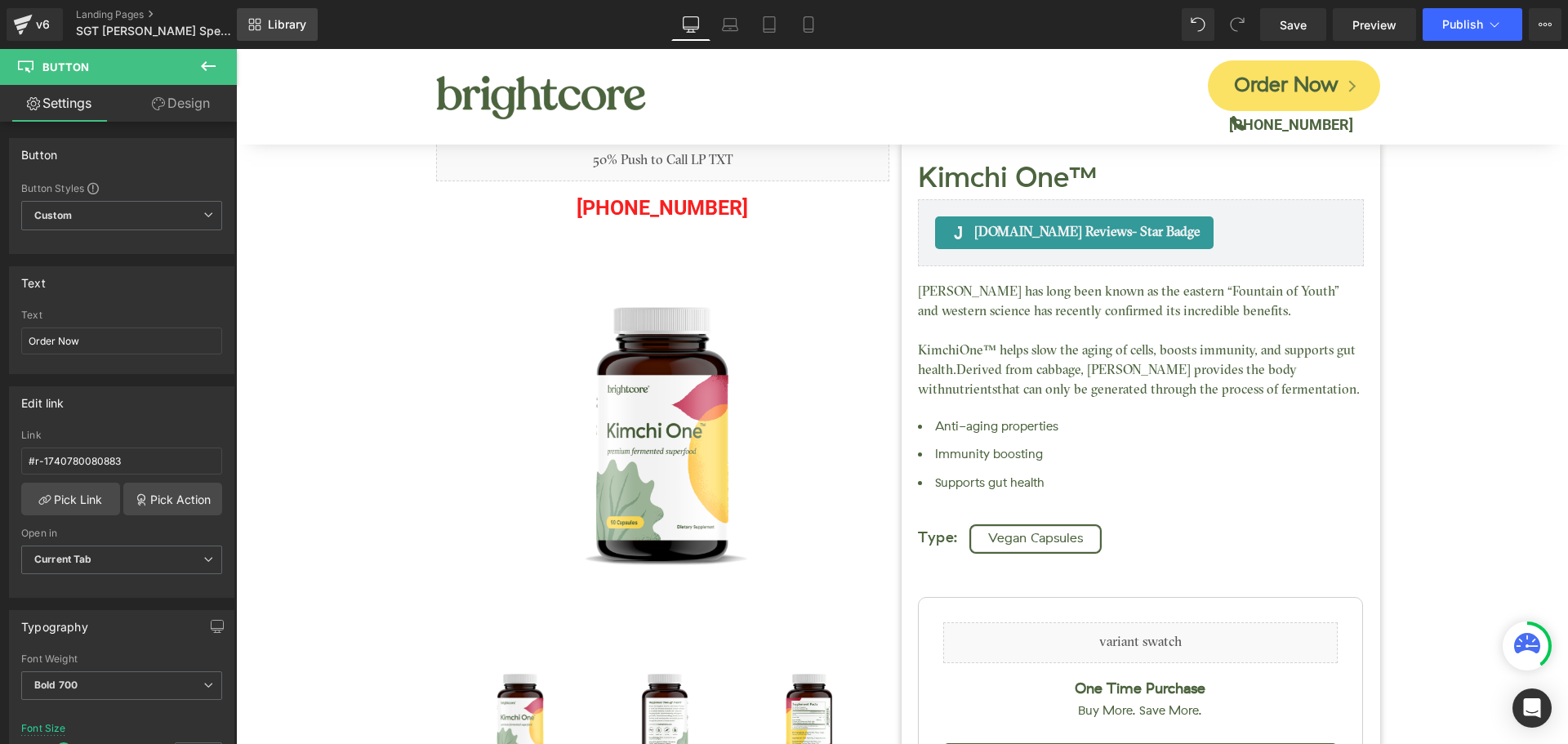
click at [284, 36] on link "Library" at bounding box center [277, 24] width 81 height 32
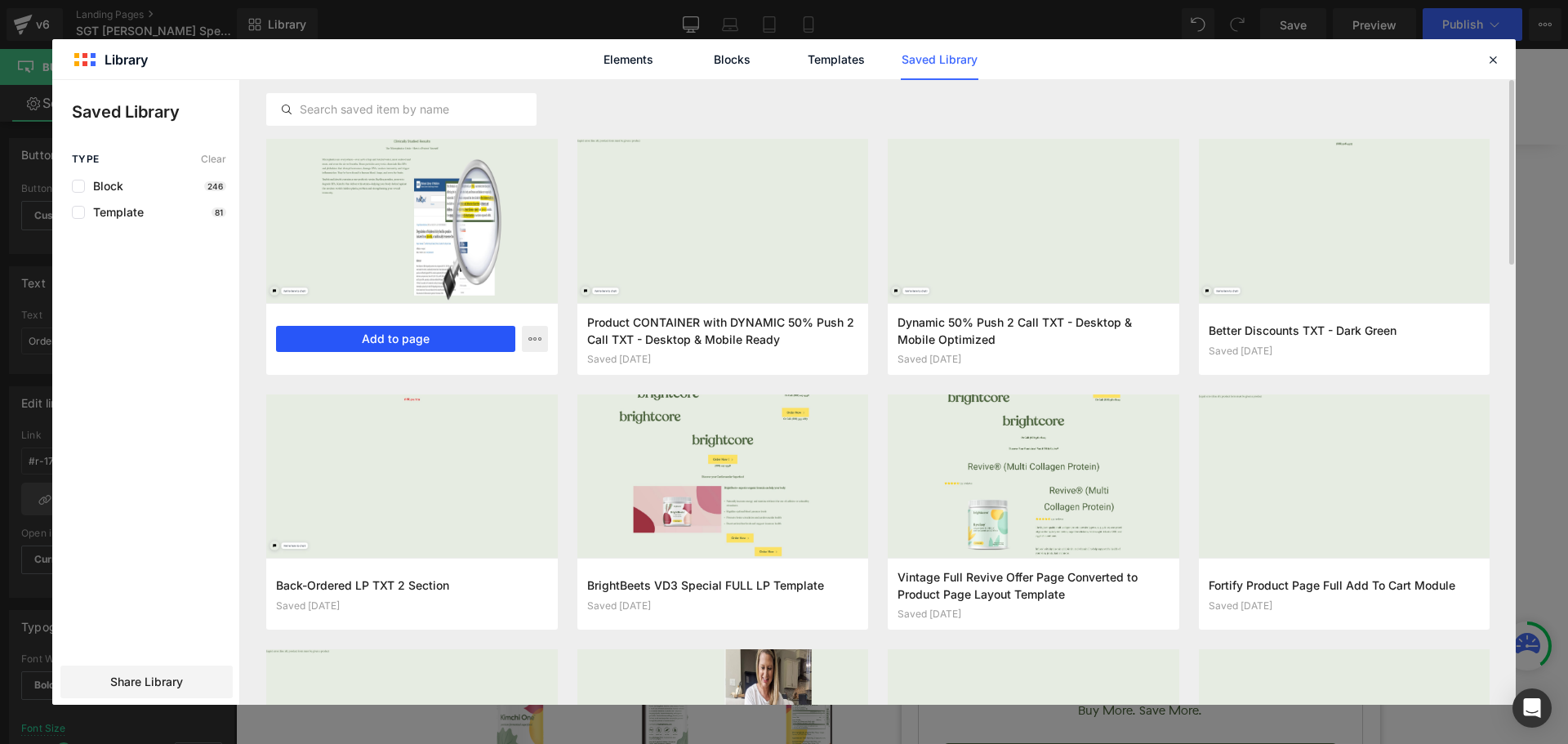
click at [428, 332] on button "Add to page" at bounding box center [395, 338] width 239 height 27
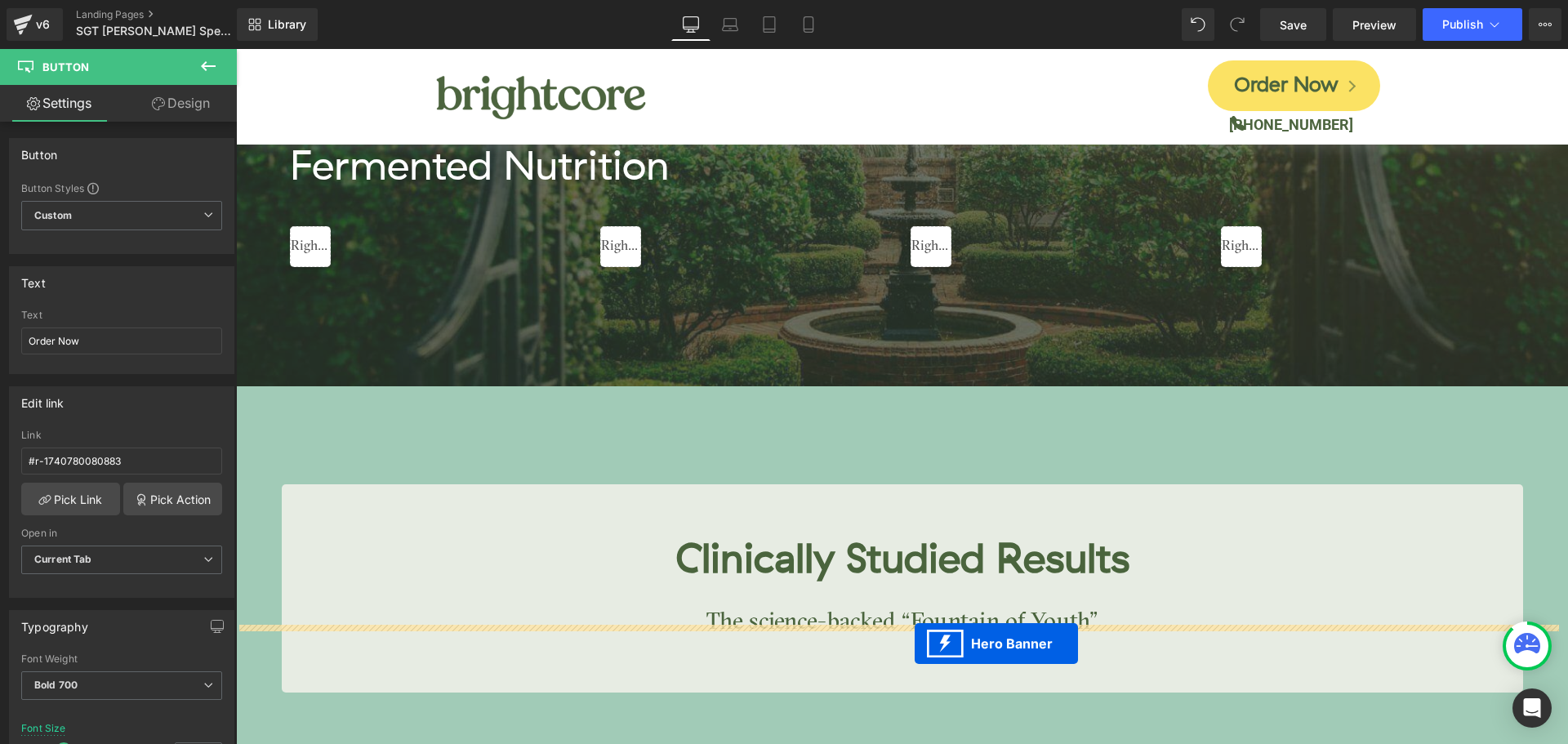
scroll to position [2979, 0]
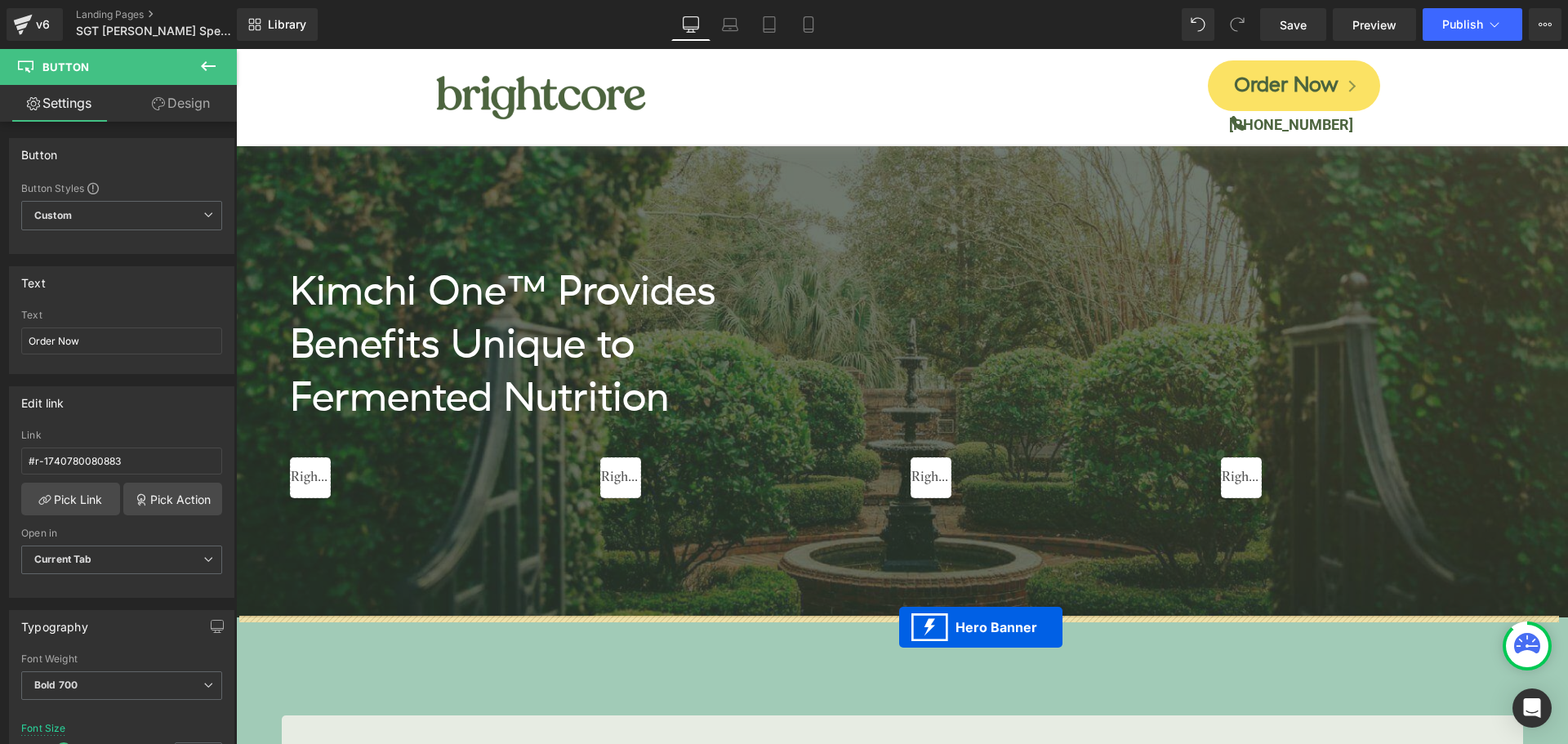
drag, startPoint x: 847, startPoint y: 388, endPoint x: 900, endPoint y: 627, distance: 244.8
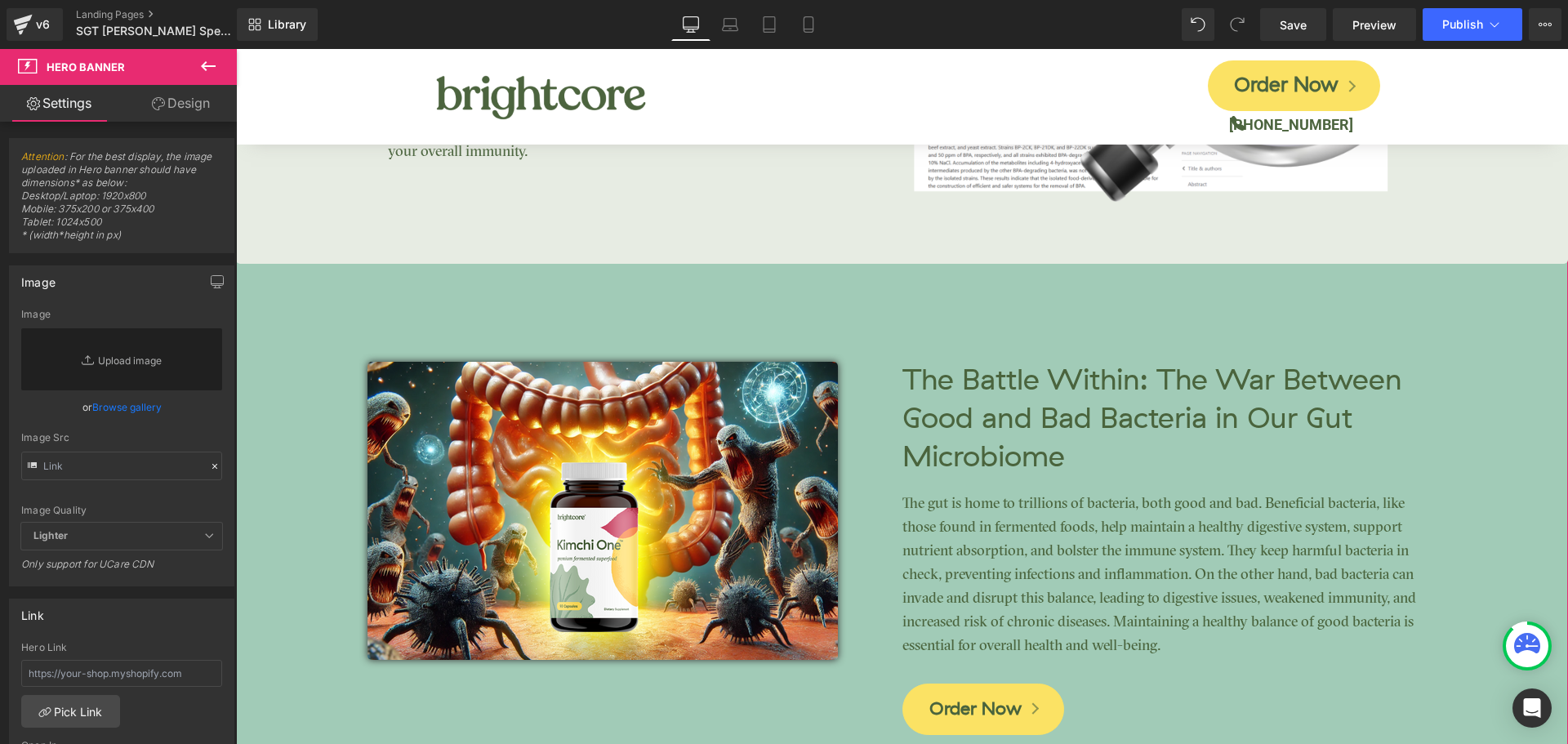
scroll to position [4204, 0]
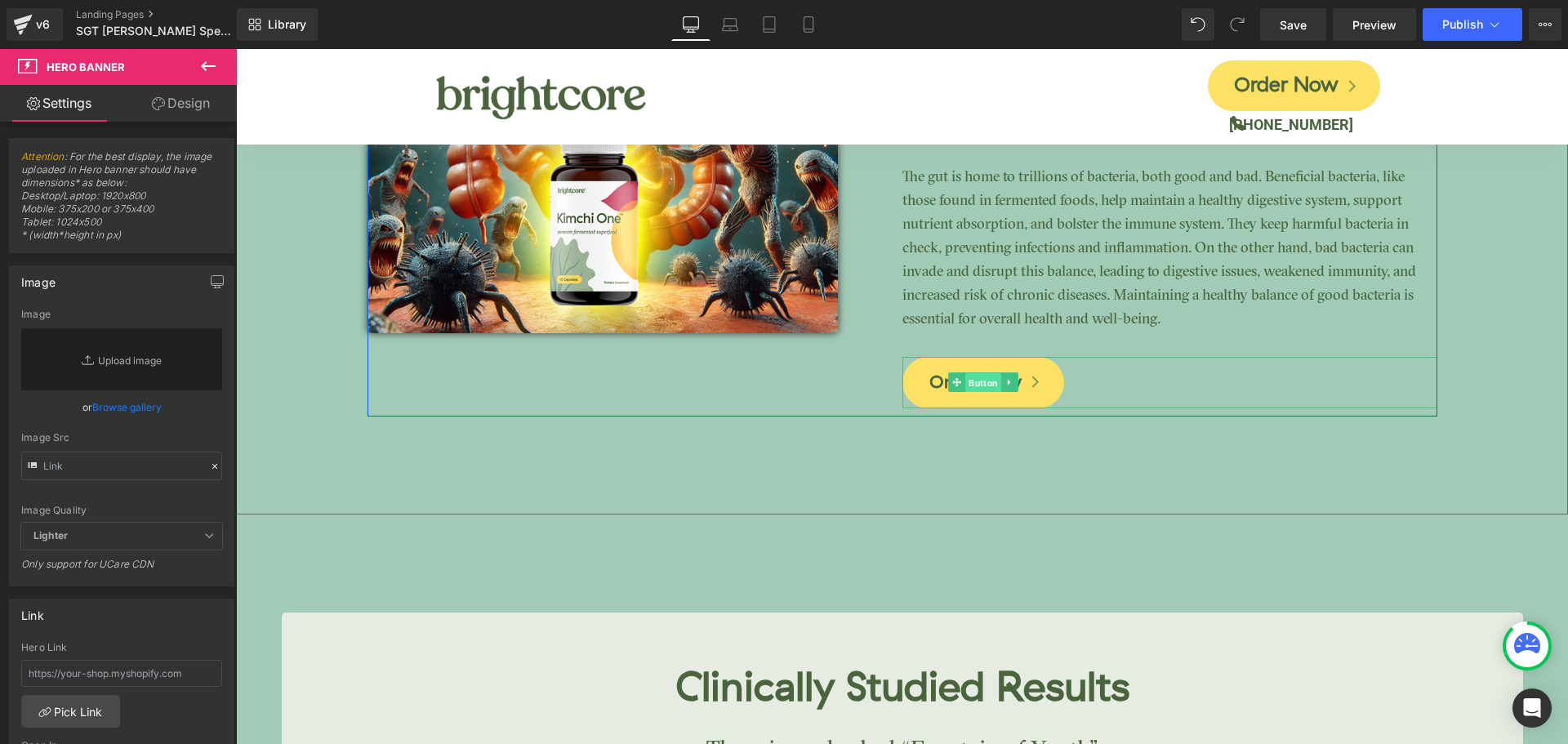
click at [977, 379] on span "Button" at bounding box center [983, 383] width 36 height 20
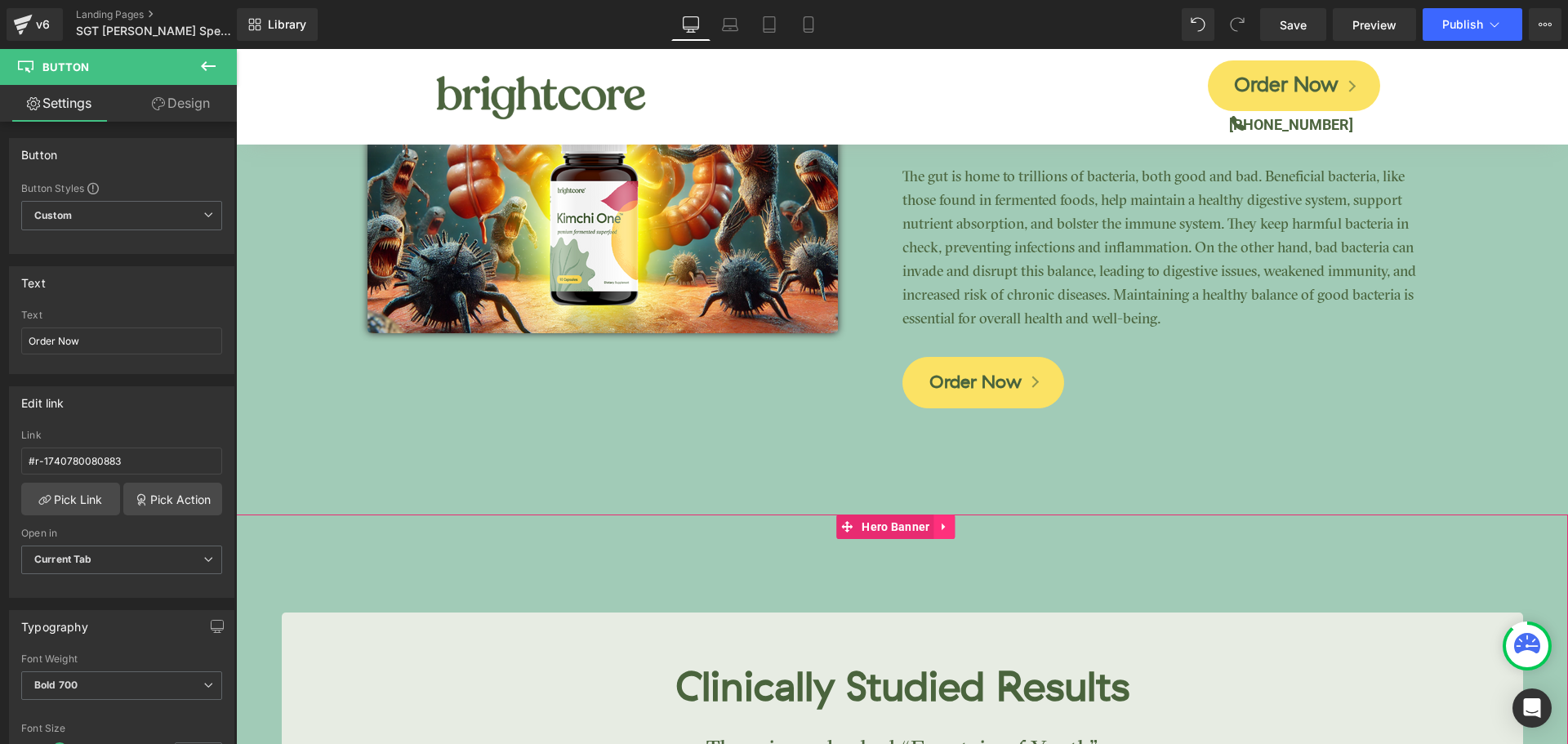
click at [945, 527] on icon at bounding box center [943, 526] width 3 height 7
click at [954, 524] on icon at bounding box center [956, 527] width 12 height 12
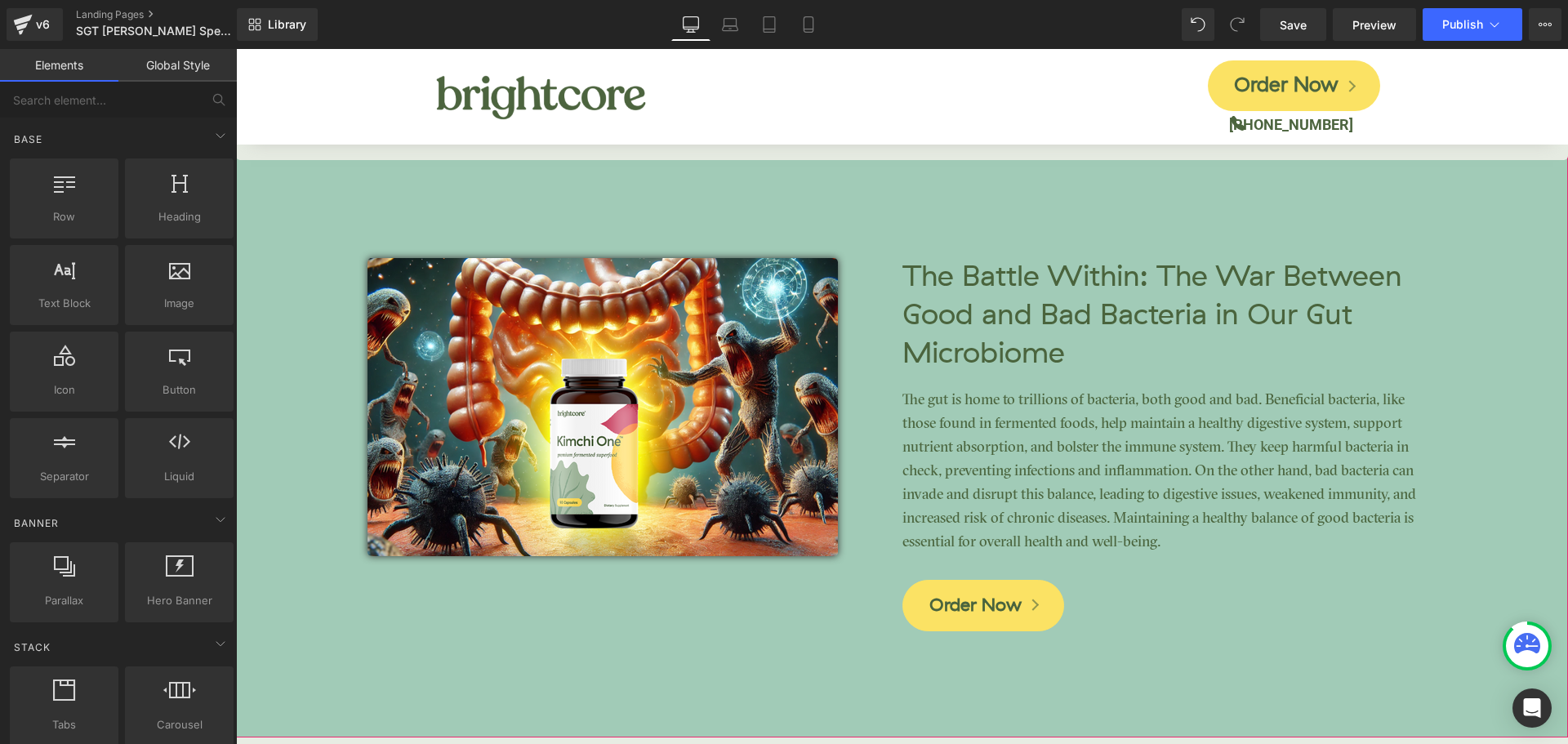
scroll to position [4041, 0]
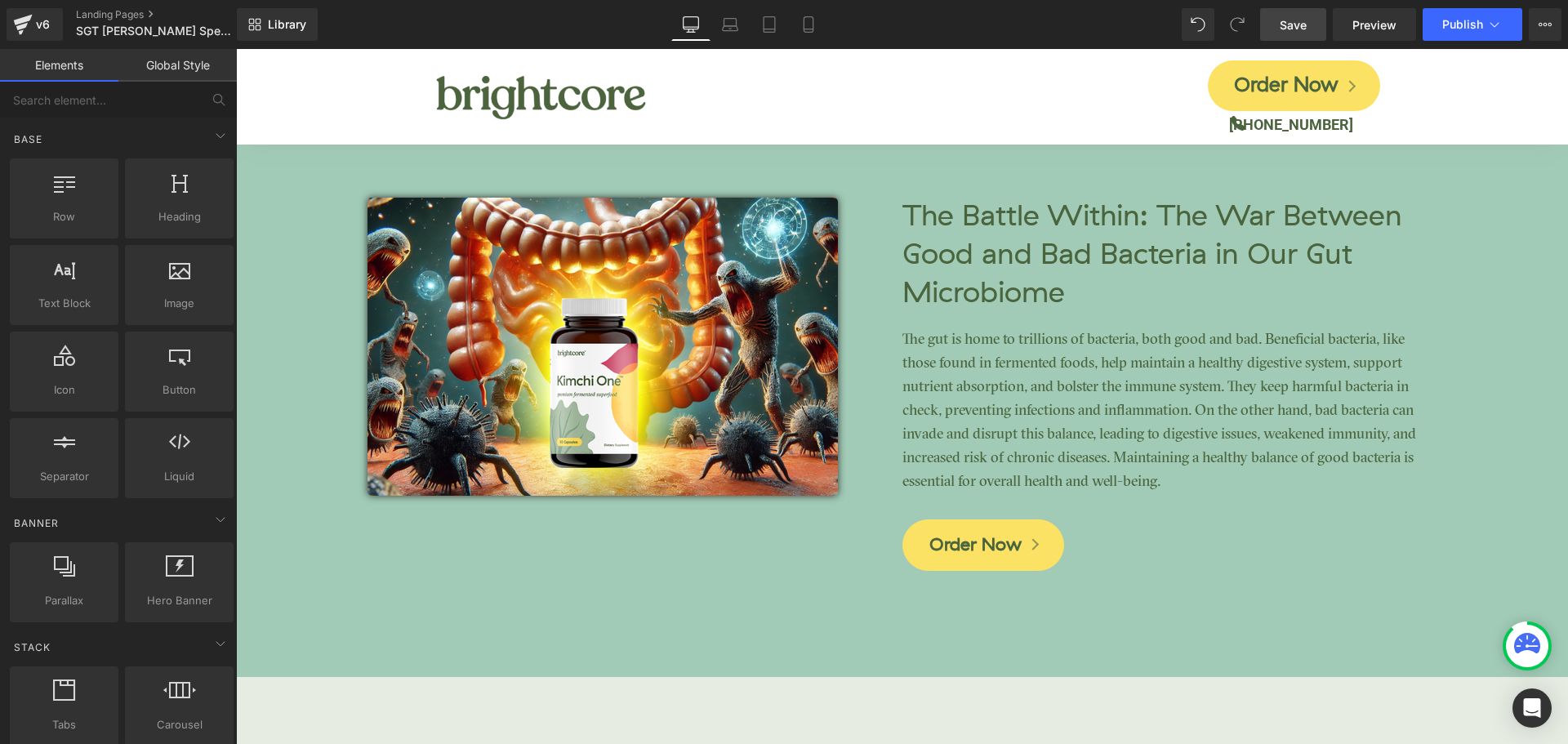
click at [1297, 17] on span "Save" at bounding box center [1293, 25] width 27 height 17
click at [1480, 30] on span "Publish" at bounding box center [1463, 24] width 41 height 13
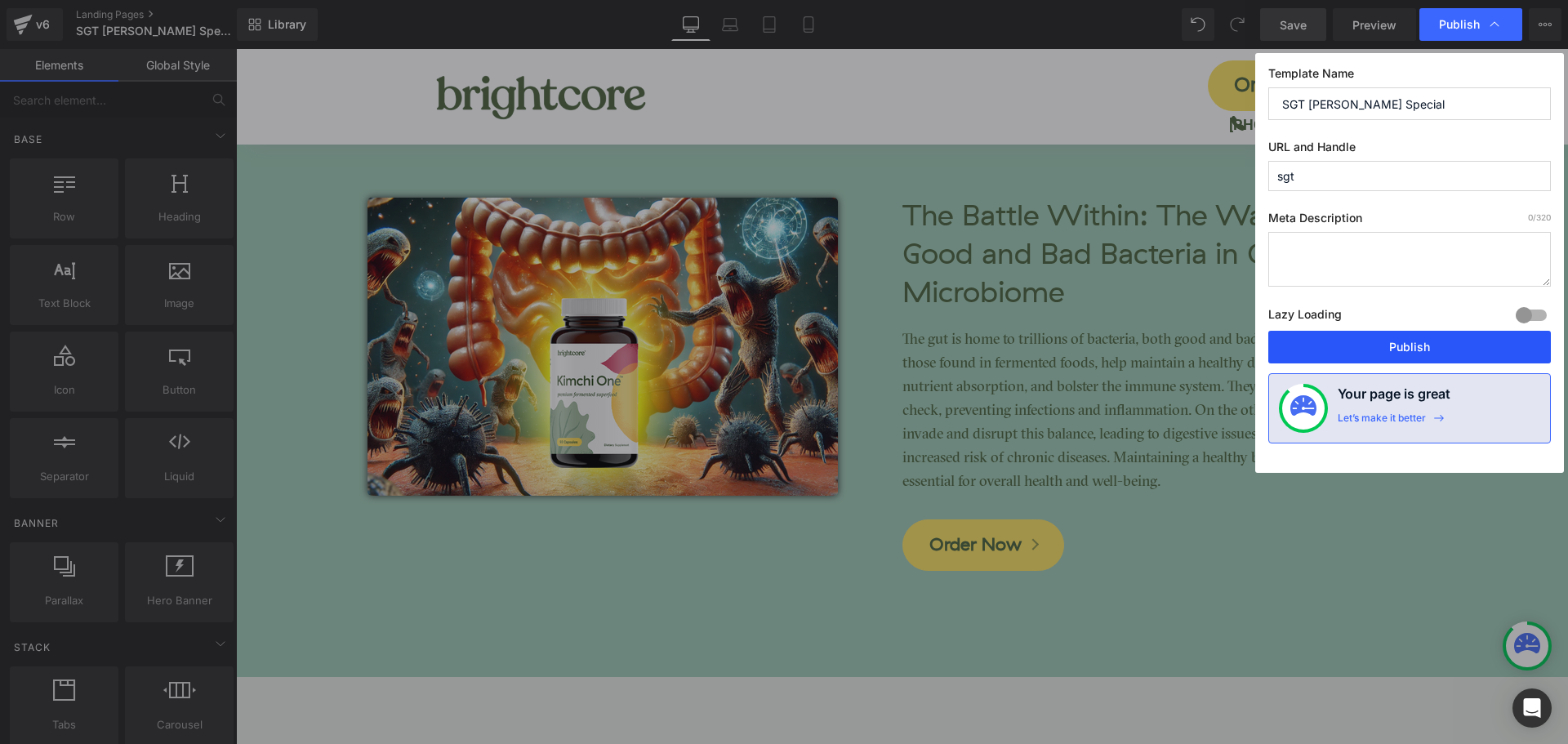
click at [1380, 342] on button "Publish" at bounding box center [1409, 346] width 282 height 32
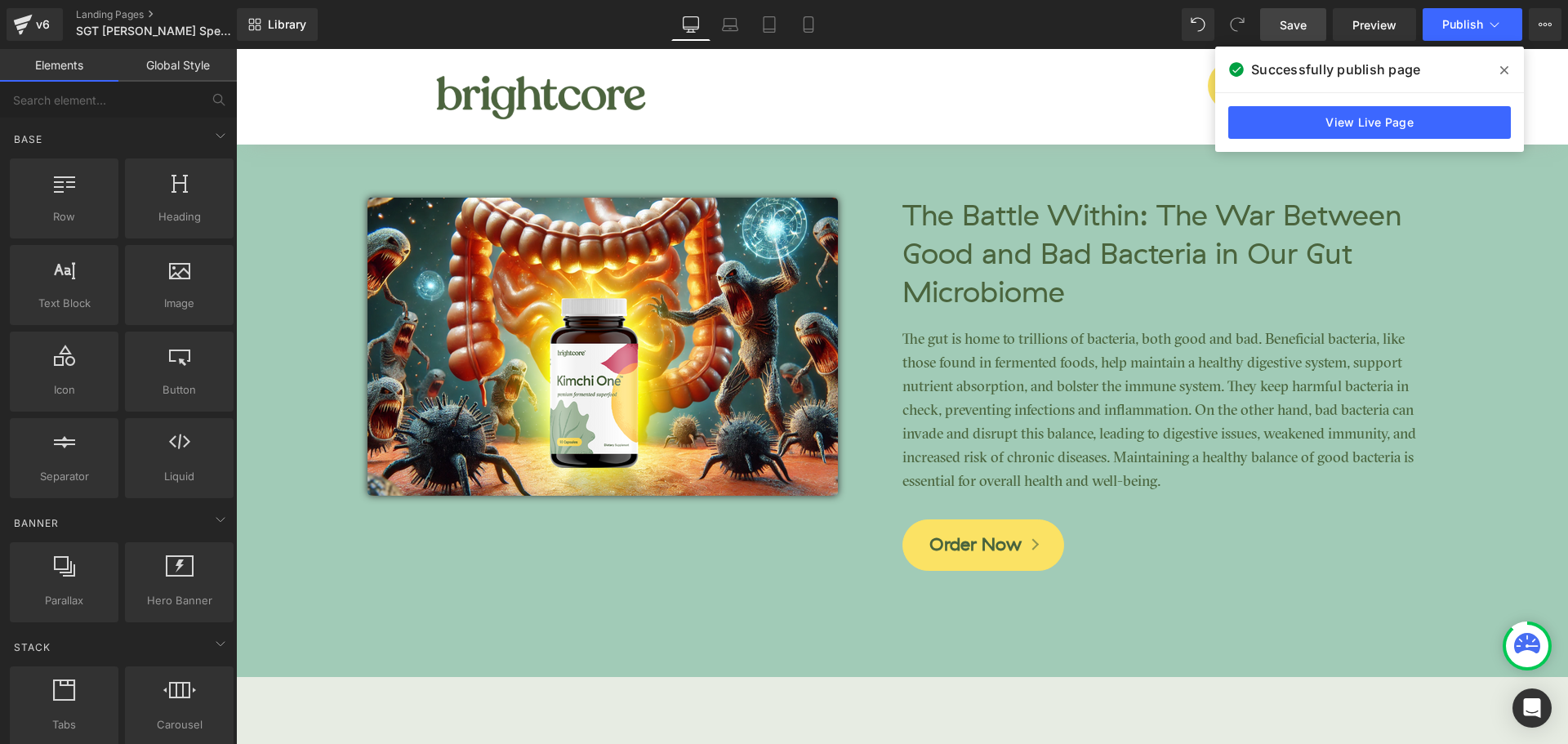
click at [1500, 68] on icon at bounding box center [1504, 70] width 8 height 13
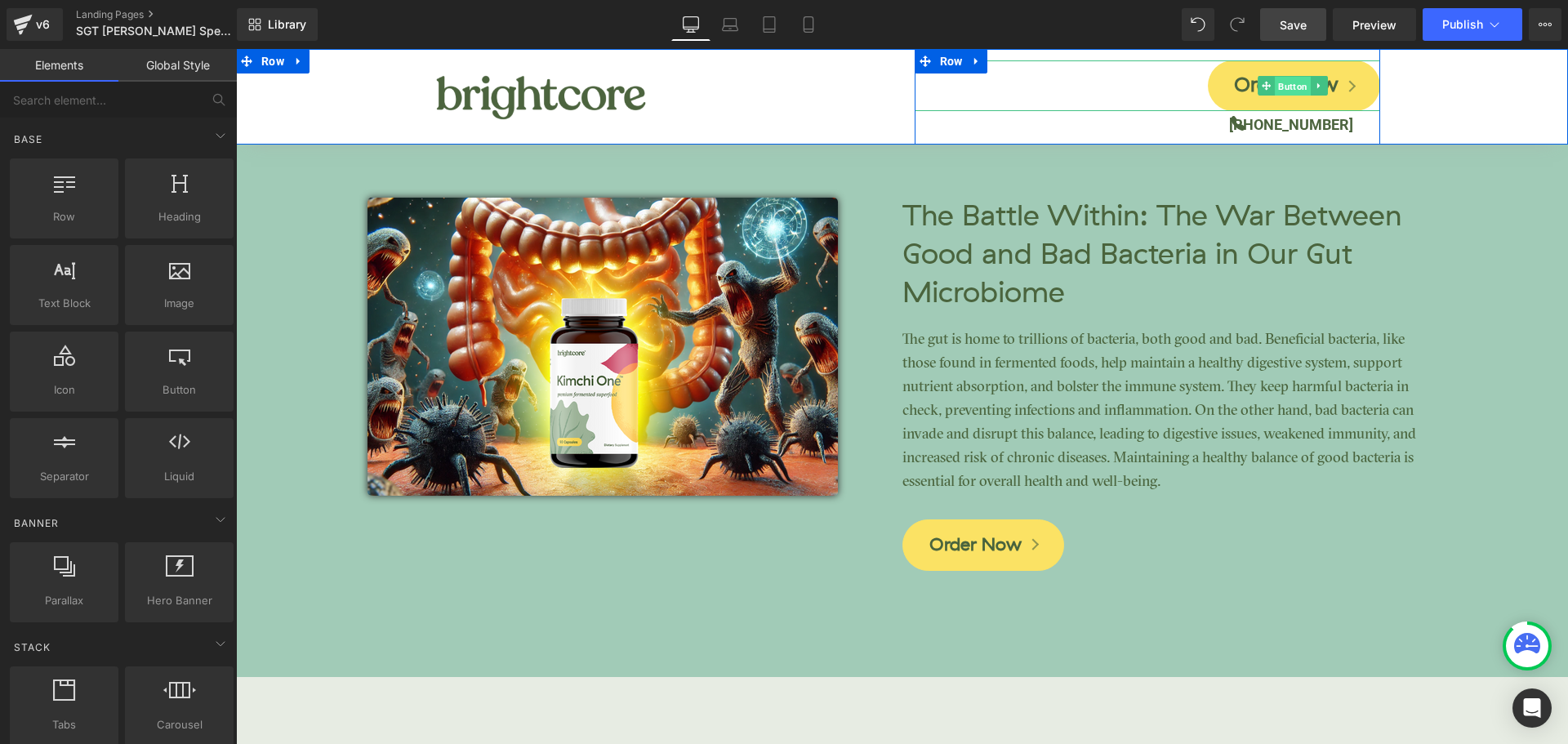
click at [1278, 81] on span "Button" at bounding box center [1293, 86] width 36 height 20
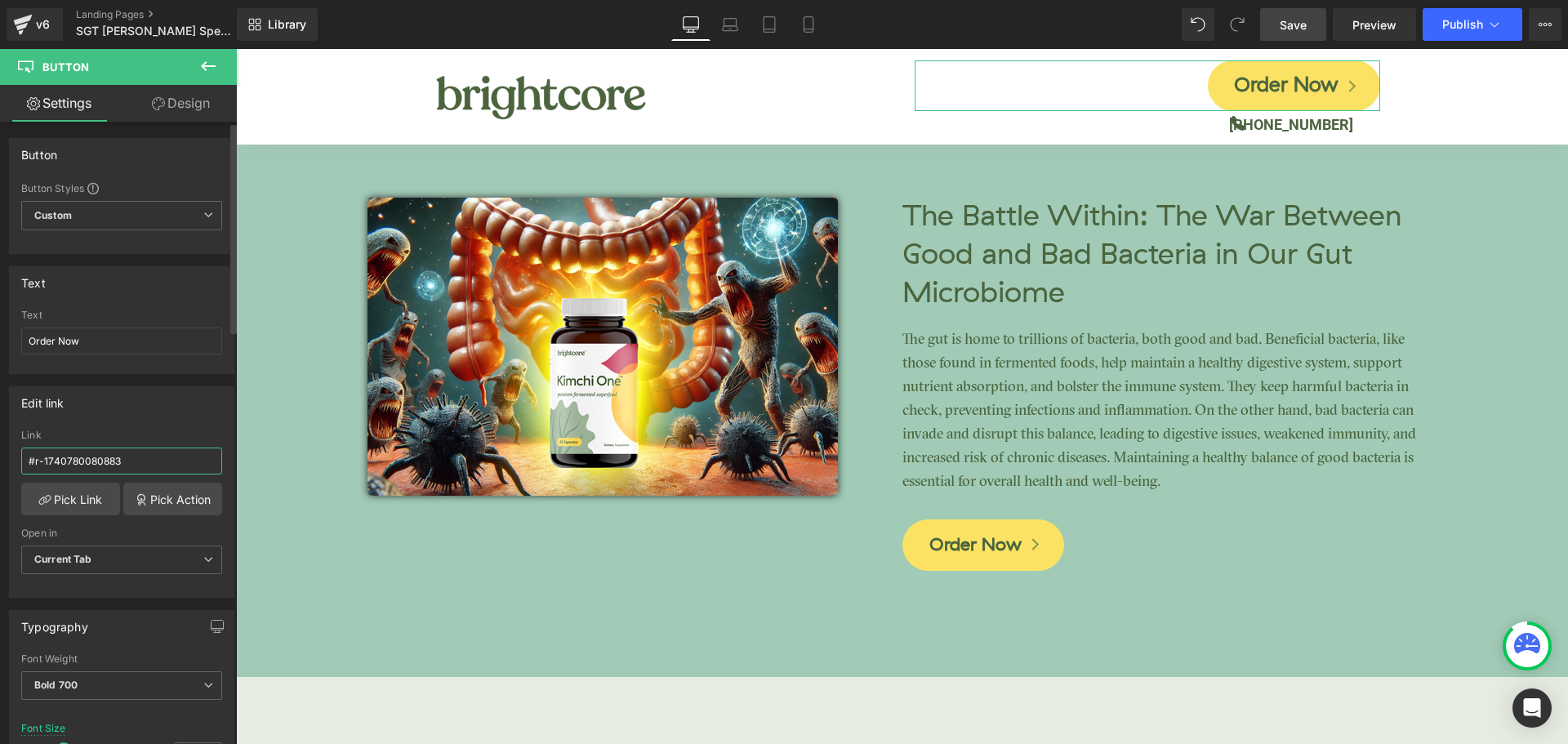
click at [80, 465] on input "#r-1740780080883" at bounding box center [122, 460] width 201 height 27
click at [970, 545] on span "Button" at bounding box center [983, 544] width 36 height 20
click at [112, 456] on input "#r-1740780080883" at bounding box center [122, 460] width 201 height 27
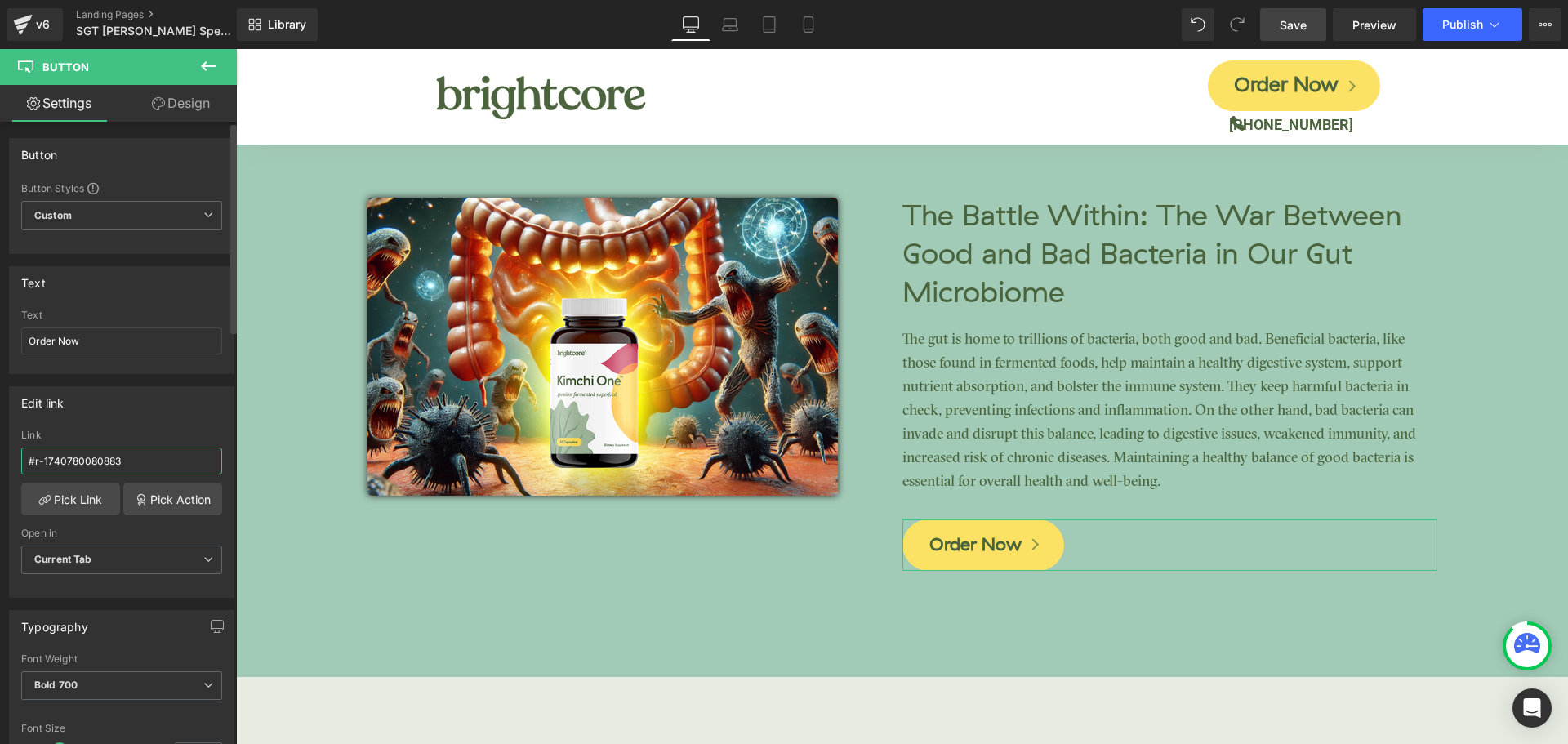
click at [112, 456] on input "#r-1740780080883" at bounding box center [122, 460] width 201 height 27
click at [1299, 26] on span "Save" at bounding box center [1293, 25] width 27 height 17
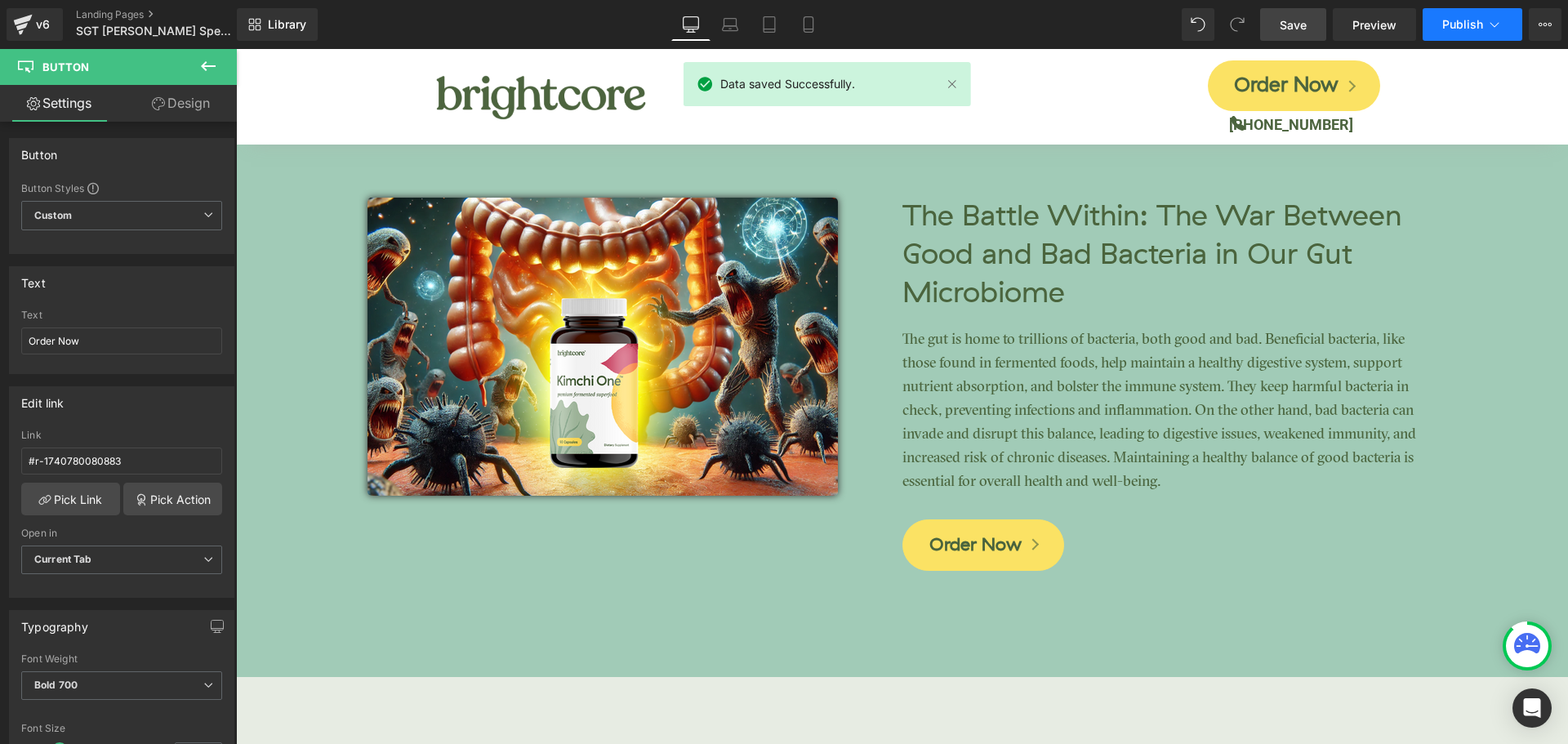
click at [1472, 29] on span "Publish" at bounding box center [1463, 24] width 41 height 13
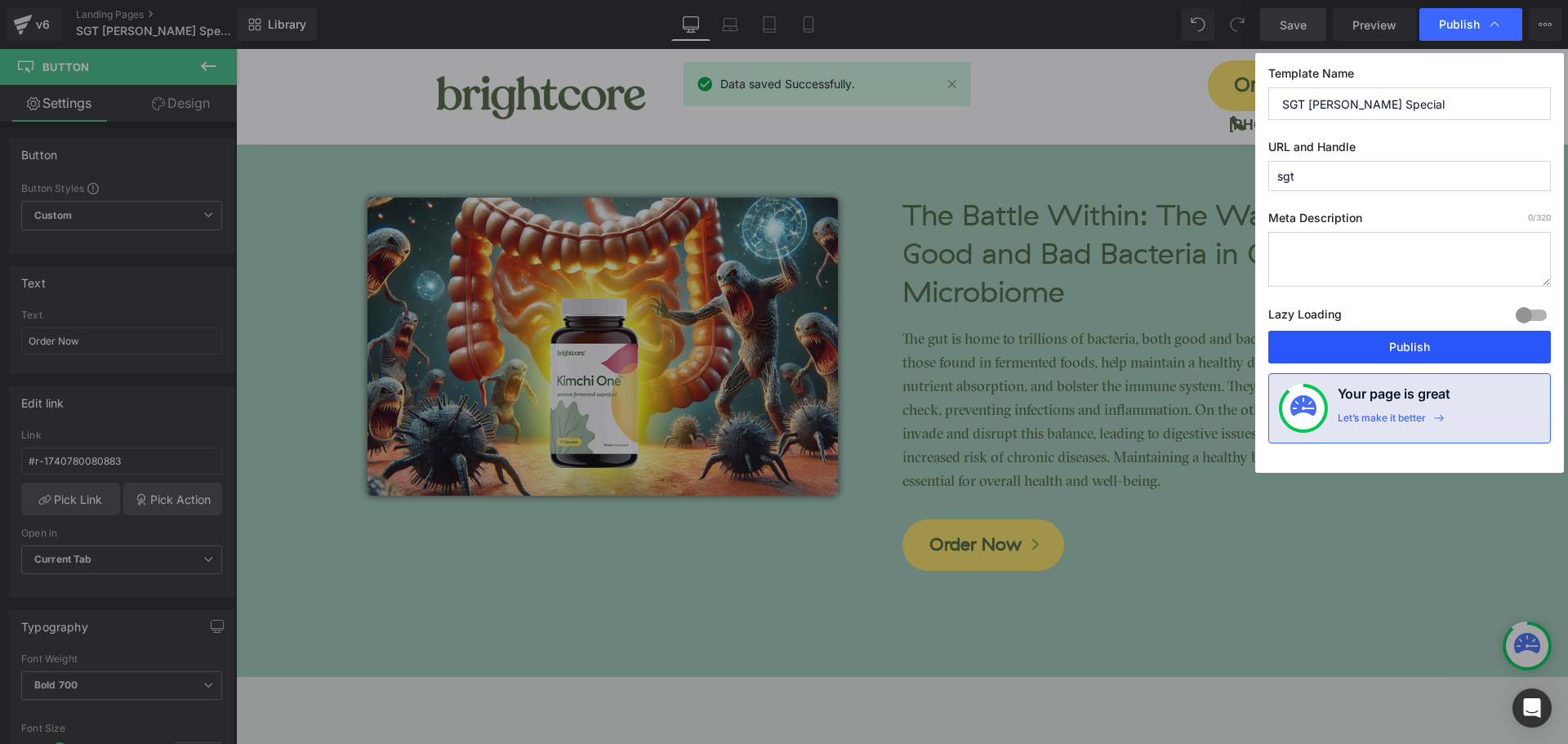
click at [1472, 344] on button "Publish" at bounding box center [1409, 346] width 282 height 32
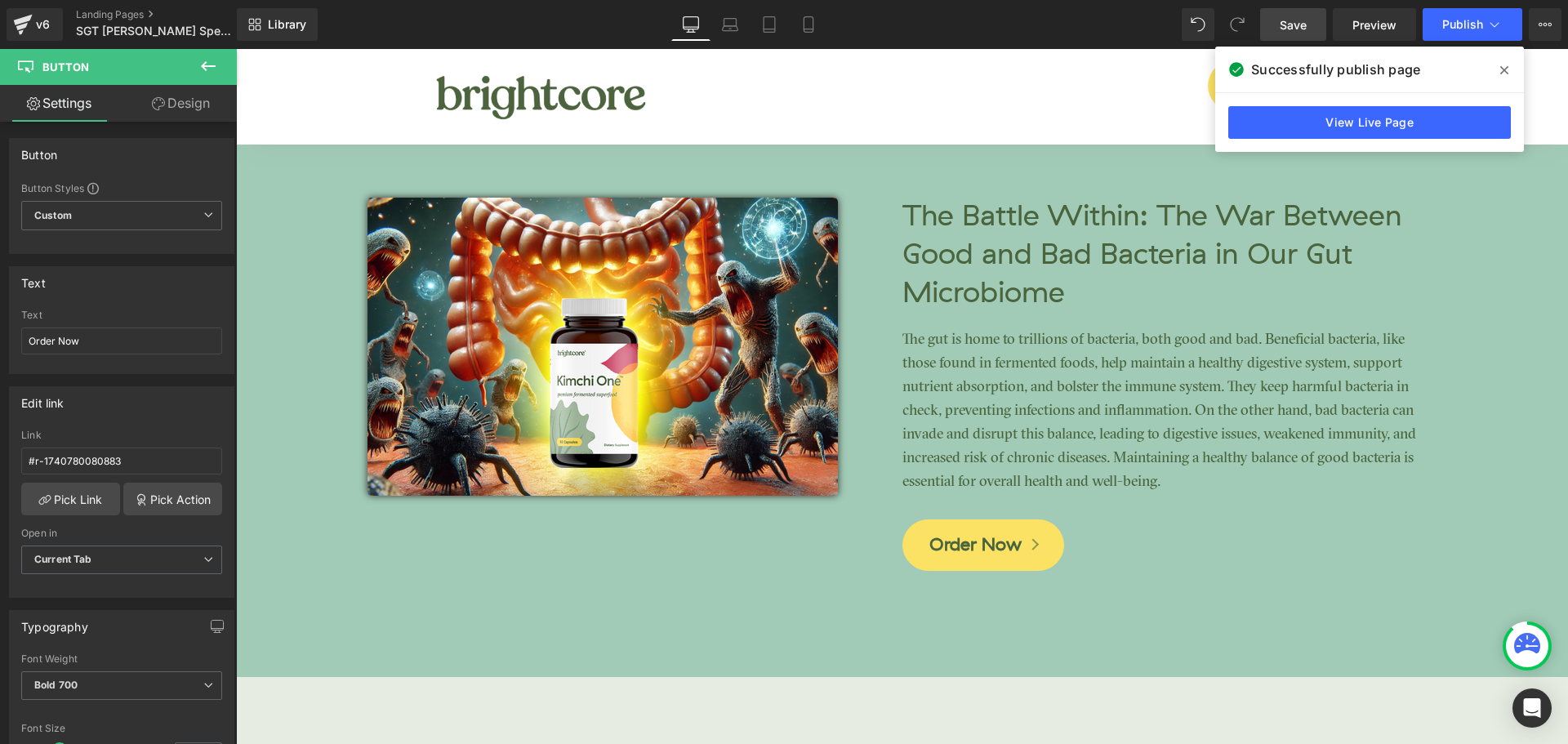
click at [1500, 71] on icon at bounding box center [1504, 70] width 8 height 13
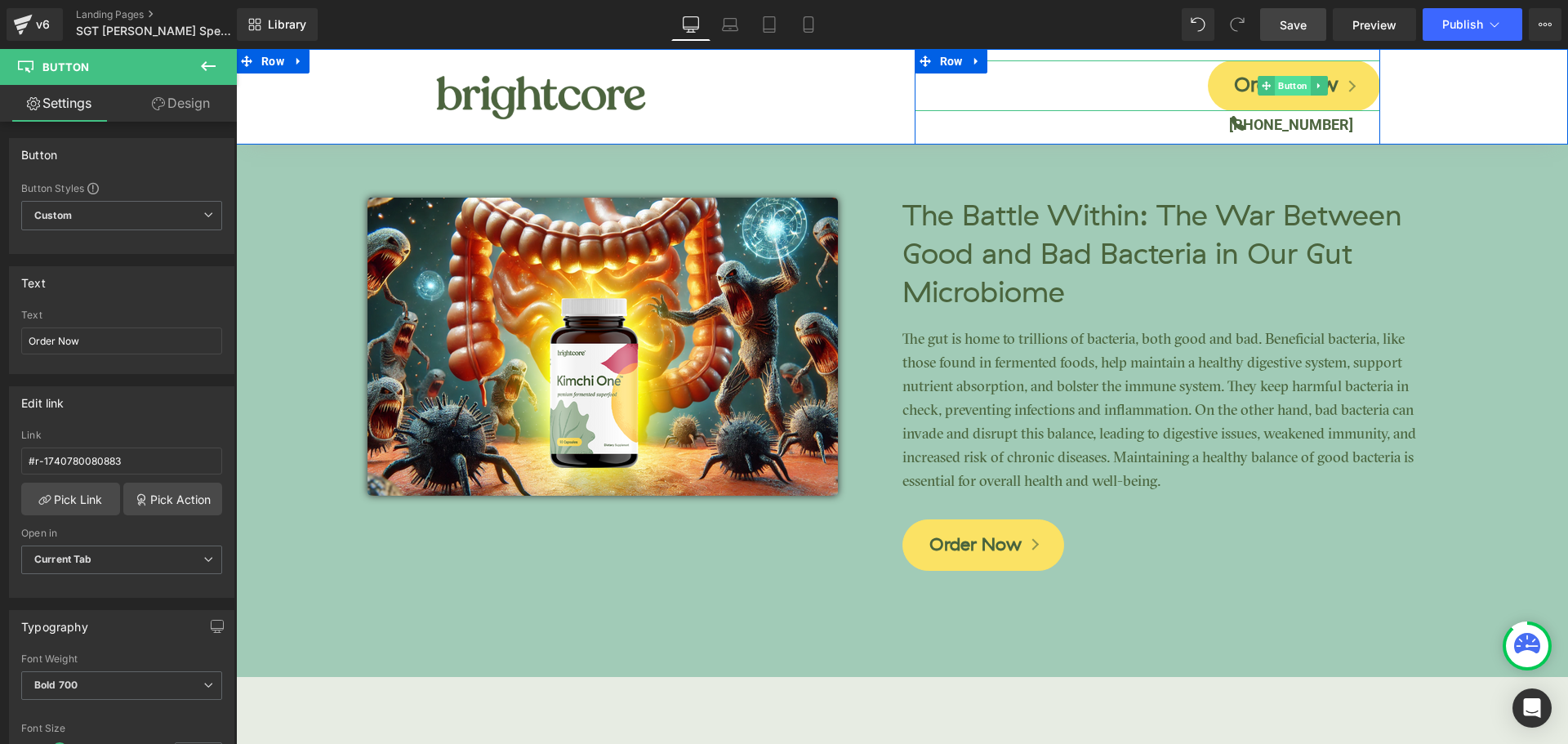
click at [1288, 88] on span "Button" at bounding box center [1293, 86] width 36 height 20
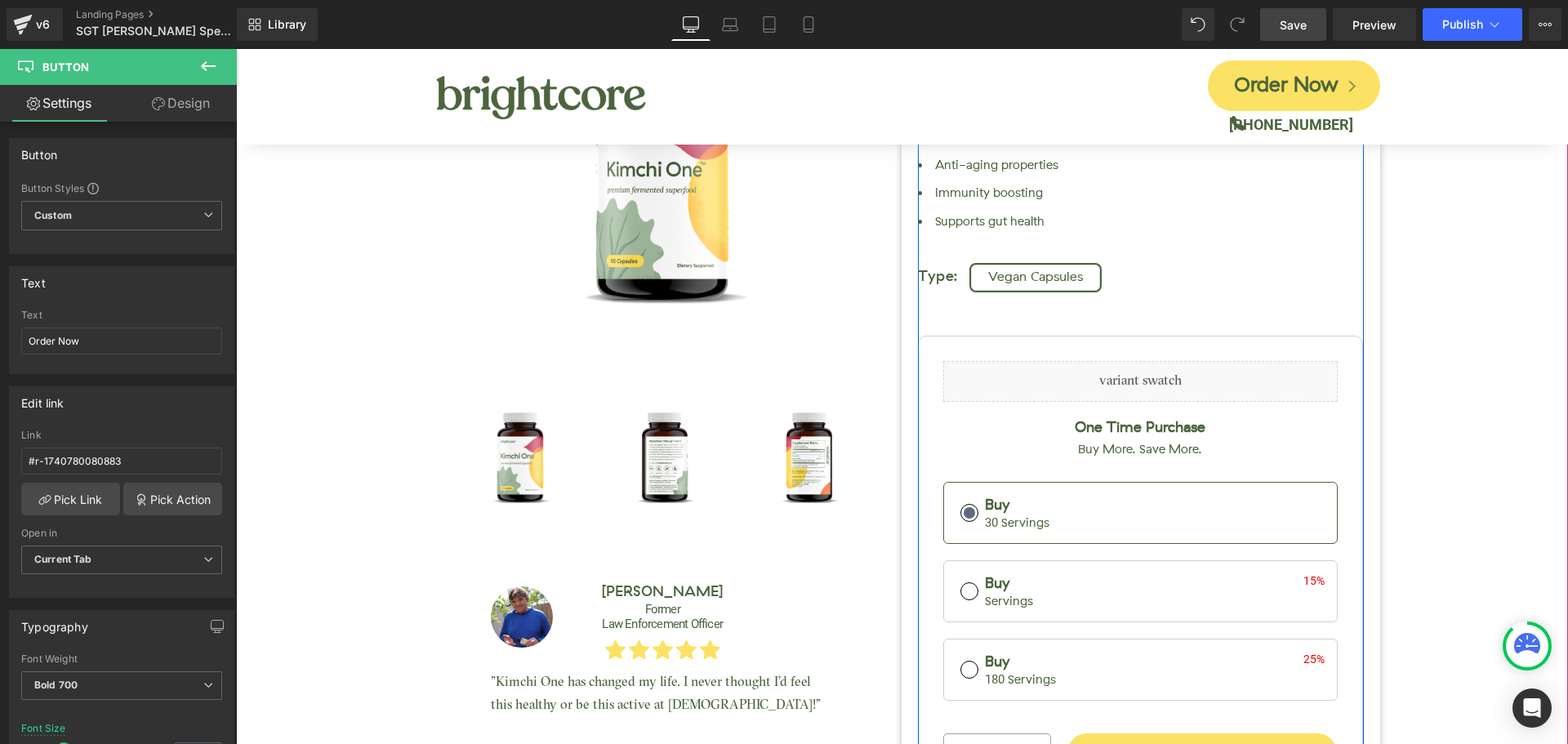
scroll to position [774, 0]
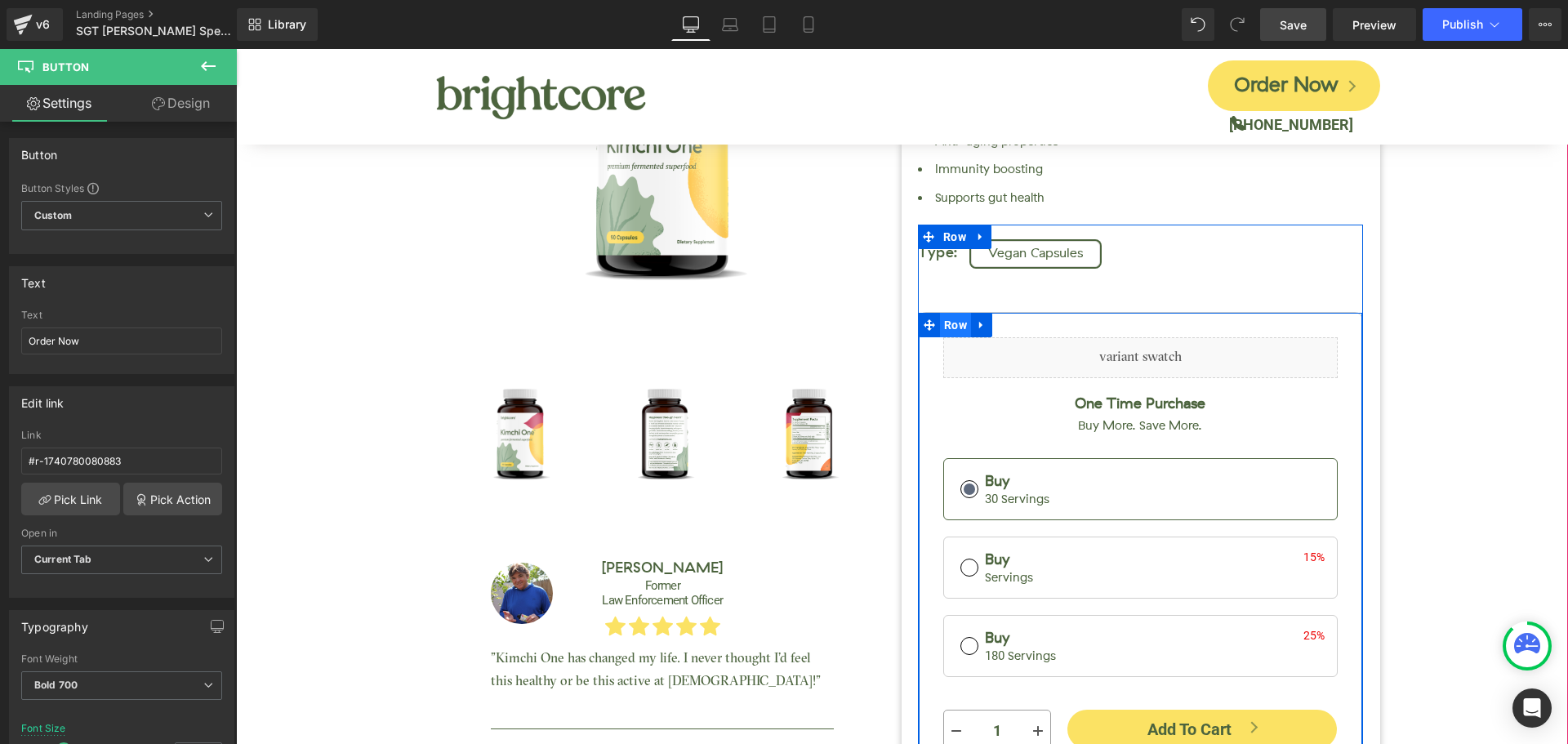
click at [949, 322] on span "Row" at bounding box center [956, 324] width 31 height 25
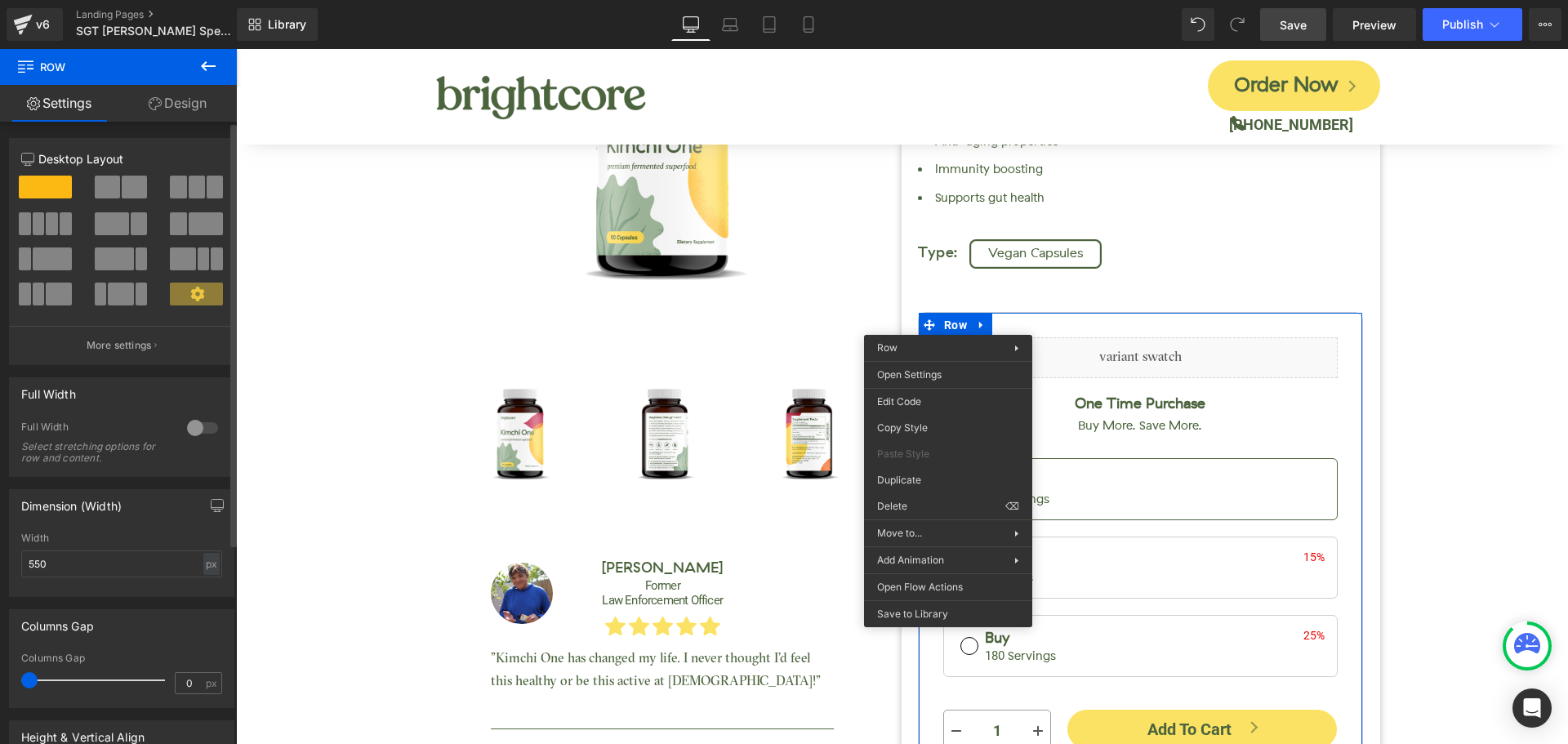
click at [152, 385] on div "Full Width" at bounding box center [122, 394] width 224 height 31
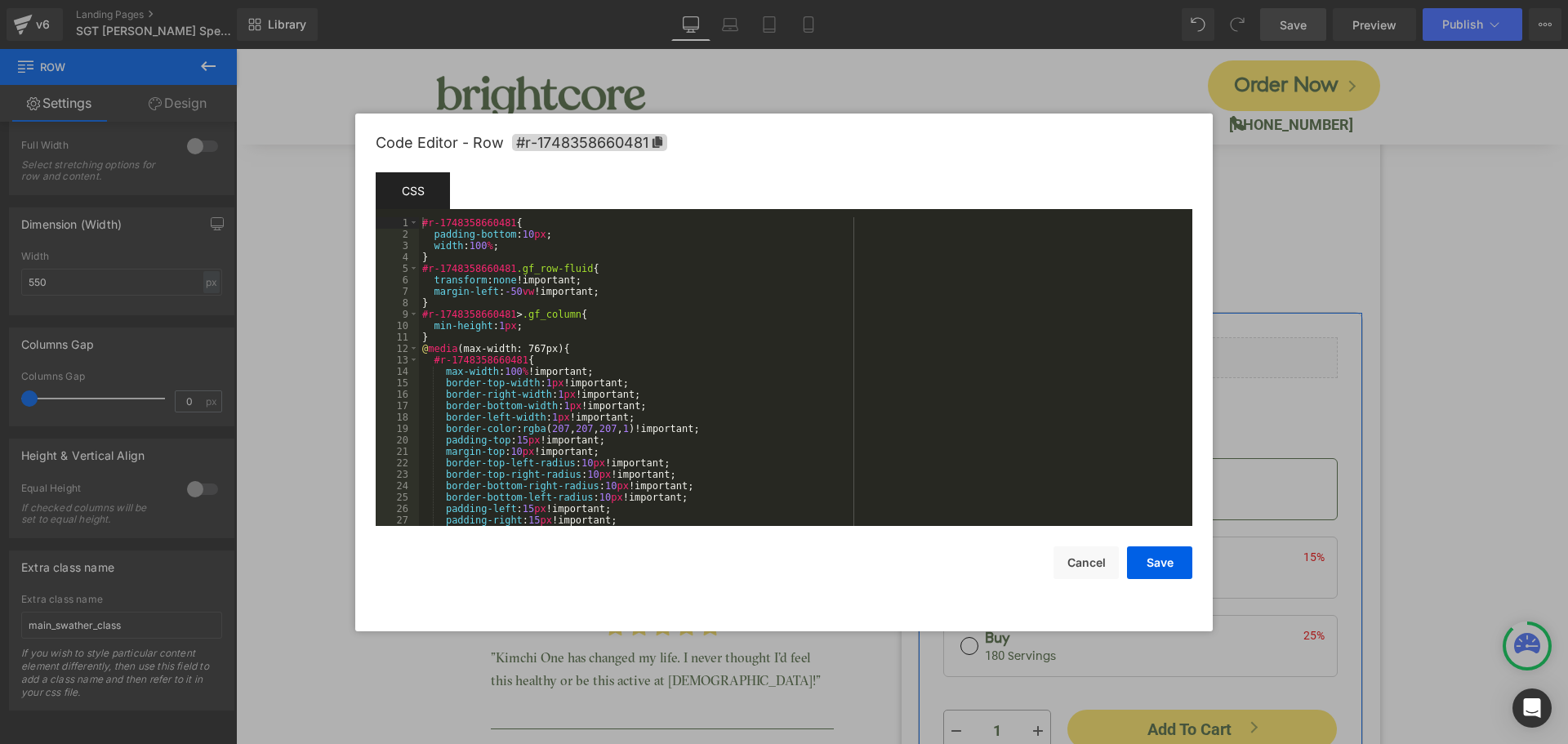
click at [921, 0] on div "Row You are previewing how the will restyle your page. You can not edit Element…" at bounding box center [784, 0] width 1568 height 0
click at [595, 146] on span "#r-1748358660481" at bounding box center [590, 142] width 155 height 17
click at [1093, 561] on button "Cancel" at bounding box center [1086, 562] width 65 height 32
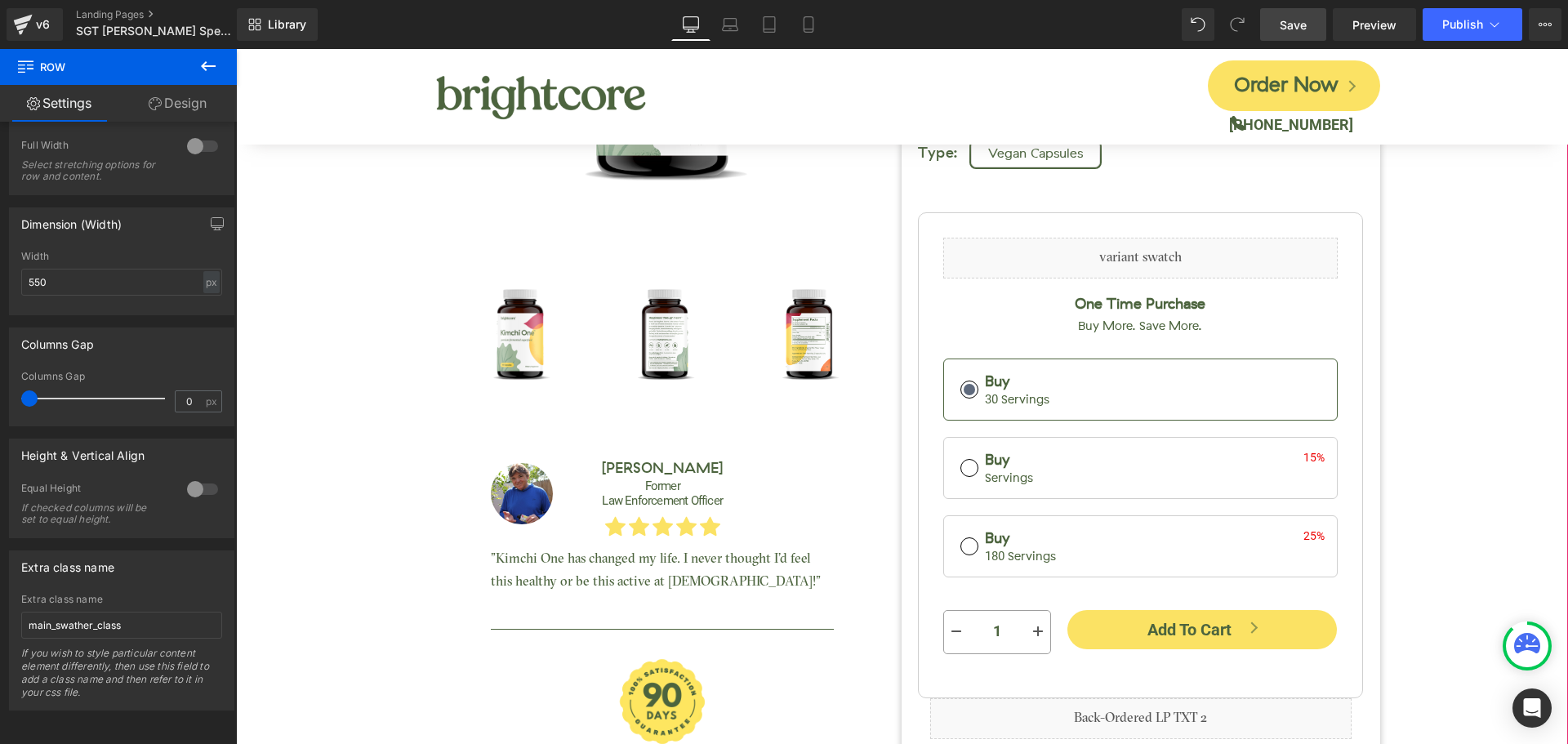
scroll to position [611, 0]
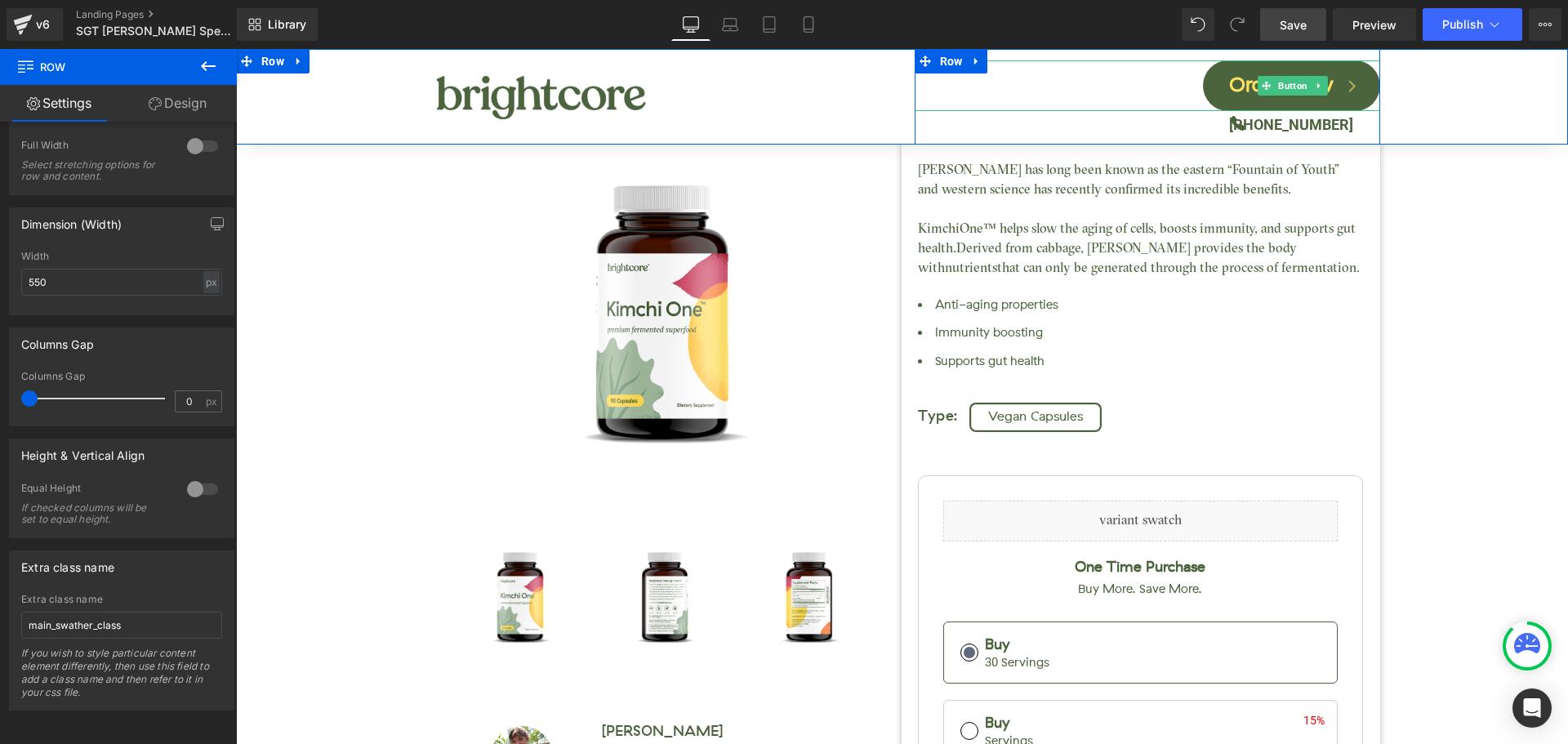
click at [1290, 84] on span "Button" at bounding box center [1293, 86] width 36 height 20
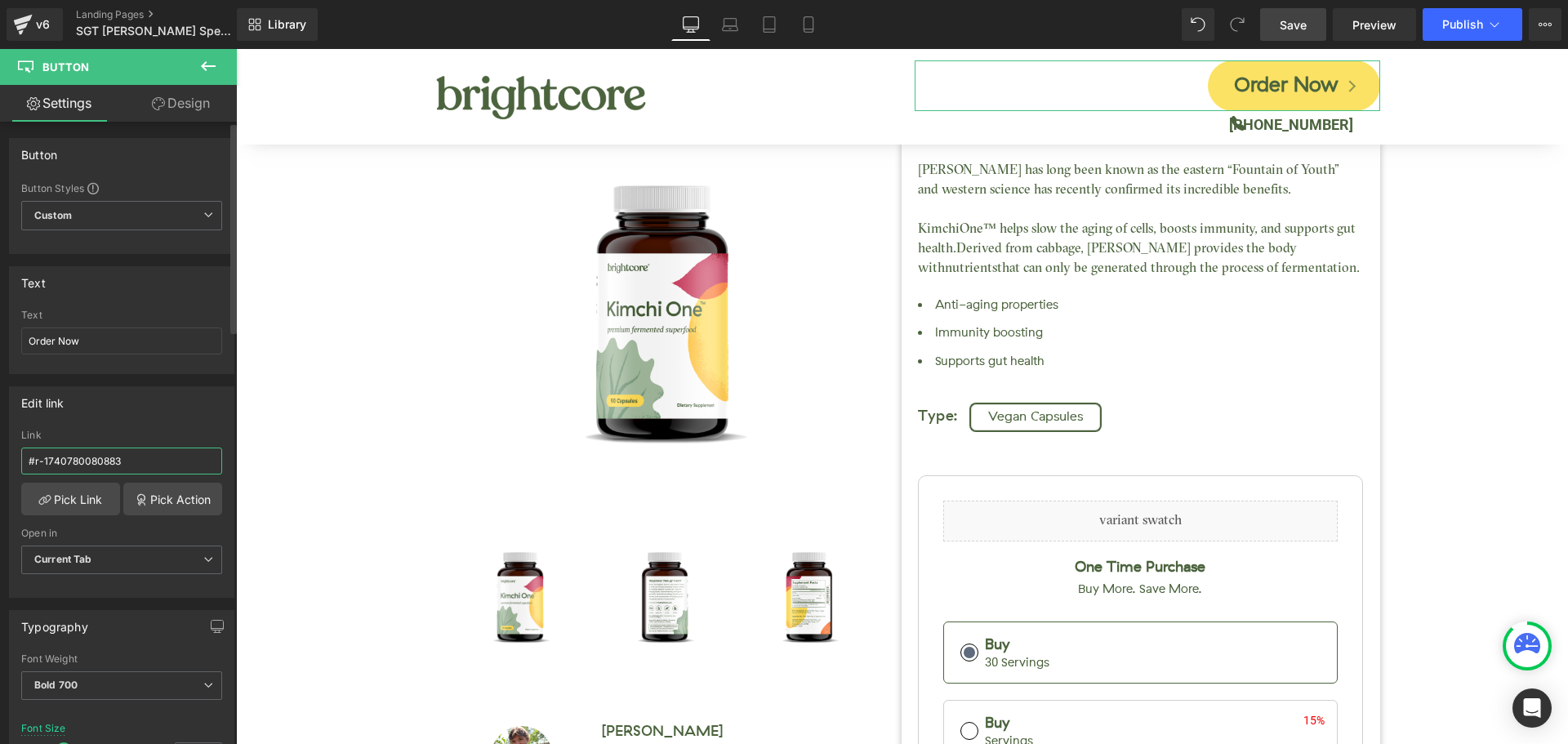
click at [160, 451] on input "#r-1740780080883" at bounding box center [122, 460] width 201 height 27
paste input "8358660481"
type input "#r-1748358660481"
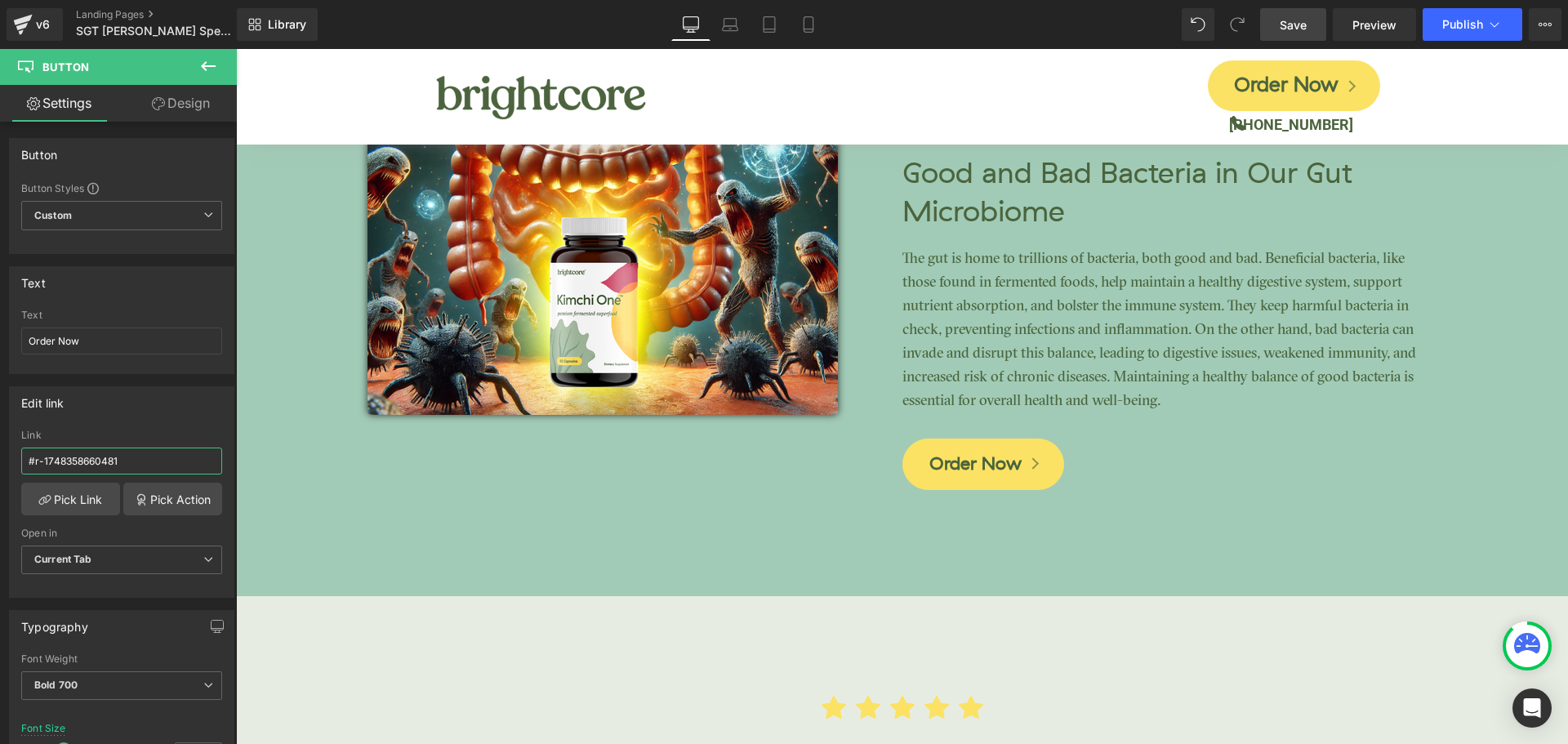
scroll to position [4123, 0]
click at [972, 464] on span "Button" at bounding box center [983, 463] width 36 height 20
click at [143, 469] on input "#r-1740780080883" at bounding box center [122, 460] width 201 height 27
click at [143, 467] on input "#r-1740780080883" at bounding box center [122, 460] width 201 height 27
click at [143, 466] on input "#r-1740780080883" at bounding box center [122, 460] width 201 height 27
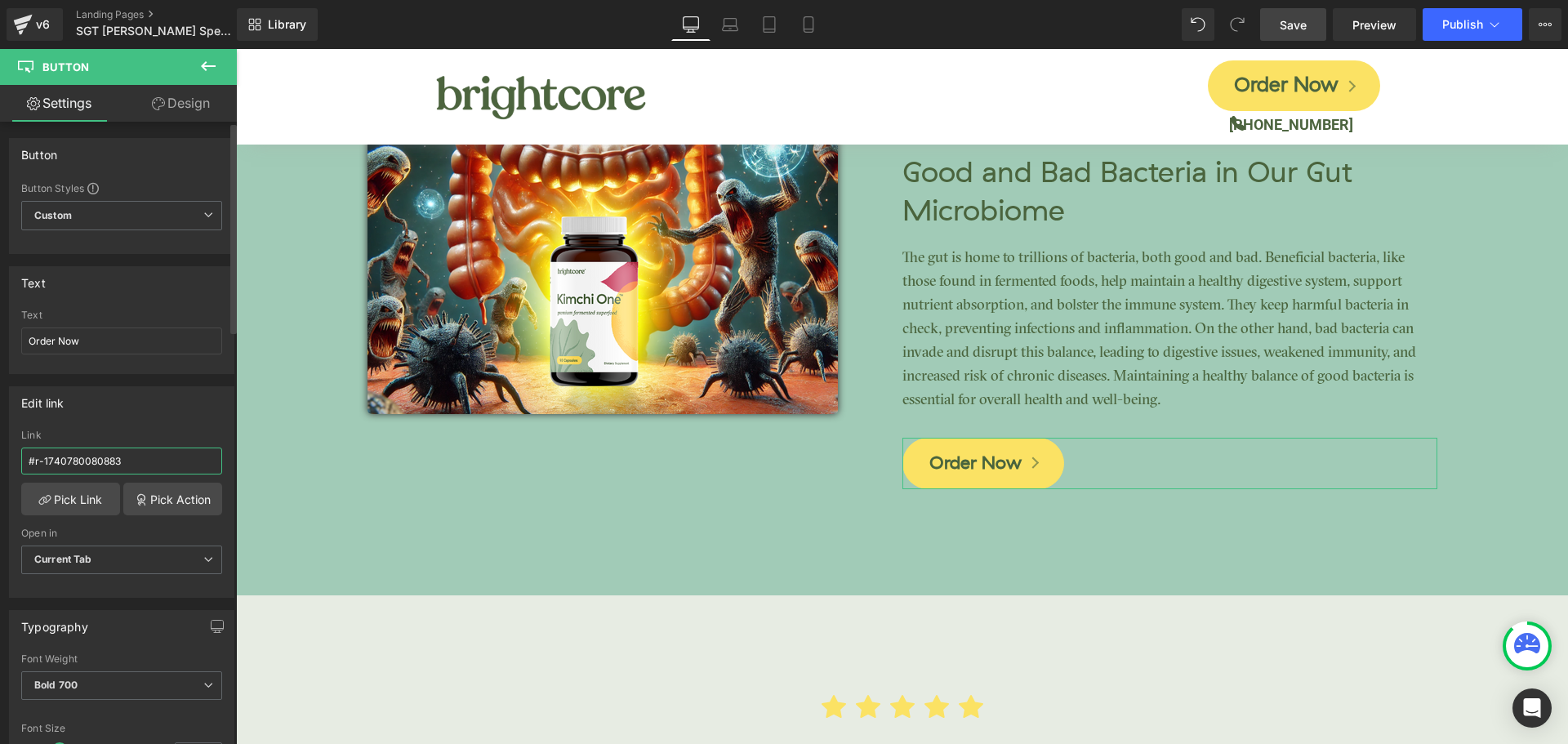
paste input "8358660481"
type input "#r-1748358660481"
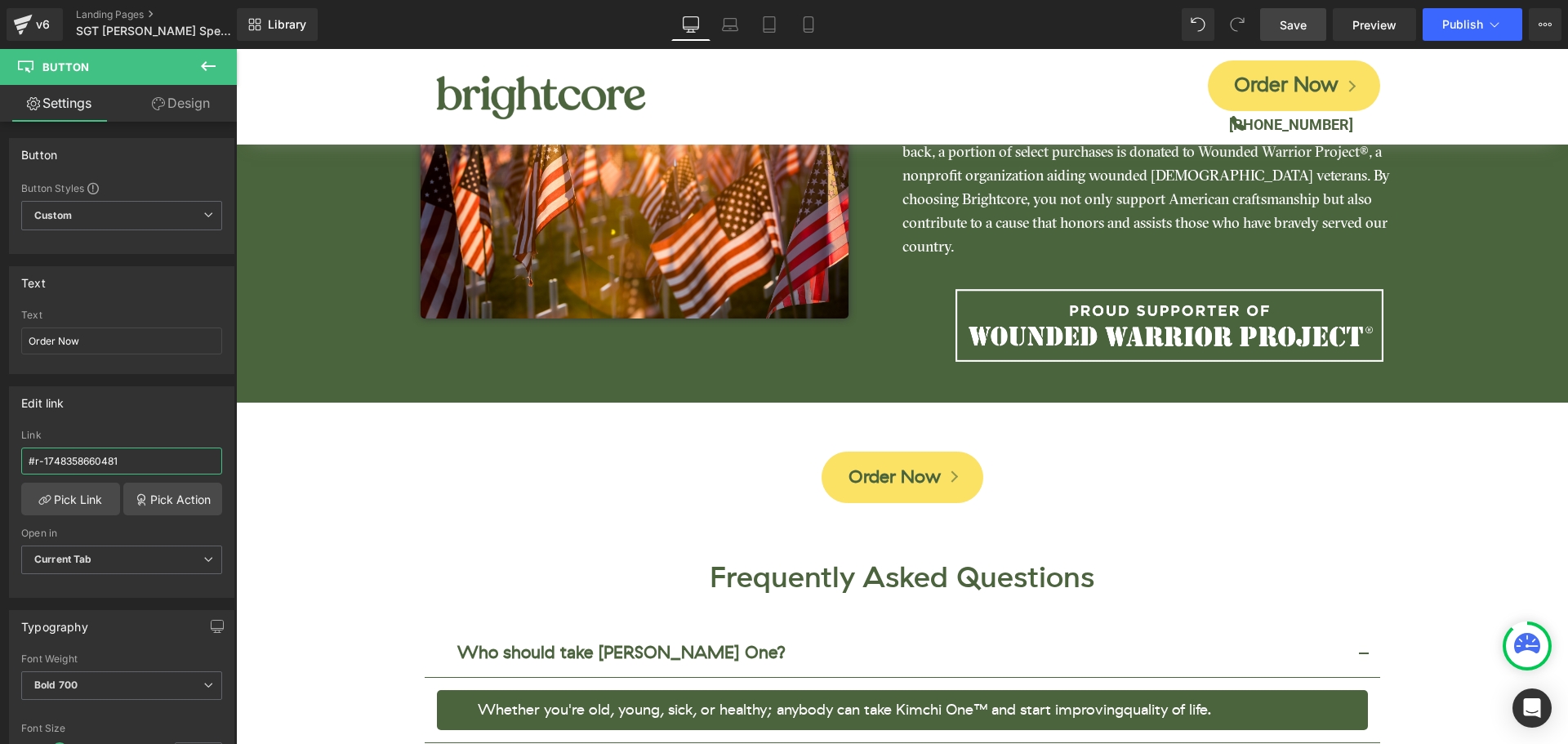
scroll to position [6409, 0]
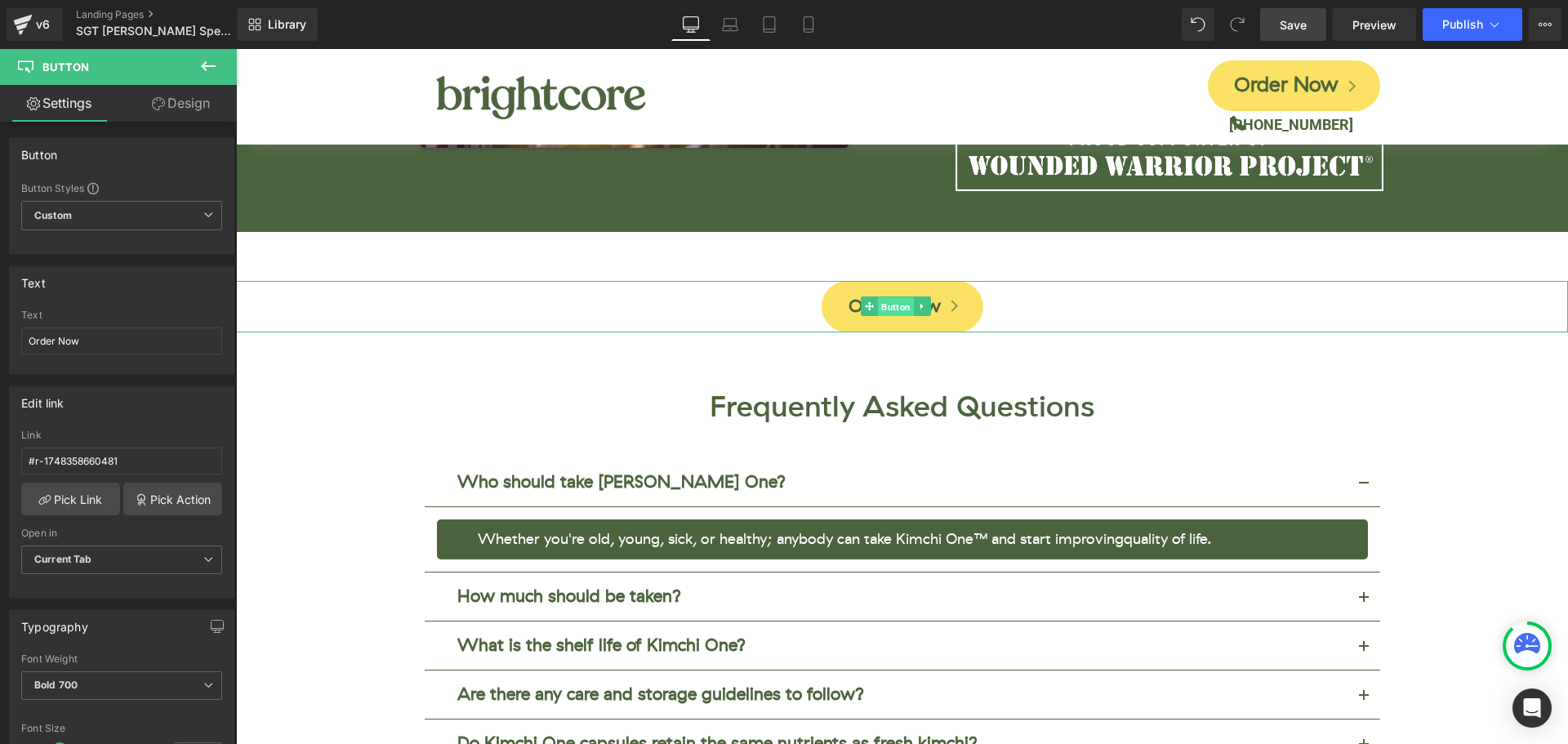
click at [891, 297] on span "Button" at bounding box center [896, 307] width 36 height 20
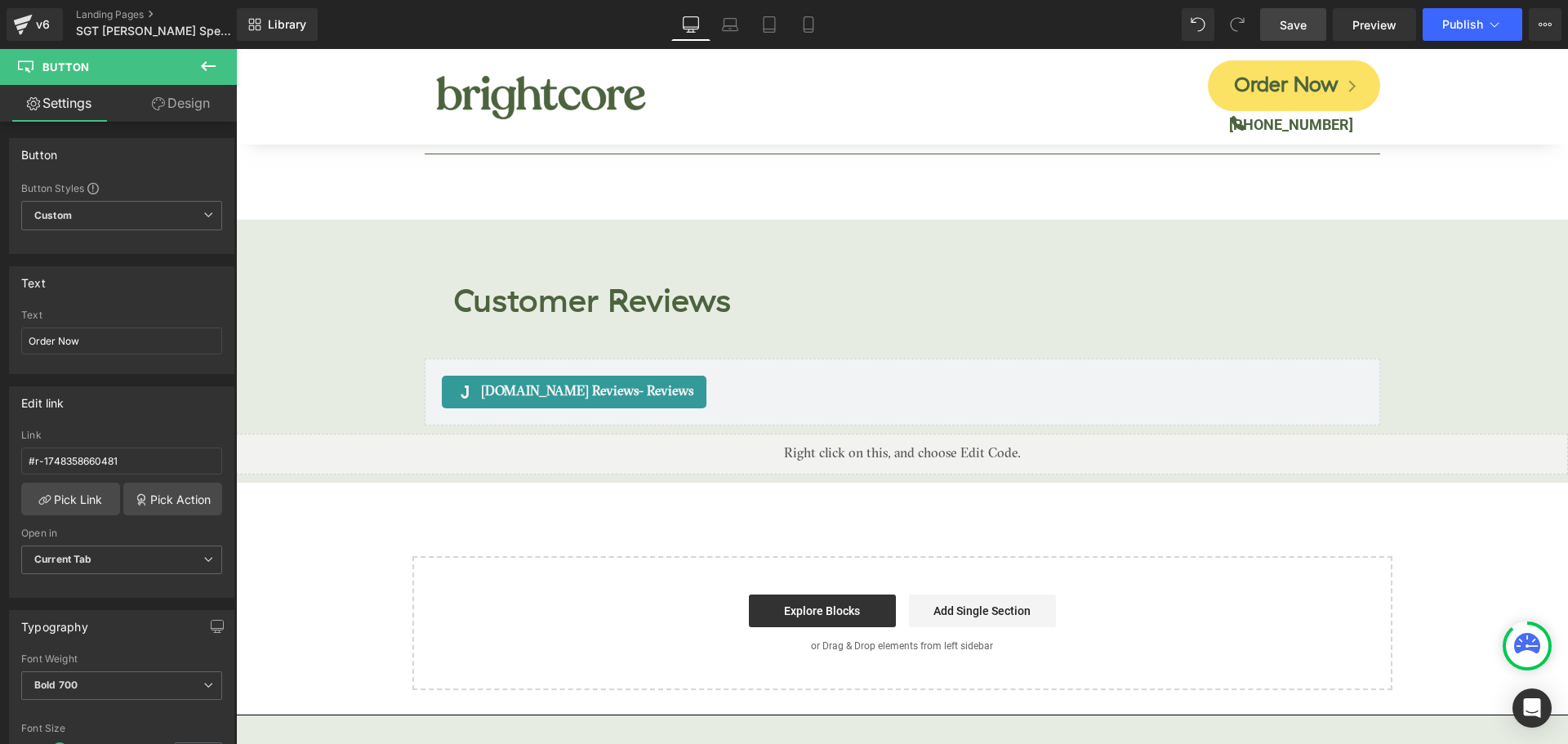
scroll to position [7226, 0]
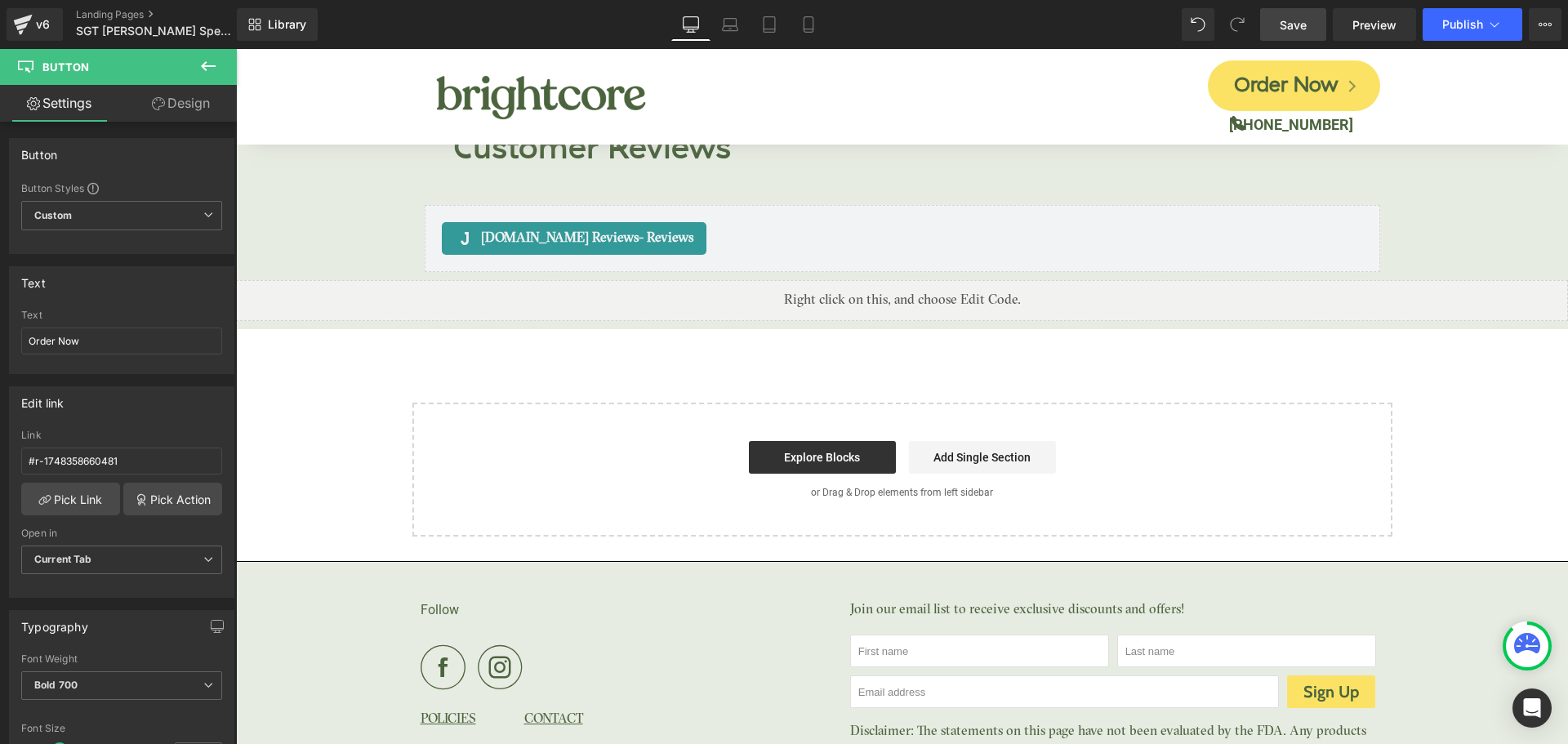
click at [1301, 31] on span "Save" at bounding box center [1293, 25] width 27 height 17
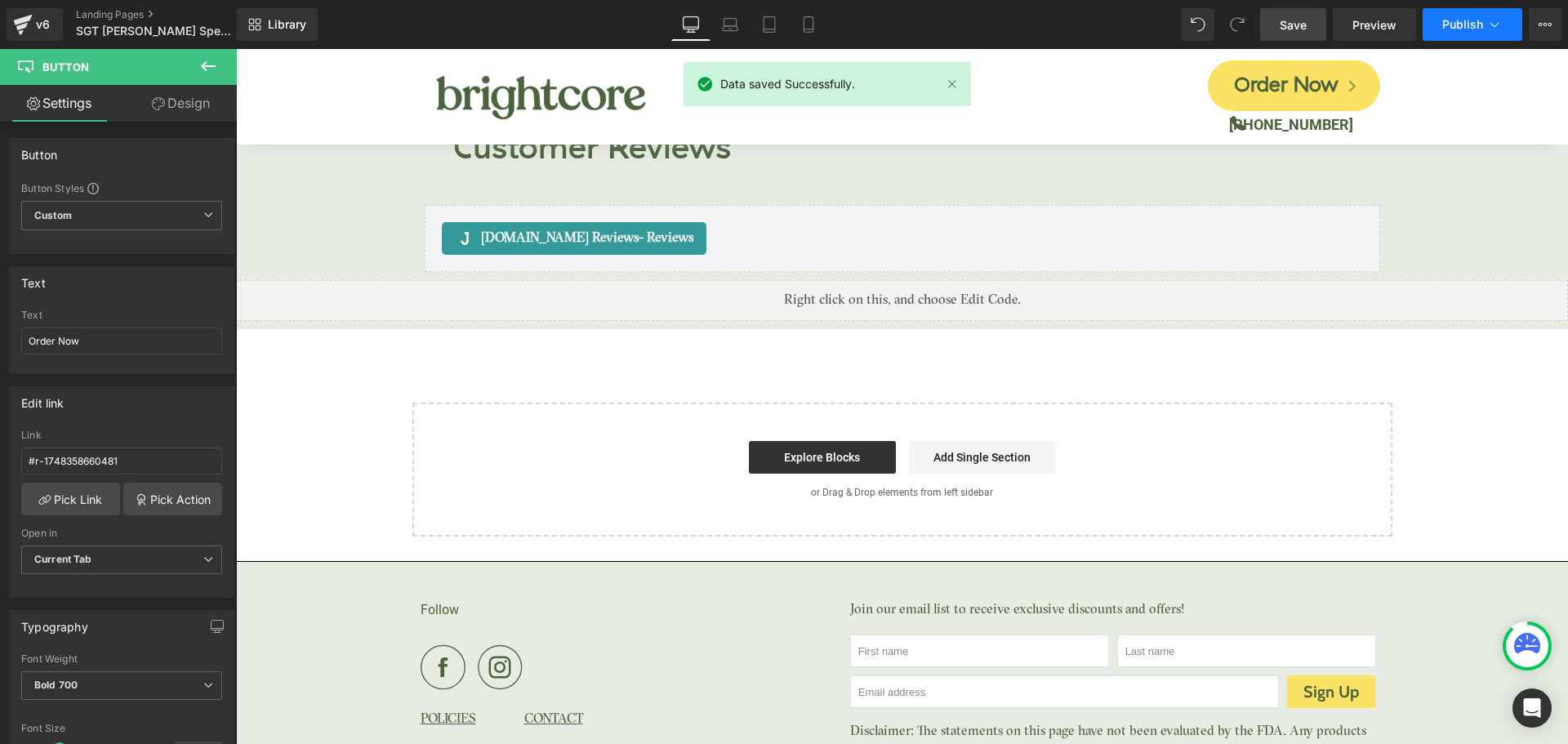
click at [1456, 29] on span "Publish" at bounding box center [1463, 24] width 41 height 13
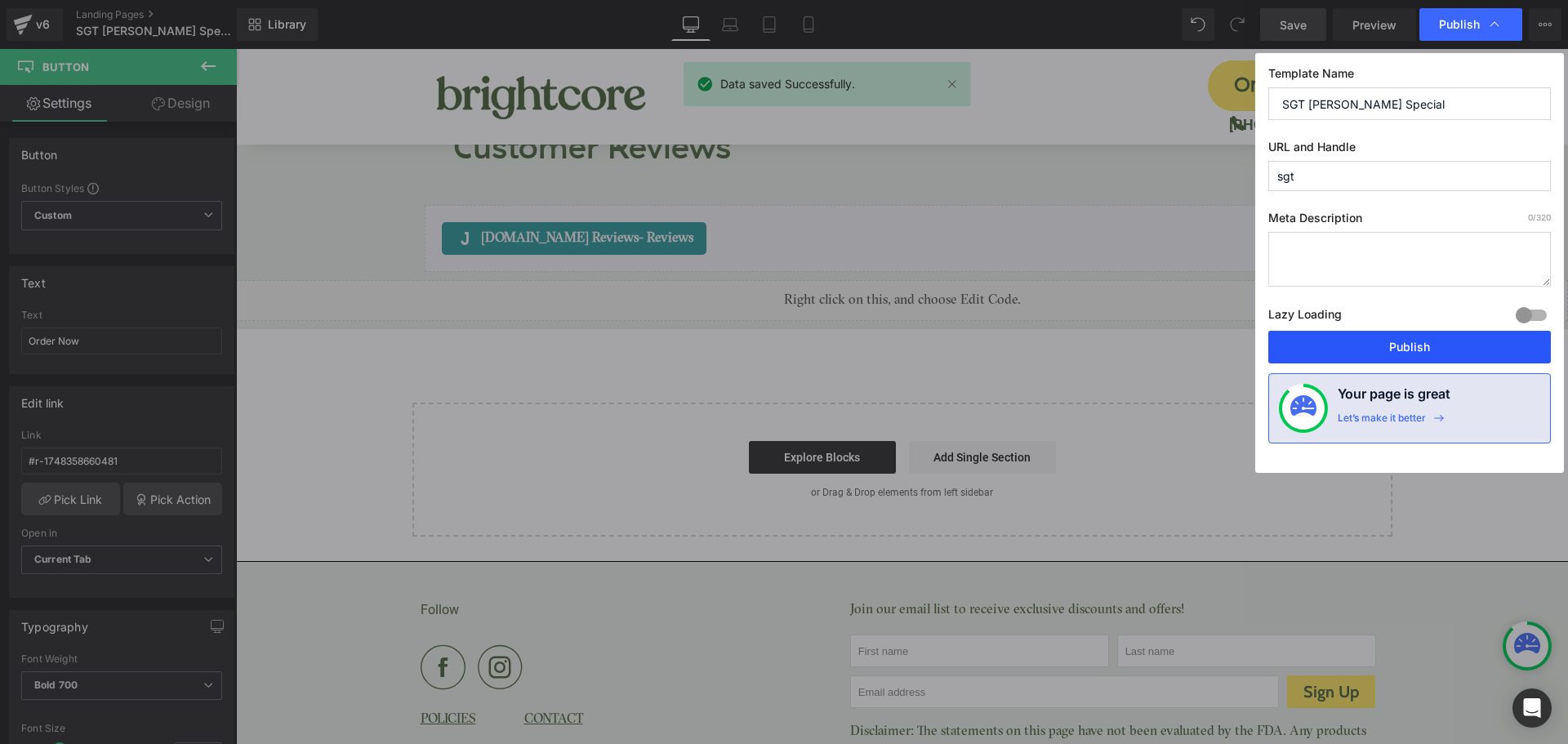
click at [1429, 351] on button "Publish" at bounding box center [1409, 346] width 282 height 32
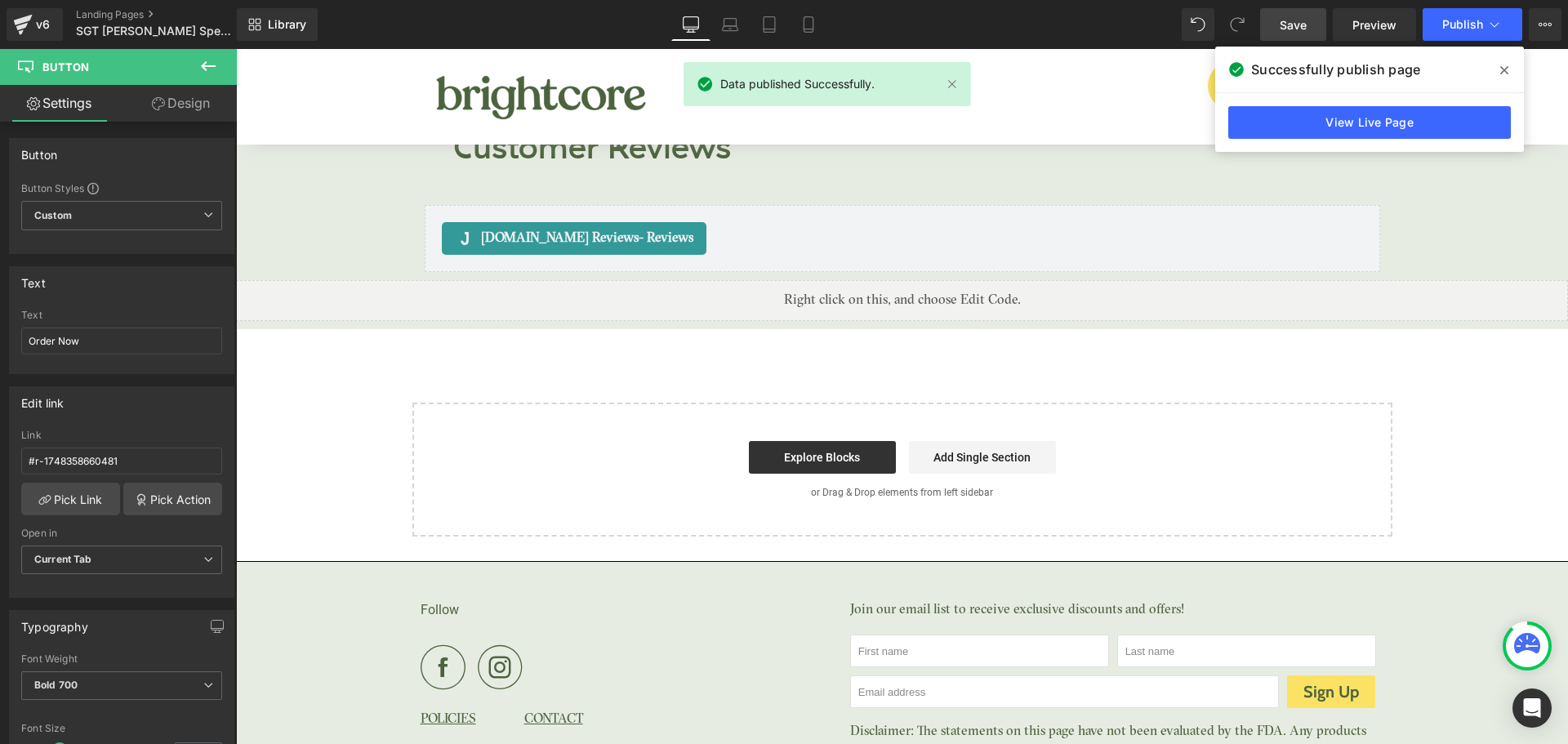
click at [1506, 75] on icon at bounding box center [1504, 70] width 8 height 13
